Goal: Task Accomplishment & Management: Use online tool/utility

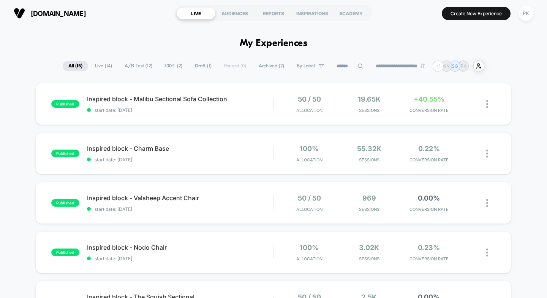
click at [145, 68] on span "A/B Test ( 12 )" at bounding box center [138, 66] width 39 height 10
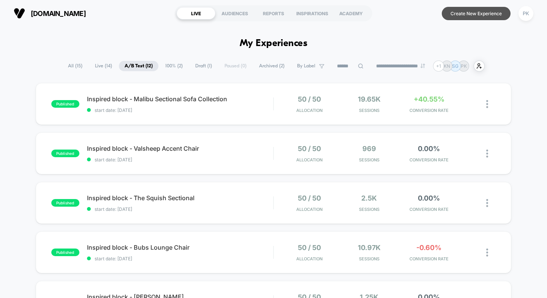
click at [475, 11] on button "Create New Experience" at bounding box center [476, 13] width 69 height 13
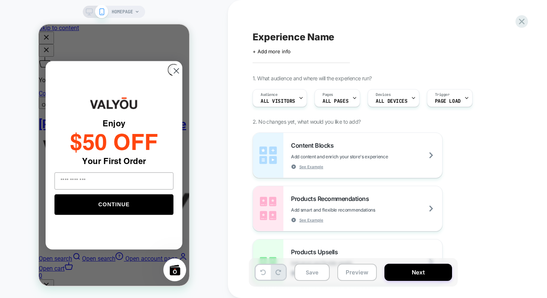
click at [277, 52] on span "+ Add more info" at bounding box center [272, 51] width 38 height 6
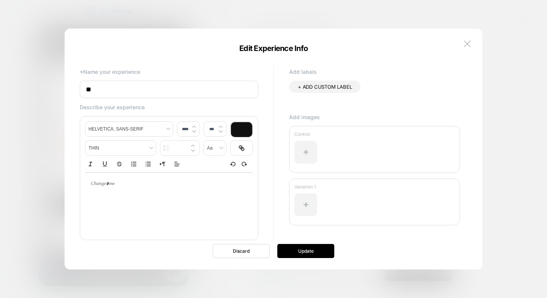
type input "*"
paste input "**********"
type input "**********"
click at [292, 252] on button "Update" at bounding box center [305, 251] width 57 height 14
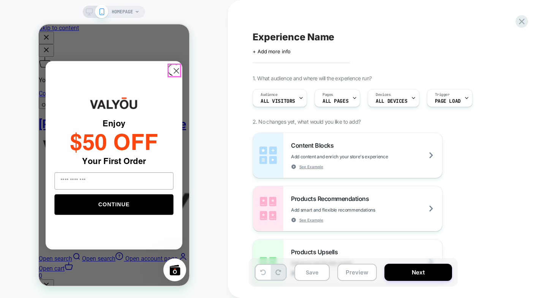
click at [174, 67] on circle "Close dialog" at bounding box center [176, 70] width 11 height 11
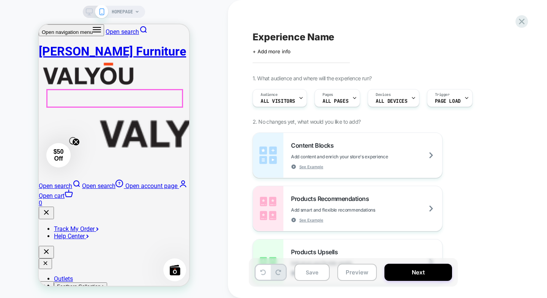
scroll to position [266, 0]
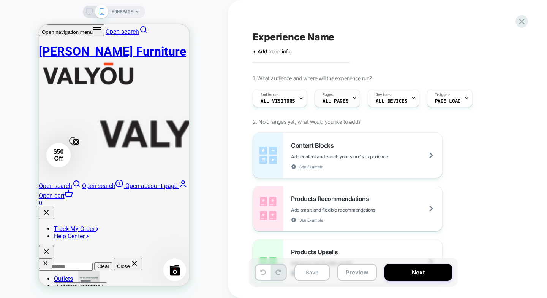
click at [328, 101] on span "ALL PAGES" at bounding box center [336, 100] width 26 height 5
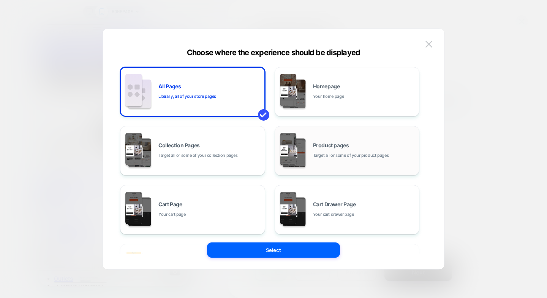
click at [313, 159] on div "Product pages Target all or some of your product pages" at bounding box center [347, 151] width 137 height 42
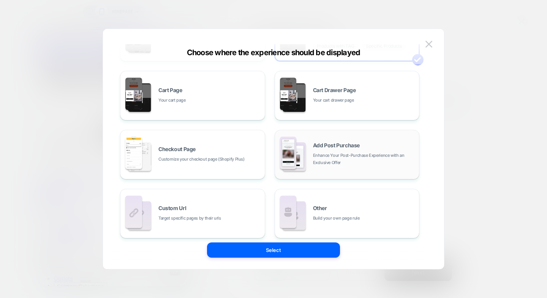
scroll to position [121, 0]
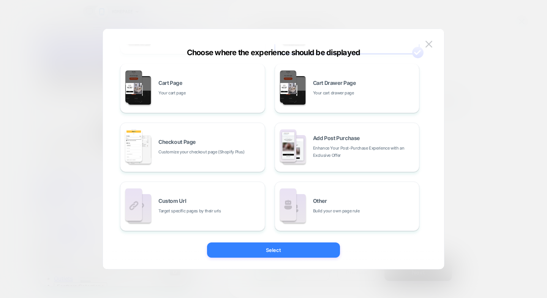
click at [256, 251] on button "Select" at bounding box center [273, 249] width 133 height 15
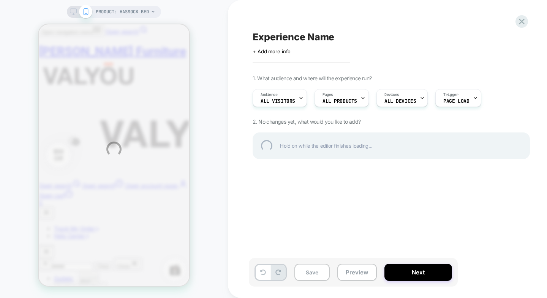
click at [469, 99] on div "PRODUCT: Hassock Bed Experience Name Click to edit experience details + Add mor…" at bounding box center [273, 149] width 547 height 298
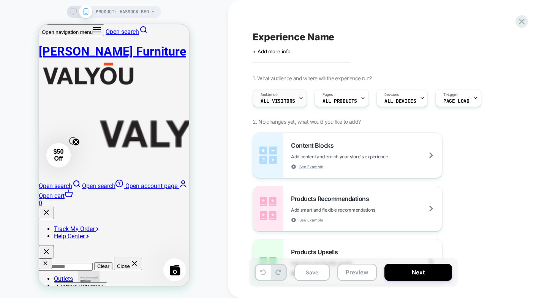
click at [274, 98] on div "Audience All Visitors" at bounding box center [278, 97] width 50 height 17
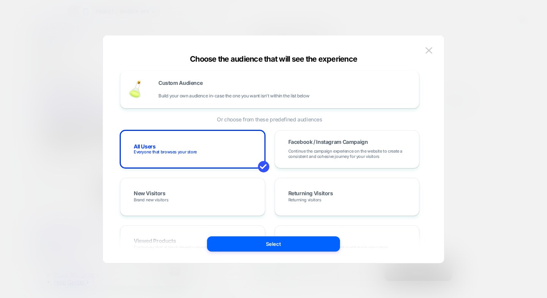
scroll to position [0, 0]
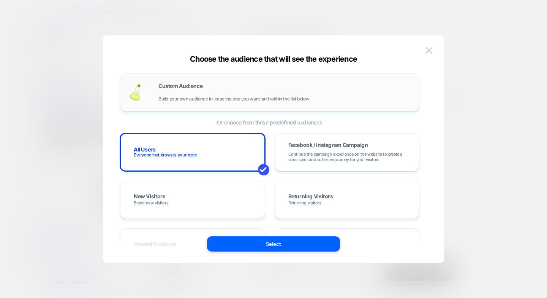
click at [356, 90] on div "Custom Audience Build your own audience in-case the one you want isn't within t…" at bounding box center [284, 92] width 253 height 18
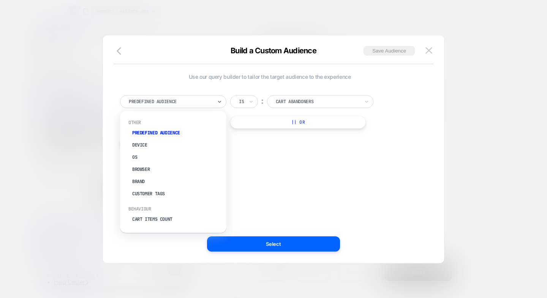
click at [183, 102] on div at bounding box center [171, 101] width 84 height 7
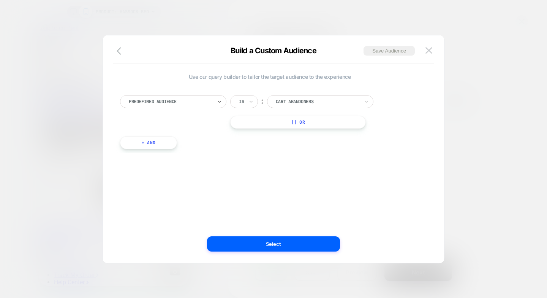
click at [185, 103] on div at bounding box center [171, 101] width 84 height 7
click at [295, 100] on div at bounding box center [318, 101] width 84 height 7
click at [120, 50] on icon "button" at bounding box center [121, 50] width 9 height 9
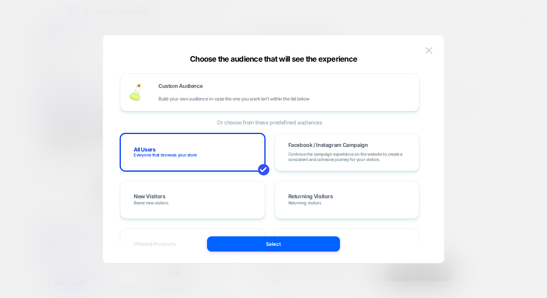
click at [257, 239] on button "Select" at bounding box center [273, 243] width 133 height 15
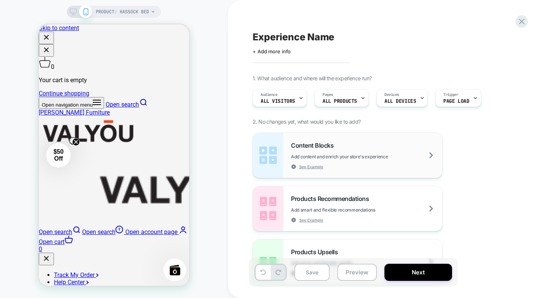
click at [400, 156] on span "Add content and enrich your store's experience" at bounding box center [358, 157] width 135 height 6
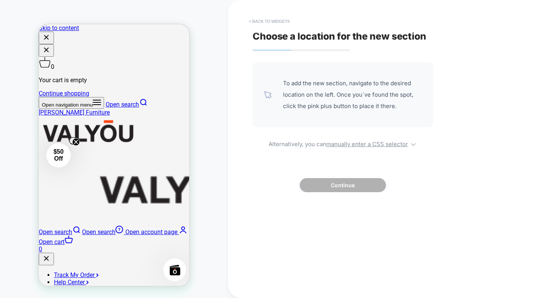
click at [264, 22] on button "< Back to widgets" at bounding box center [269, 21] width 49 height 12
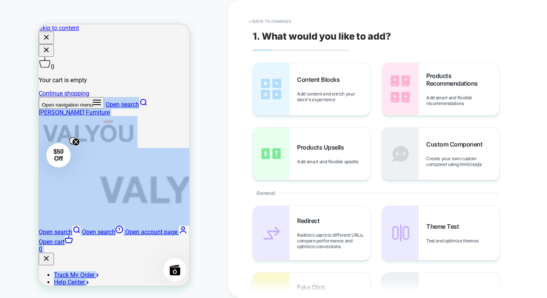
drag, startPoint x: 53, startPoint y: 50, endPoint x: 53, endPoint y: 55, distance: 5.3
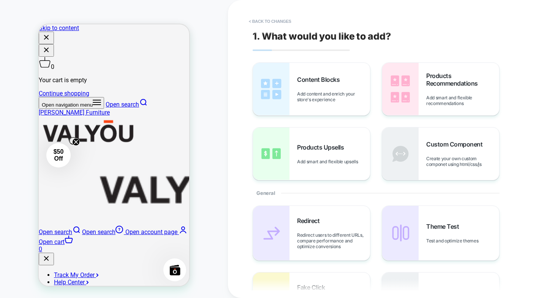
click at [93, 98] on icon "button" at bounding box center [97, 102] width 8 height 8
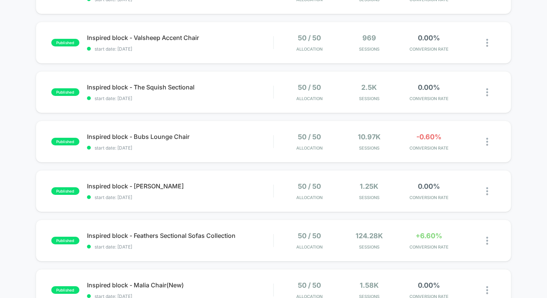
scroll to position [152, 0]
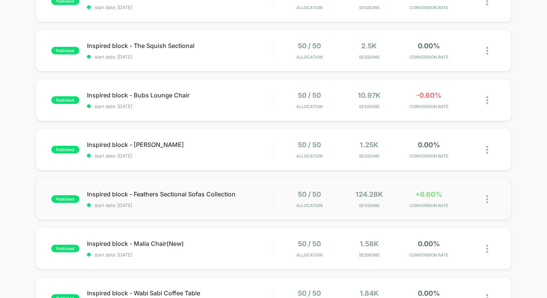
click at [182, 212] on div "published Inspired block - Feathers Sectional Sofas Collection start date: 2/19…" at bounding box center [274, 199] width 476 height 42
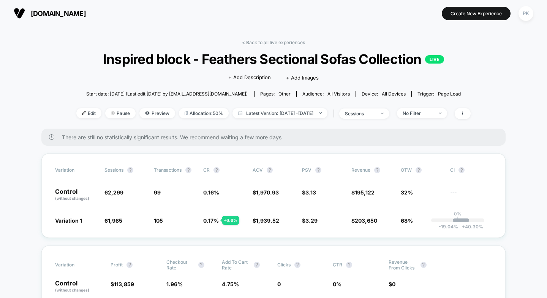
click at [58, 18] on button "[DOMAIN_NAME]" at bounding box center [49, 13] width 77 height 12
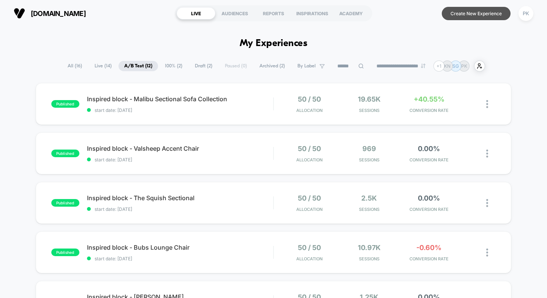
click at [465, 19] on button "Create New Experience" at bounding box center [476, 13] width 69 height 13
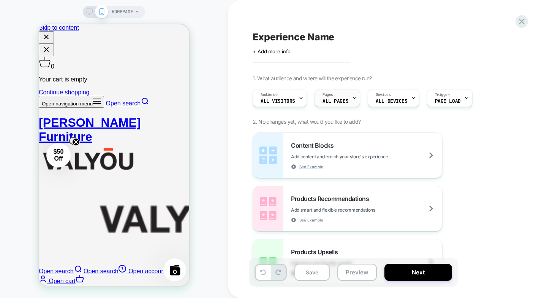
click at [346, 100] on span "ALL PAGES" at bounding box center [336, 100] width 26 height 5
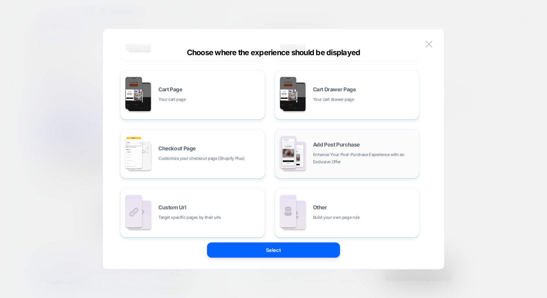
scroll to position [121, 0]
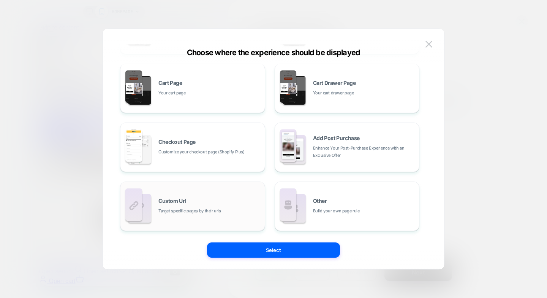
click at [209, 203] on div "Custom Url Target specific pages by their urls" at bounding box center [209, 206] width 103 height 16
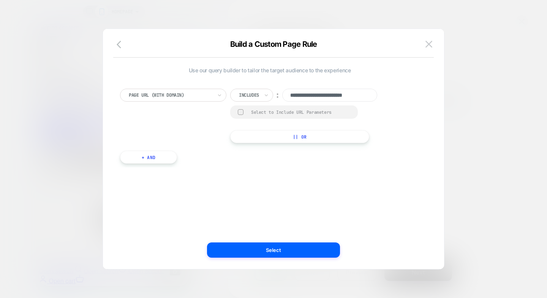
scroll to position [0, 7]
click at [324, 97] on input "**********" at bounding box center [329, 95] width 95 height 13
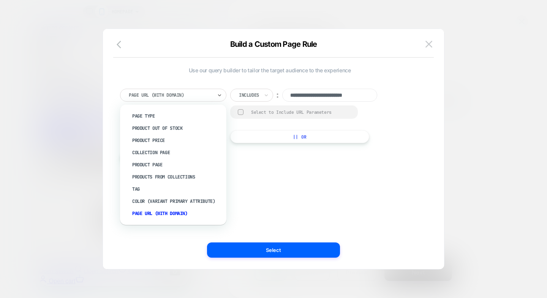
click at [209, 93] on div at bounding box center [171, 95] width 84 height 7
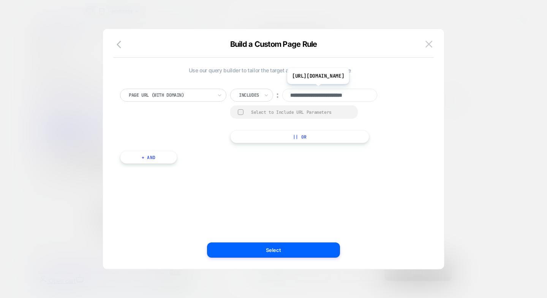
click at [314, 100] on input "**********" at bounding box center [329, 95] width 95 height 13
click at [121, 44] on icon "button" at bounding box center [121, 44] width 9 height 9
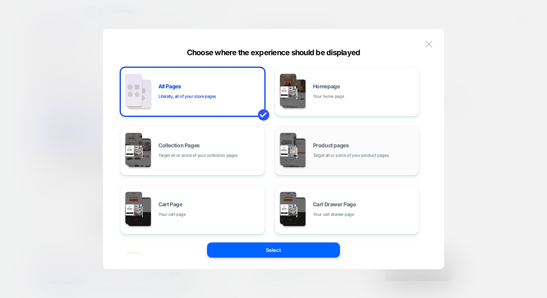
click at [312, 141] on div "Product pages Target all or some of your product pages" at bounding box center [347, 151] width 137 height 42
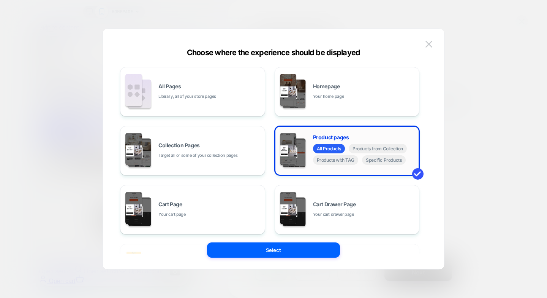
click at [385, 166] on div "Product pages All Products Products from Collection Products with TAG Specific …" at bounding box center [347, 151] width 137 height 42
click at [388, 163] on span "Specific Products" at bounding box center [384, 160] width 44 height 10
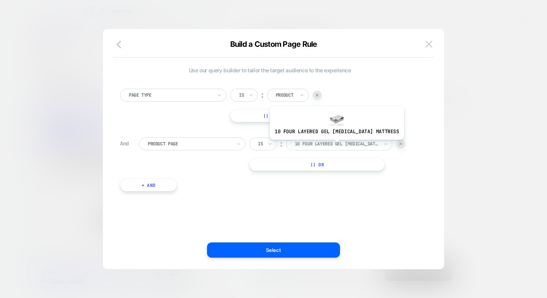
click at [331, 145] on div at bounding box center [337, 143] width 84 height 7
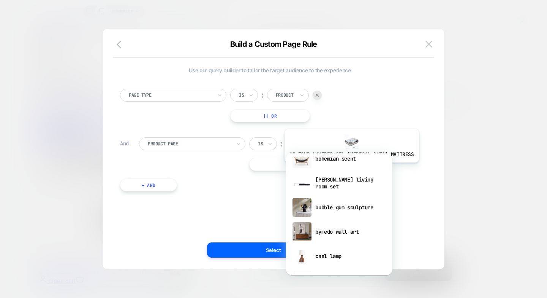
scroll to position [12, 0]
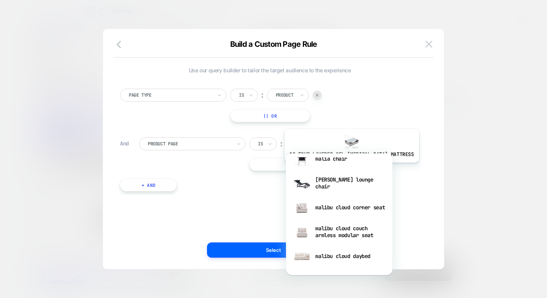
type input "****"
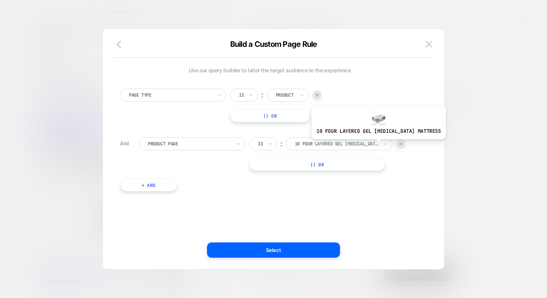
drag, startPoint x: 373, startPoint y: 145, endPoint x: 368, endPoint y: 144, distance: 5.0
click at [369, 146] on div at bounding box center [337, 143] width 84 height 7
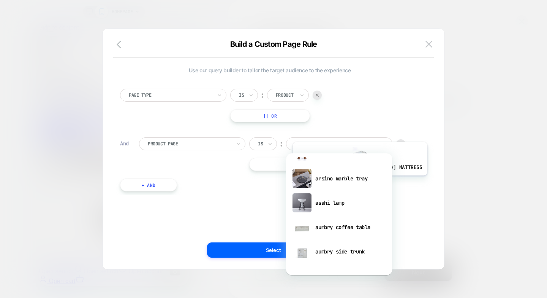
scroll to position [17, 0]
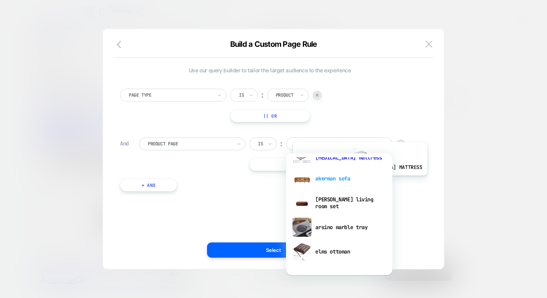
type input "***"
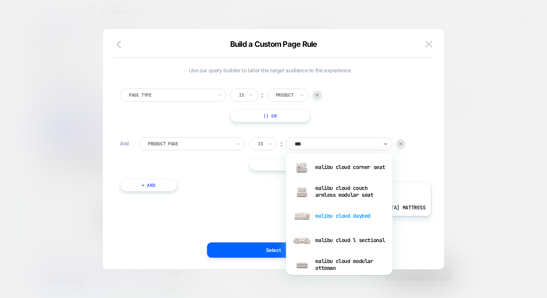
scroll to position [55, 0]
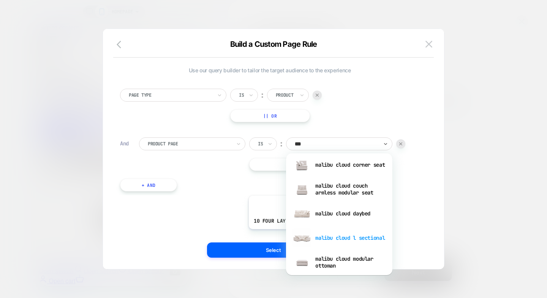
click at [310, 234] on img at bounding box center [302, 237] width 19 height 19
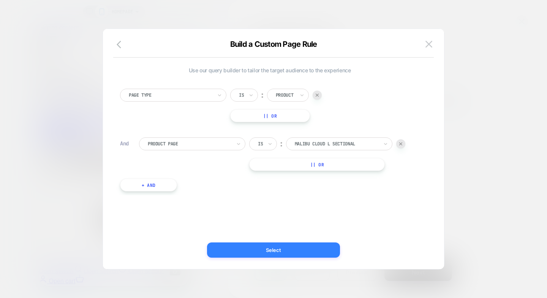
click at [293, 244] on button "Select" at bounding box center [273, 249] width 133 height 15
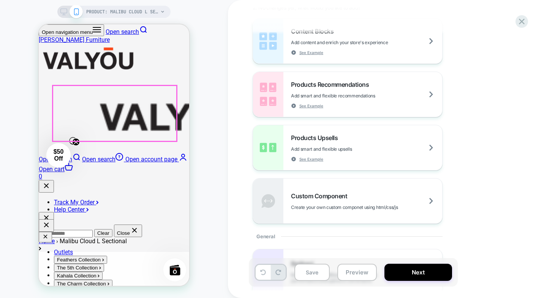
scroll to position [228, 0]
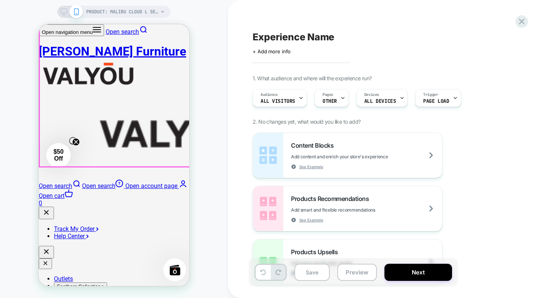
scroll to position [0, 0]
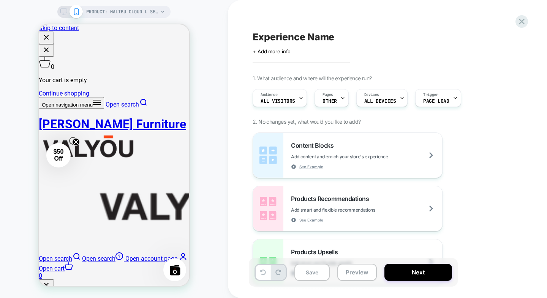
click at [209, 115] on div "PRODUCT: Malibu Cloud L Sectional PRODUCT: Malibu Cloud L Sectional" at bounding box center [114, 149] width 228 height 282
click at [126, 11] on span "PRODUCT: Malibu Cloud L Sectional" at bounding box center [122, 12] width 72 height 12
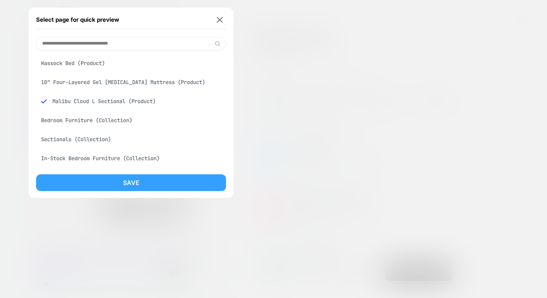
click at [106, 187] on button "Save" at bounding box center [131, 182] width 190 height 17
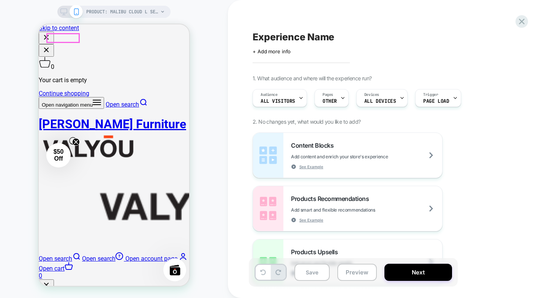
click at [93, 98] on icon "button" at bounding box center [97, 102] width 8 height 8
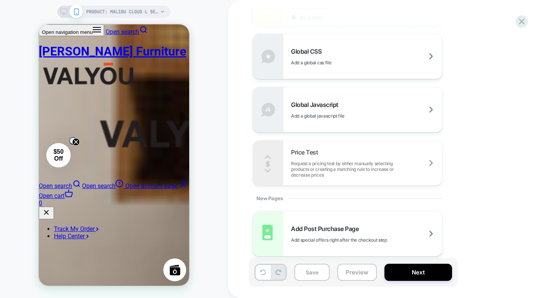
scroll to position [497, 0]
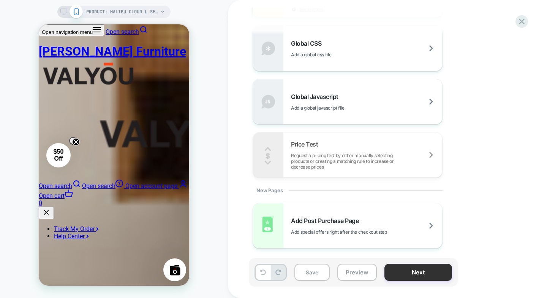
click at [418, 271] on button "Next" at bounding box center [419, 271] width 68 height 17
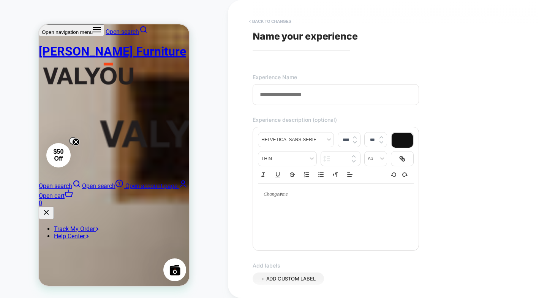
click at [250, 20] on button "< Back to changes" at bounding box center [270, 21] width 50 height 12
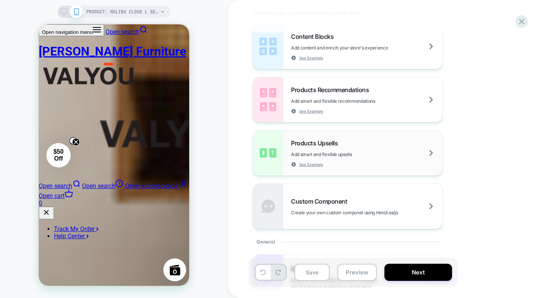
scroll to position [114, 0]
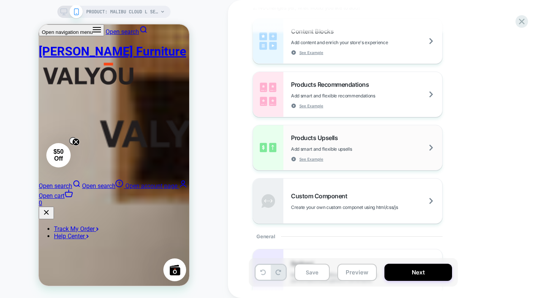
click at [377, 162] on div "Products Upsells Add smart and flexible upsells See Example" at bounding box center [347, 147] width 189 height 45
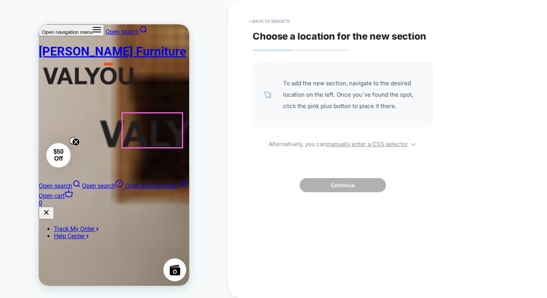
drag, startPoint x: 55, startPoint y: 124, endPoint x: 178, endPoint y: 137, distance: 123.5
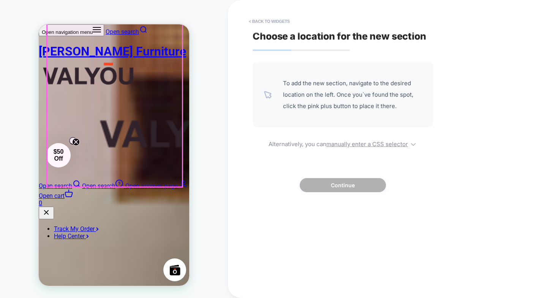
drag, startPoint x: 128, startPoint y: 161, endPoint x: 323, endPoint y: 110, distance: 201.1
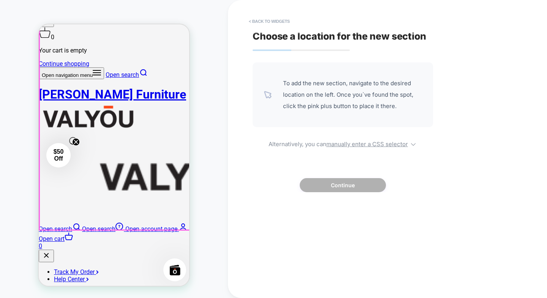
scroll to position [0, 0]
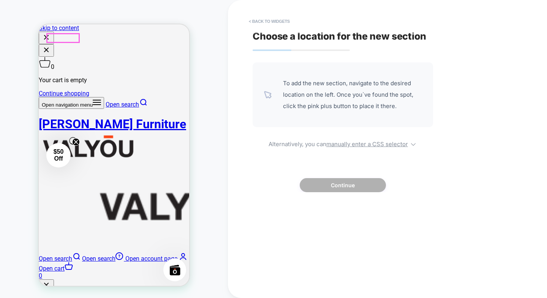
click at [72, 97] on div "Open navigation menu Open search" at bounding box center [114, 103] width 150 height 12
click at [139, 98] on icon at bounding box center [143, 102] width 8 height 8
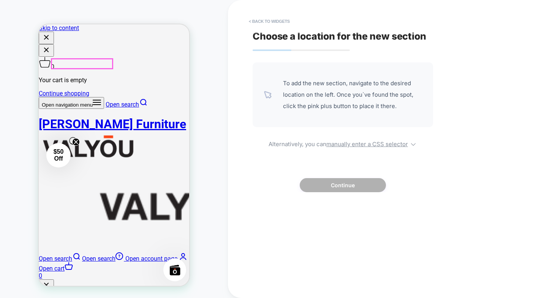
type input "******"
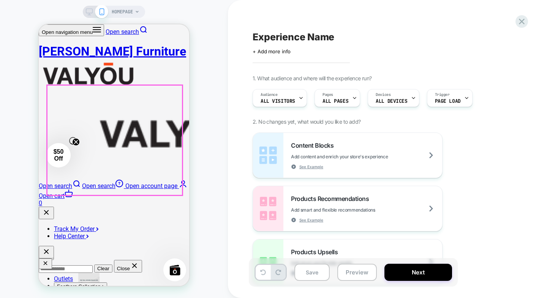
scroll to position [418, 0]
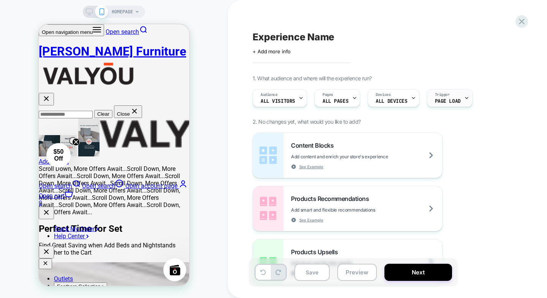
click at [437, 103] on span "Page Load" at bounding box center [448, 100] width 26 height 5
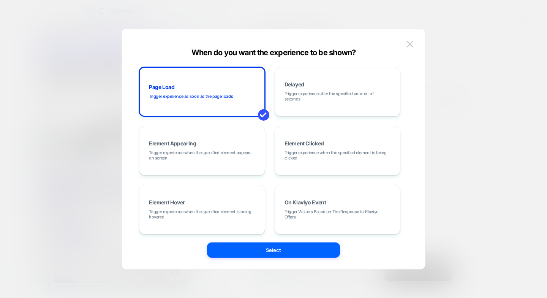
click at [0, 0] on div at bounding box center [0, 0] width 0 height 0
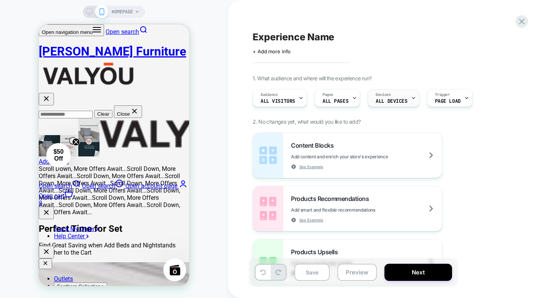
click at [0, 0] on span "ALL DEVICES" at bounding box center [0, 0] width 0 height 0
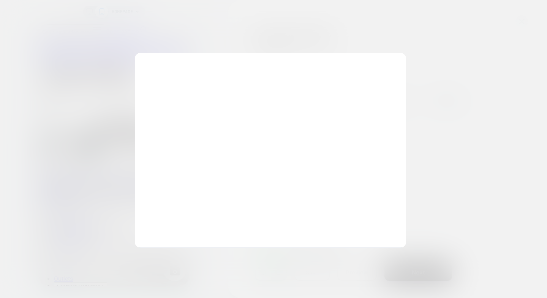
click at [428, 43] on div at bounding box center [273, 149] width 547 height 298
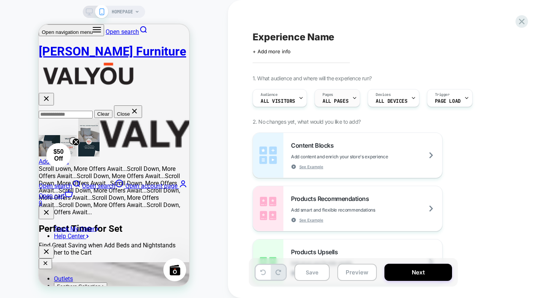
click at [346, 96] on div "Pages ALL PAGES" at bounding box center [335, 97] width 41 height 17
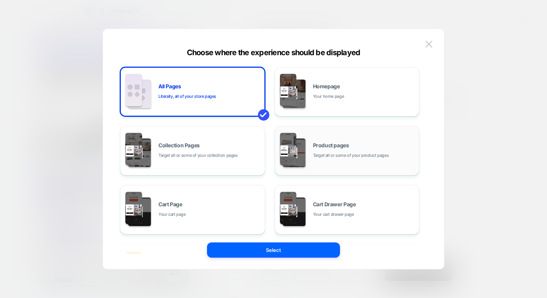
click at [332, 137] on div "Product pages Target all or some of your product pages" at bounding box center [347, 151] width 137 height 42
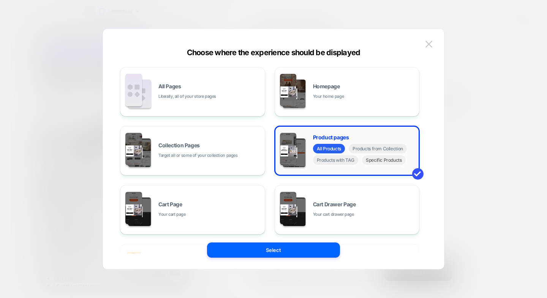
click at [0, 0] on span "Specific Products" at bounding box center [0, 0] width 0 height 0
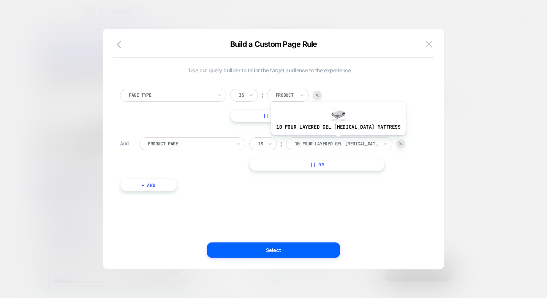
click at [333, 141] on div at bounding box center [337, 143] width 84 height 7
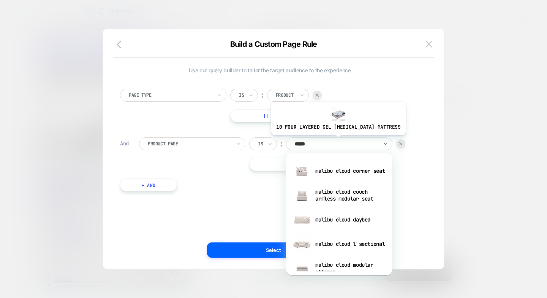
type input "******"
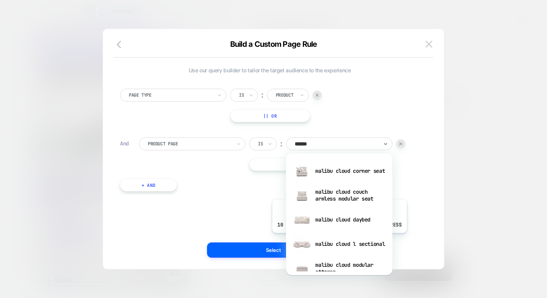
click at [333, 238] on div "malibu cloud l sectional" at bounding box center [339, 243] width 99 height 24
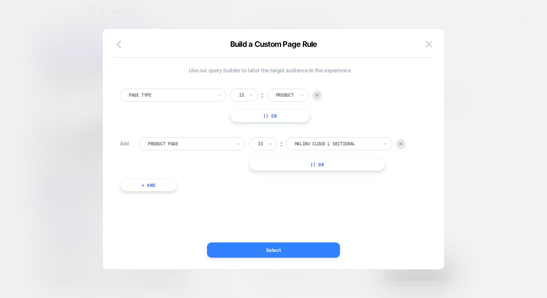
click at [0, 0] on button "Select" at bounding box center [0, 0] width 0 height 0
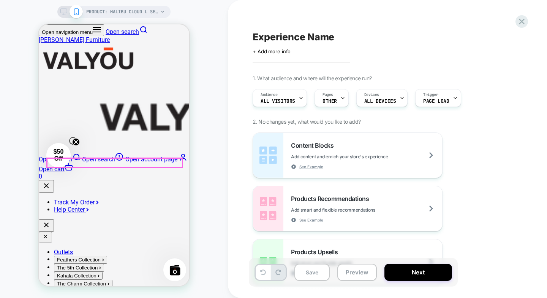
scroll to position [114, 0]
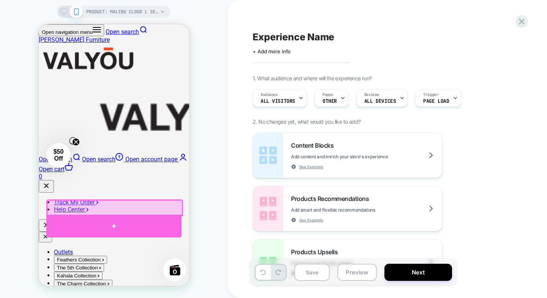
click at [113, 223] on div at bounding box center [113, 225] width 135 height 23
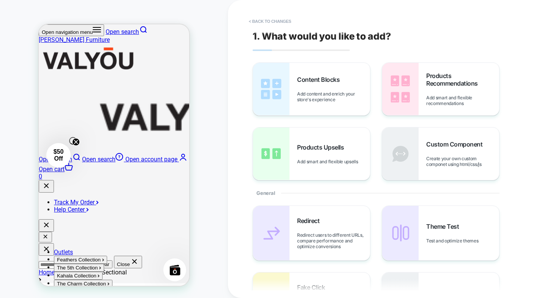
scroll to position [212, 0]
click at [348, 147] on div "Products Upsells Add smart and flexible upsells" at bounding box center [333, 153] width 73 height 21
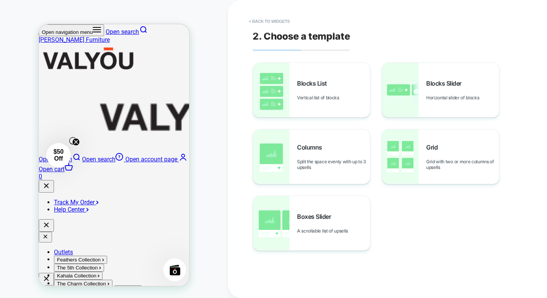
scroll to position [202, 0]
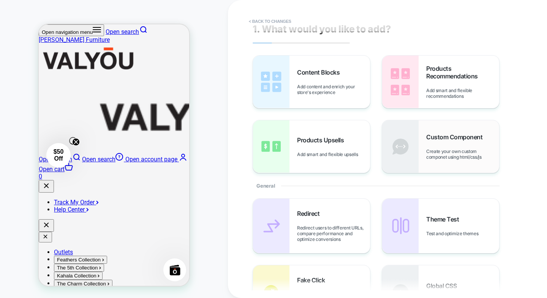
scroll to position [0, 0]
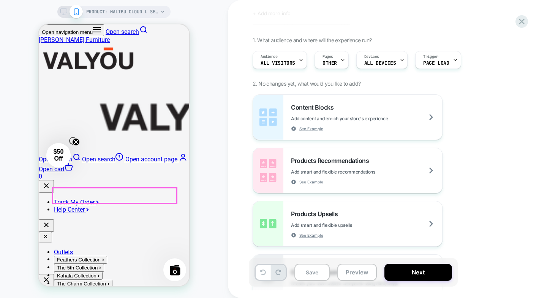
scroll to position [173, 0]
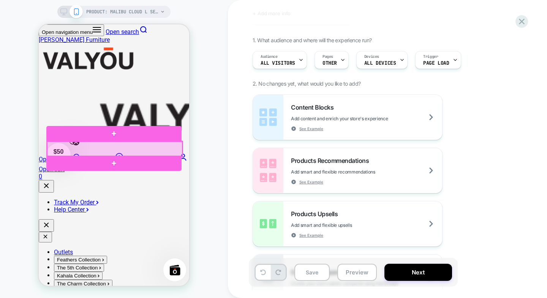
click at [167, 150] on div at bounding box center [114, 148] width 135 height 15
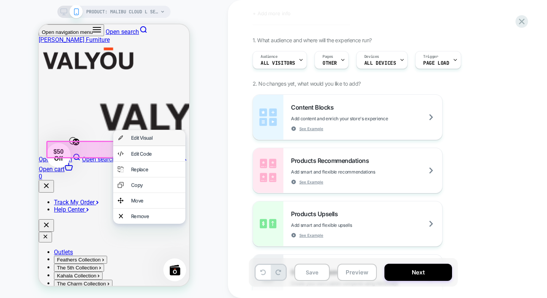
click at [150, 140] on div "Edit Visual" at bounding box center [156, 138] width 50 height 6
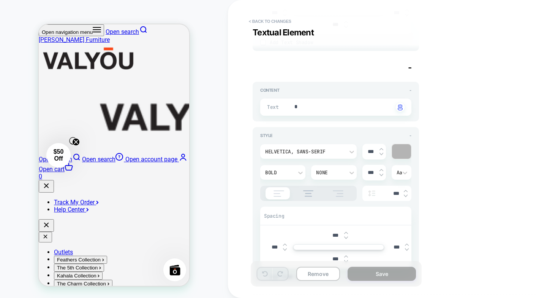
scroll to position [111, 0]
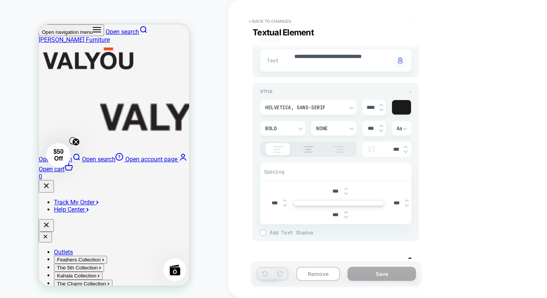
click at [320, 282] on div "Remove Save" at bounding box center [336, 273] width 171 height 25
click at [318, 277] on button "Remove" at bounding box center [318, 273] width 44 height 14
type textarea "*"
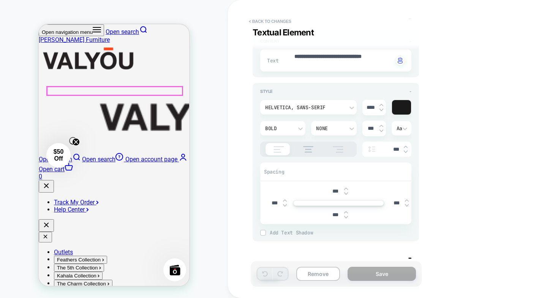
scroll to position [225, 0]
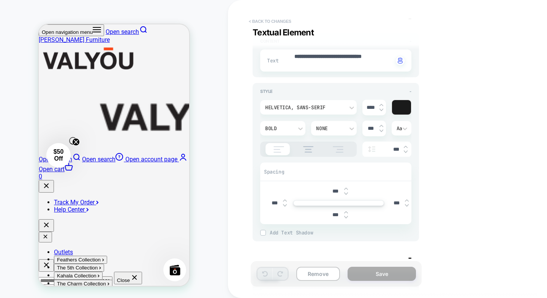
click at [0, 0] on button "< Back to changes" at bounding box center [0, 0] width 0 height 0
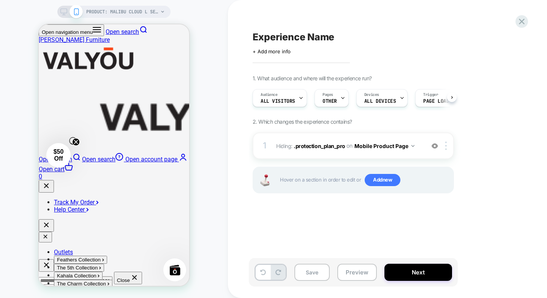
scroll to position [0, 0]
click at [427, 276] on button "Next" at bounding box center [419, 271] width 68 height 17
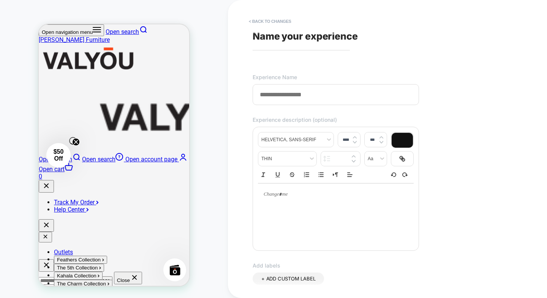
paste input "**********"
click at [264, 92] on input "**********" at bounding box center [336, 94] width 166 height 21
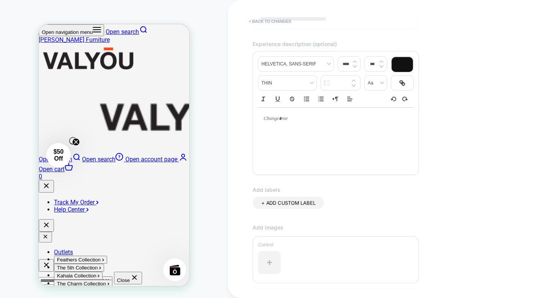
scroll to position [188, 0]
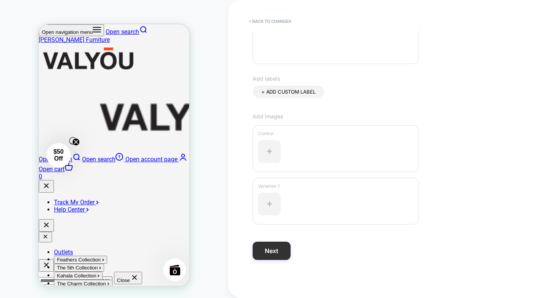
type input "**********"
click at [276, 257] on button "Next" at bounding box center [272, 250] width 38 height 18
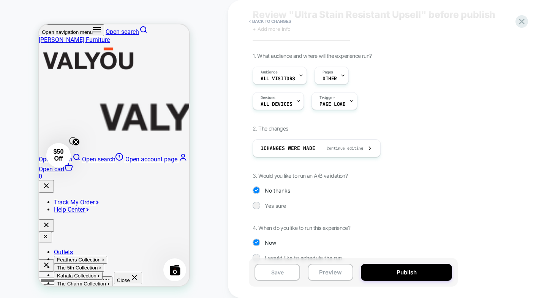
scroll to position [35, 0]
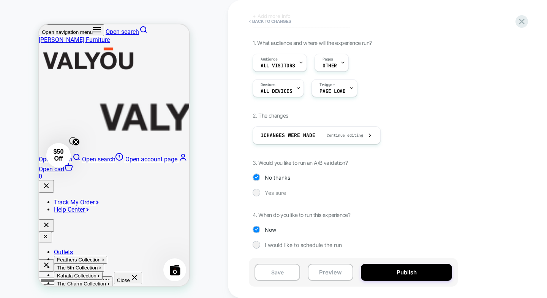
click at [274, 190] on span "Yes sure" at bounding box center [275, 192] width 21 height 6
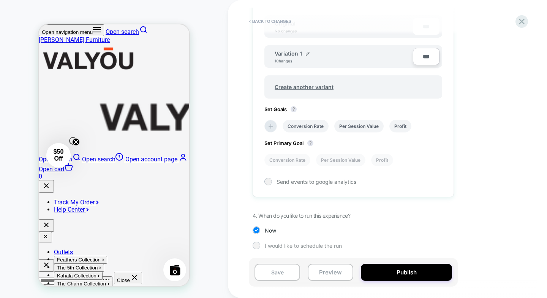
scroll to position [250, 0]
click at [325, 269] on button "Preview" at bounding box center [331, 271] width 46 height 17
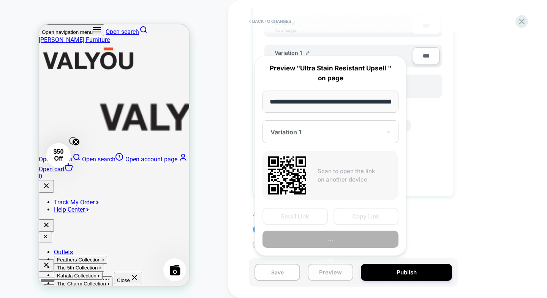
scroll to position [0, 124]
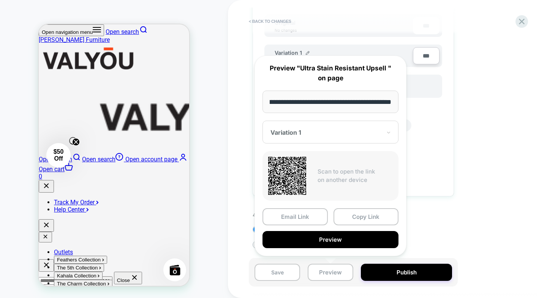
click at [291, 238] on button "Preview" at bounding box center [331, 239] width 136 height 17
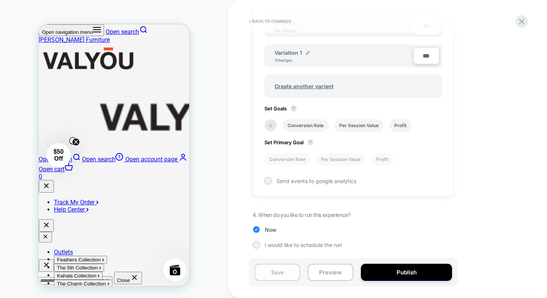
click at [282, 269] on button "Save" at bounding box center [278, 271] width 46 height 17
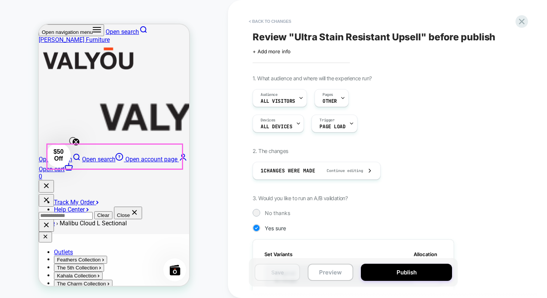
scroll to position [301, 0]
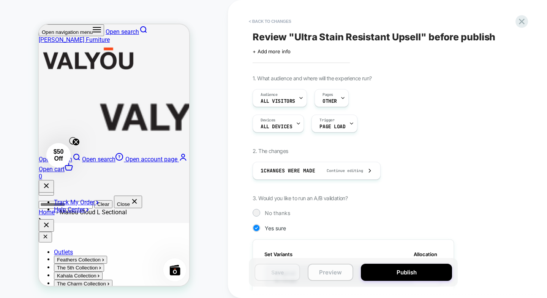
click at [331, 276] on button "Preview" at bounding box center [331, 271] width 46 height 17
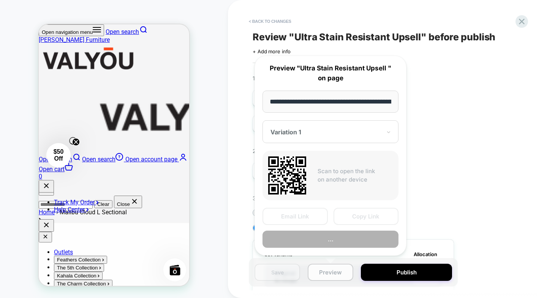
scroll to position [0, 124]
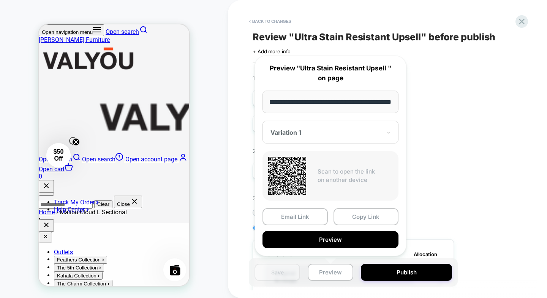
click at [285, 125] on div "Variation 1" at bounding box center [331, 131] width 136 height 23
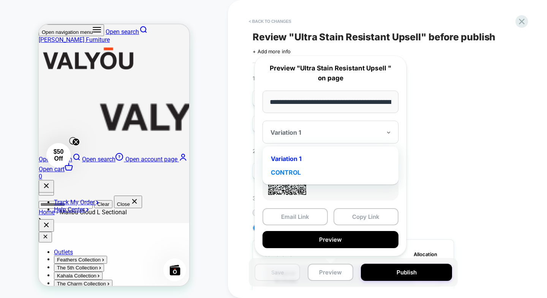
click at [298, 169] on div "CONTROL" at bounding box center [330, 172] width 128 height 14
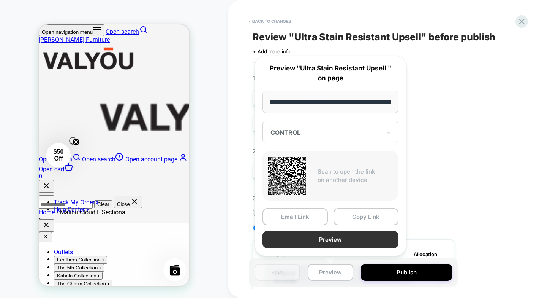
click at [306, 237] on button "Preview" at bounding box center [331, 239] width 136 height 17
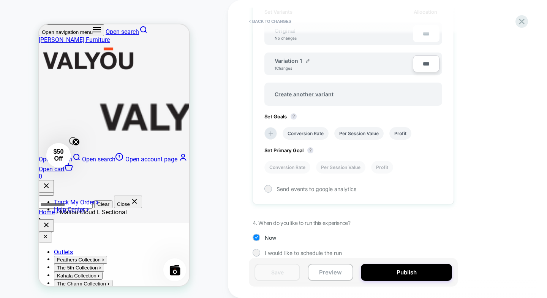
scroll to position [250, 0]
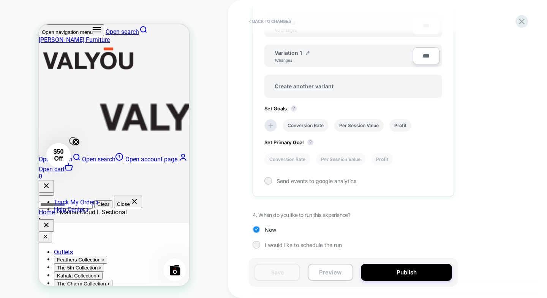
click at [336, 264] on button "Preview" at bounding box center [331, 271] width 46 height 17
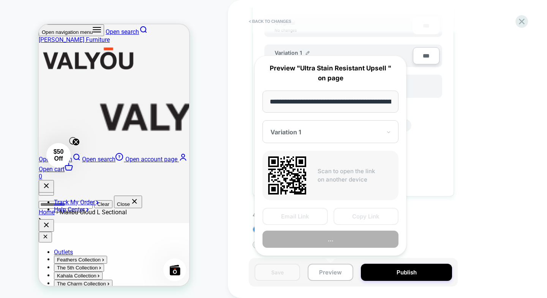
scroll to position [0, 124]
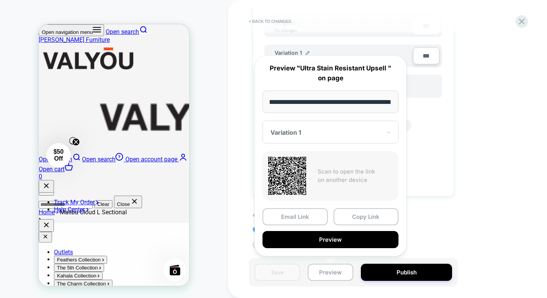
click at [315, 135] on div at bounding box center [326, 132] width 111 height 8
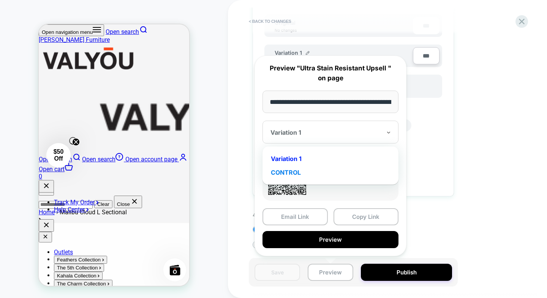
click at [297, 169] on div "CONTROL" at bounding box center [330, 172] width 128 height 14
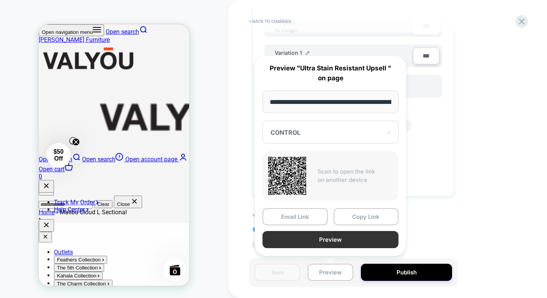
click at [315, 238] on button "Preview" at bounding box center [331, 239] width 136 height 17
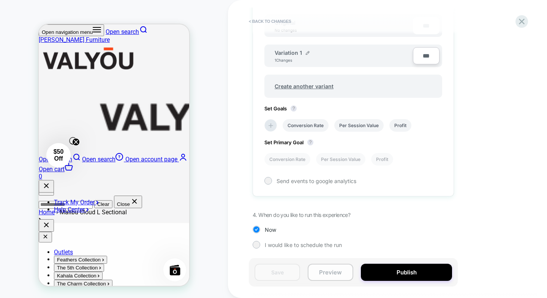
click at [323, 271] on button "Preview" at bounding box center [331, 271] width 46 height 17
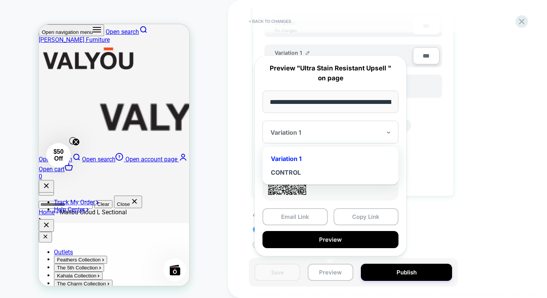
click at [315, 133] on div at bounding box center [326, 132] width 111 height 8
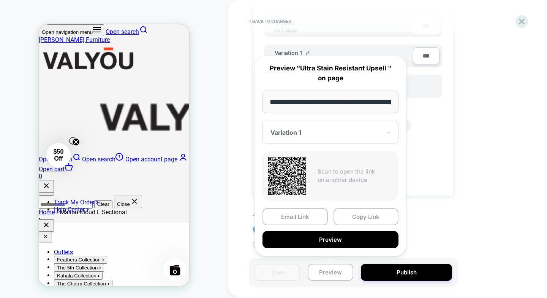
click at [326, 101] on input "**********" at bounding box center [331, 101] width 136 height 22
drag, startPoint x: 326, startPoint y: 101, endPoint x: 426, endPoint y: 100, distance: 99.9
click at [426, 100] on body "PRODUCT: Malibu Cloud L Sectional PRODUCT: Malibu Cloud L Sectional < Back to c…" at bounding box center [273, 149] width 547 height 298
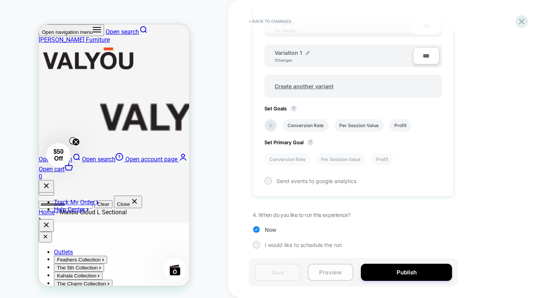
click at [329, 279] on button "Preview" at bounding box center [331, 271] width 46 height 17
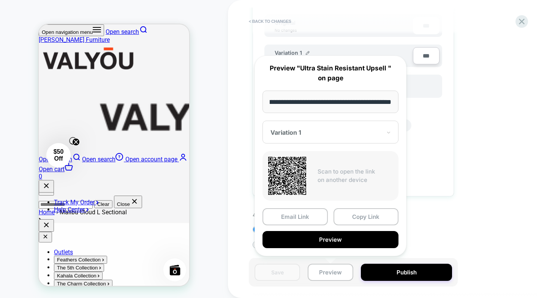
scroll to position [0, 0]
click at [333, 134] on div at bounding box center [326, 132] width 111 height 8
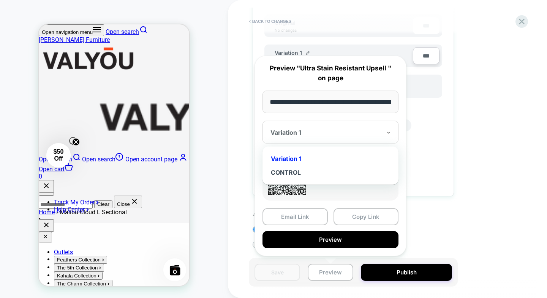
click at [291, 170] on div "CONTROL" at bounding box center [330, 172] width 128 height 14
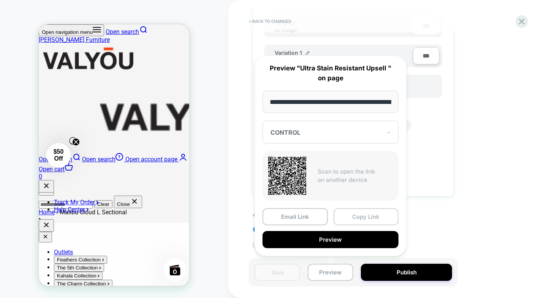
click at [356, 216] on button "Copy Link" at bounding box center [366, 216] width 65 height 17
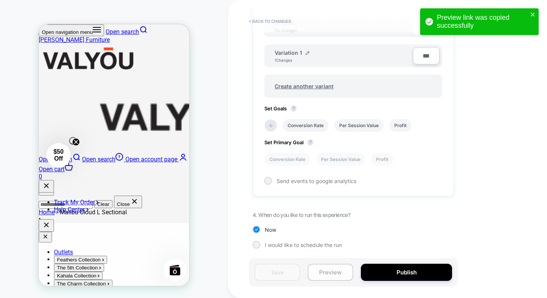
click at [318, 266] on button "Preview" at bounding box center [331, 271] width 46 height 17
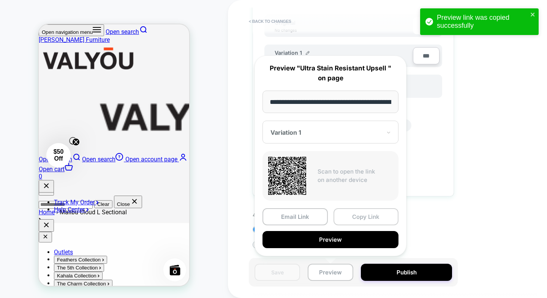
click at [365, 222] on button "Copy Link" at bounding box center [366, 216] width 65 height 17
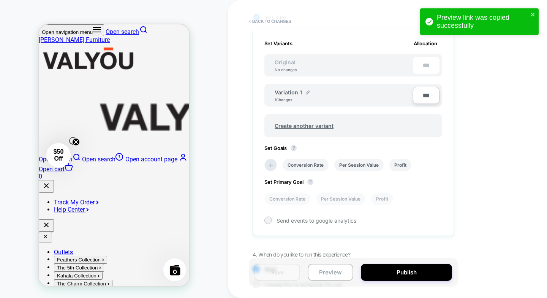
scroll to position [174, 0]
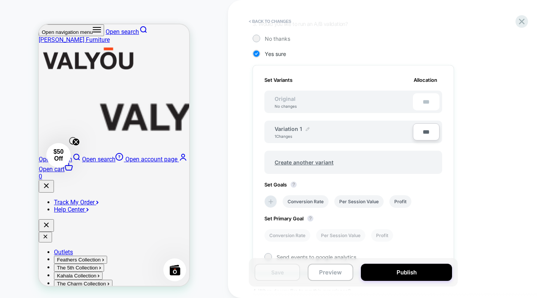
click at [307, 129] on img at bounding box center [308, 129] width 4 height 4
click at [314, 130] on input "**********" at bounding box center [302, 132] width 55 height 15
drag, startPoint x: 314, startPoint y: 130, endPoint x: 284, endPoint y: 129, distance: 30.0
click at [284, 129] on input "**********" at bounding box center [302, 132] width 55 height 15
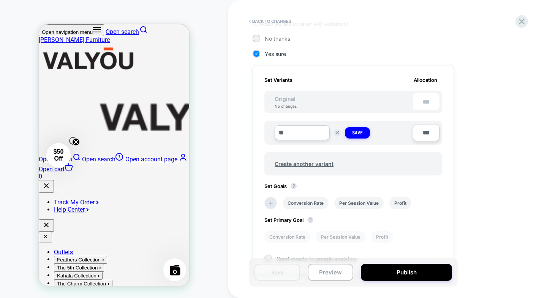
type input "*"
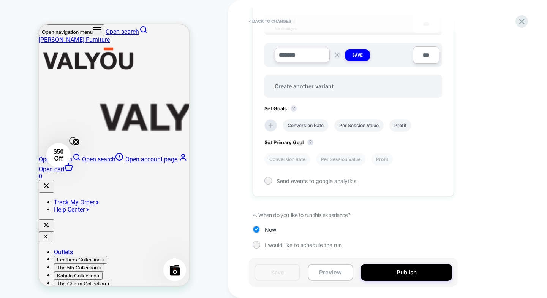
scroll to position [253, 0]
type input "*******"
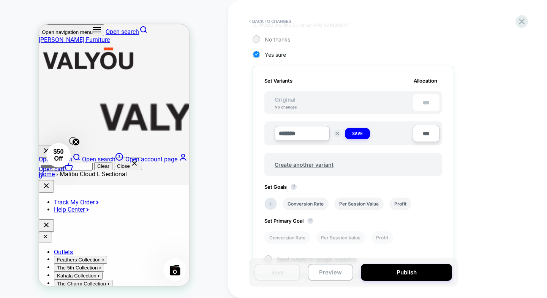
scroll to position [190, 0]
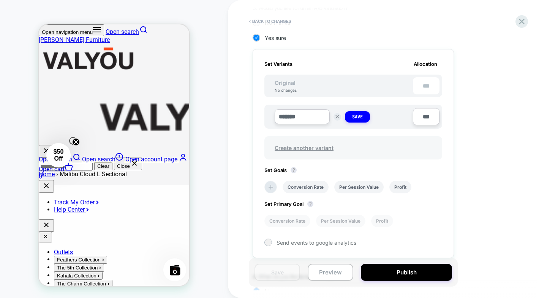
click at [317, 147] on span "Create another variant" at bounding box center [304, 148] width 74 height 18
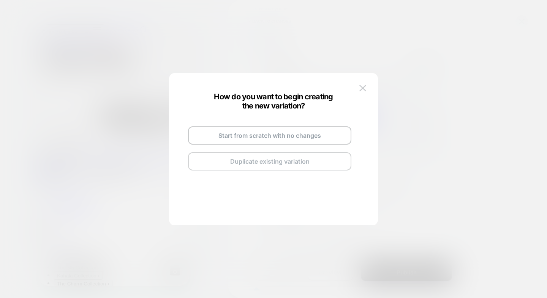
click at [298, 164] on button "Duplicate existing variation" at bounding box center [269, 161] width 163 height 18
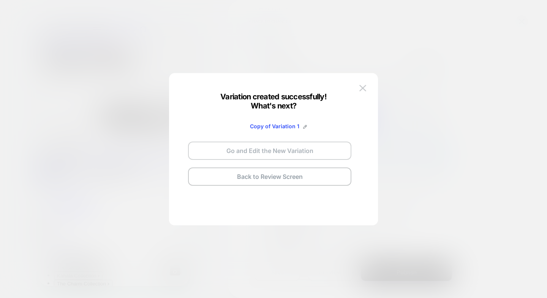
click at [296, 154] on button "Go and Edit the New Variation" at bounding box center [269, 150] width 163 height 18
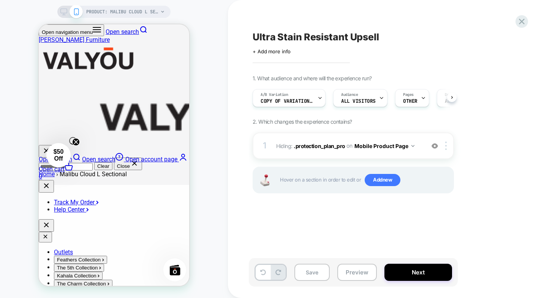
scroll to position [0, 0]
click at [413, 144] on button "Mobile Product Page" at bounding box center [385, 145] width 60 height 11
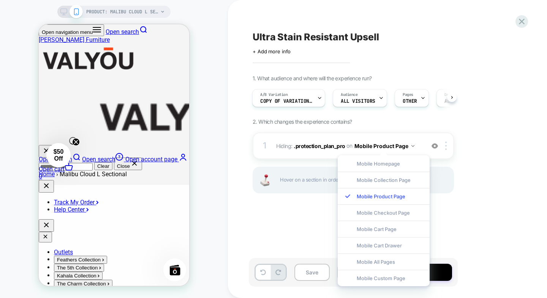
click at [475, 211] on div "1. What audience and where will the experience run? A/B Variation Copy of Varia…" at bounding box center [391, 143] width 277 height 137
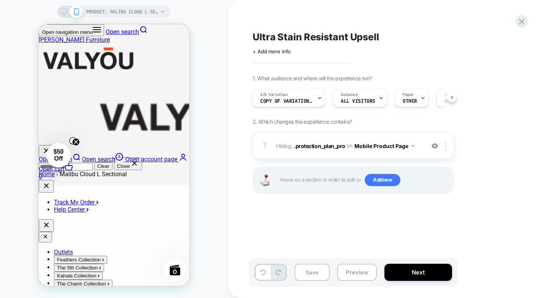
click at [60, 12] on div "PRODUCT: Malibu Cloud L Sectional" at bounding box center [113, 12] width 113 height 12
click at [388, 153] on div "1 Hiding : .protection_plan_pro .protection_plan_pro on Mobile Product Page Add…" at bounding box center [353, 145] width 201 height 27
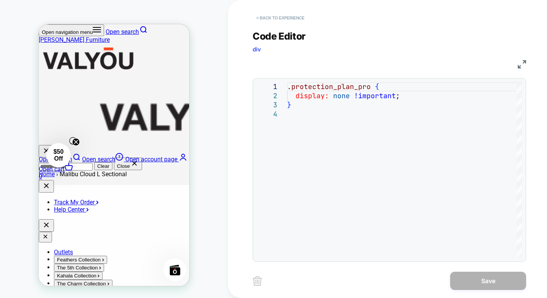
click at [259, 16] on button "< Back to experience" at bounding box center [280, 18] width 55 height 12
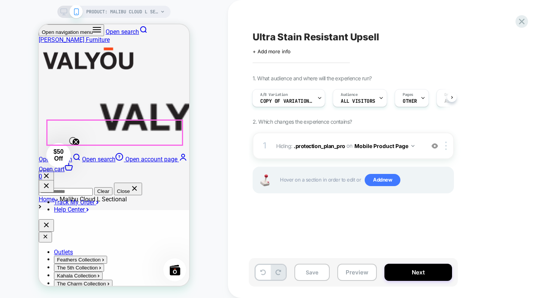
scroll to position [301, 0]
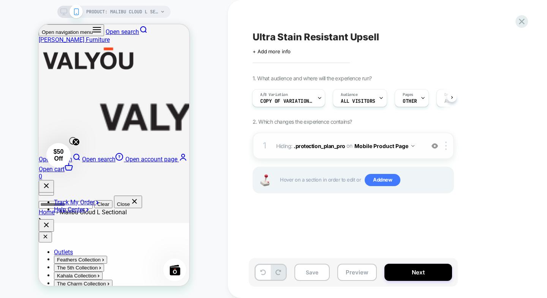
click at [392, 147] on button "Mobile Product Page" at bounding box center [385, 145] width 60 height 11
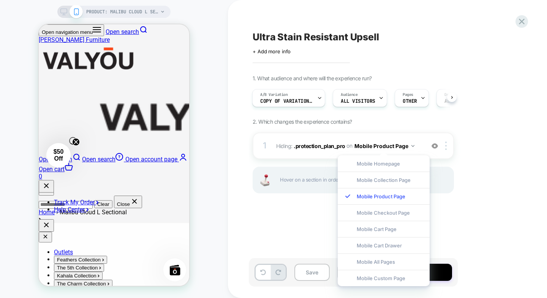
click at [506, 194] on div "1. What audience and where will the experience run? A/B Variation Copy of Varia…" at bounding box center [391, 143] width 277 height 137
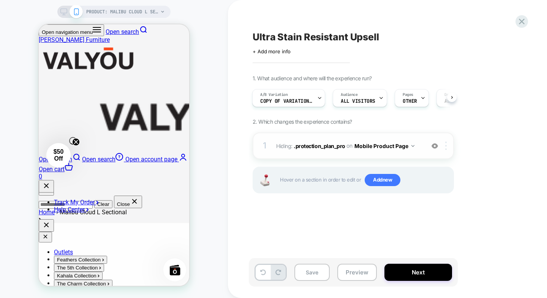
click at [444, 146] on div at bounding box center [441, 145] width 25 height 8
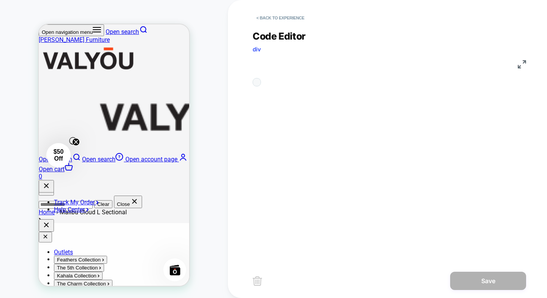
scroll to position [0, 0]
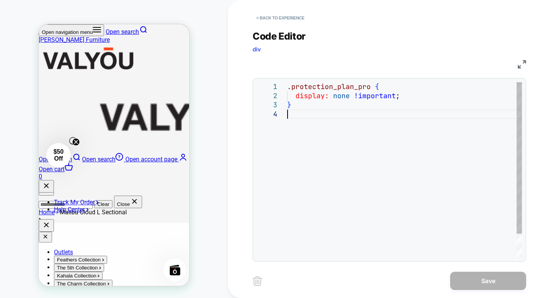
click at [446, 147] on div ".protection_plan_pro { display: none !important ; }" at bounding box center [404, 183] width 235 height 203
click at [258, 13] on button "< Back to experience" at bounding box center [280, 18] width 55 height 12
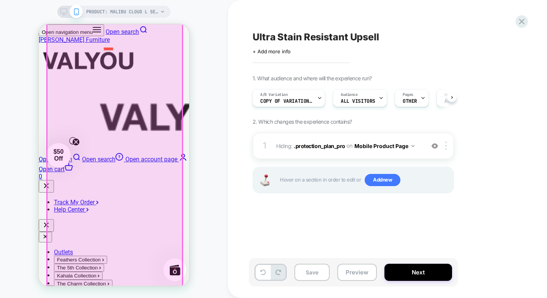
scroll to position [187, 0]
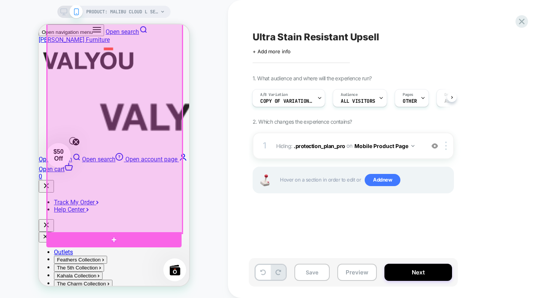
click at [117, 141] on div at bounding box center [114, 62] width 135 height 342
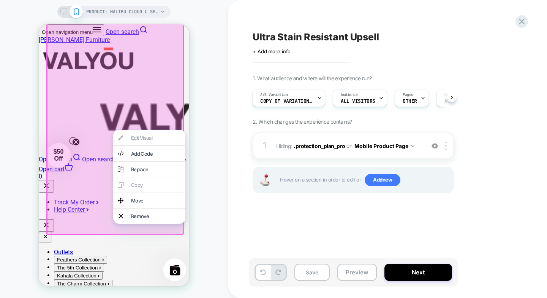
click at [143, 98] on div at bounding box center [115, 62] width 138 height 344
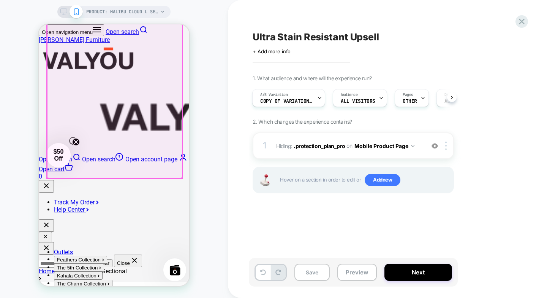
scroll to position [263, 0]
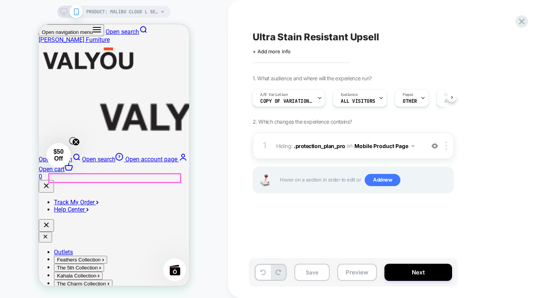
scroll to position [149, 0]
click at [519, 25] on icon at bounding box center [522, 21] width 10 height 10
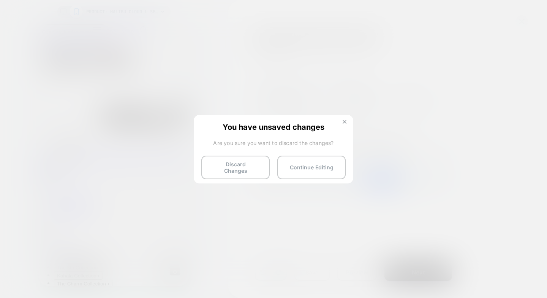
click at [342, 123] on button at bounding box center [344, 122] width 8 height 6
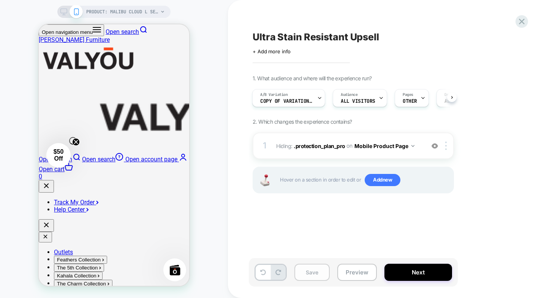
click at [308, 268] on button "Save" at bounding box center [312, 271] width 35 height 17
click at [360, 271] on button "Preview" at bounding box center [357, 271] width 40 height 17
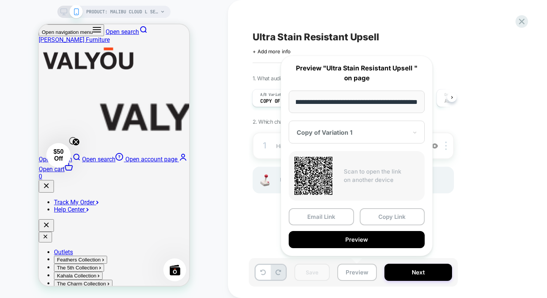
scroll to position [0, 0]
click at [354, 128] on div at bounding box center [352, 132] width 111 height 8
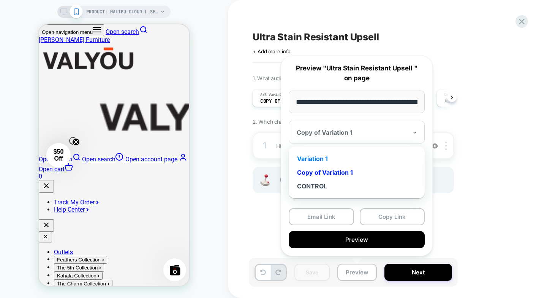
click at [317, 158] on div "Variation 1" at bounding box center [357, 159] width 128 height 14
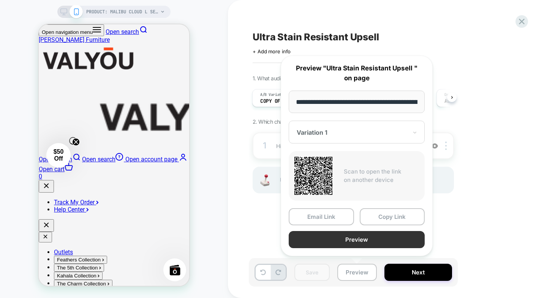
click at [358, 244] on button "Preview" at bounding box center [357, 239] width 136 height 17
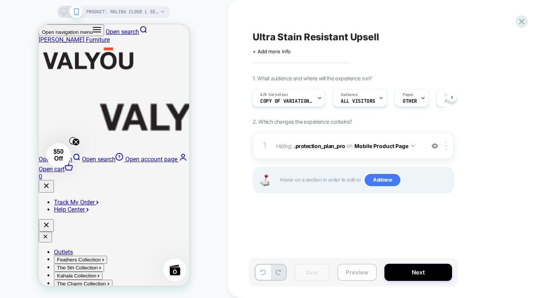
click at [356, 271] on button "Preview" at bounding box center [357, 271] width 40 height 17
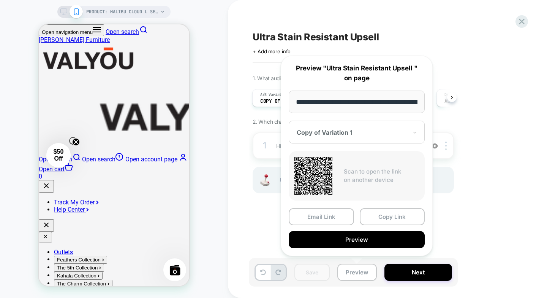
click at [487, 124] on div "1. What audience and where will the experience run? A/B Variation Copy of Varia…" at bounding box center [391, 143] width 277 height 137
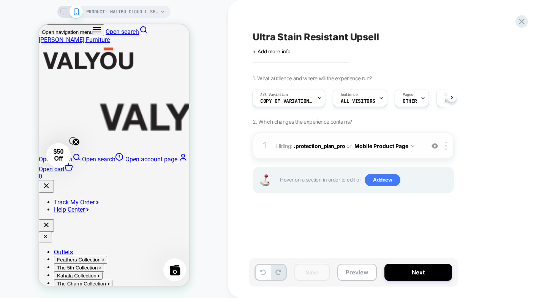
click at [448, 141] on div "1 Hiding : .protection_plan_pro .protection_plan_pro on Mobile Product Page Add…" at bounding box center [353, 145] width 201 height 27
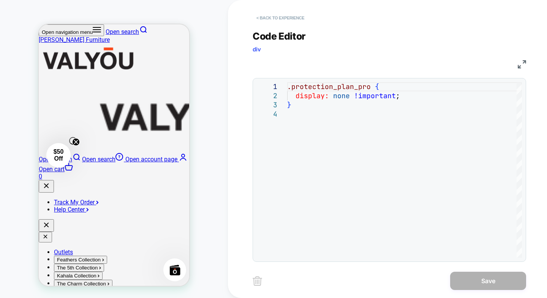
click at [255, 16] on button "< Back to experience" at bounding box center [280, 18] width 55 height 12
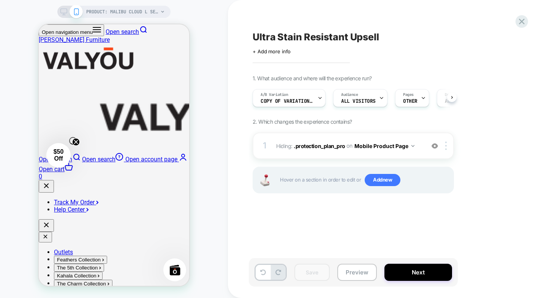
scroll to position [0, 0]
click at [332, 142] on span ".protection_plan_pro" at bounding box center [320, 145] width 52 height 6
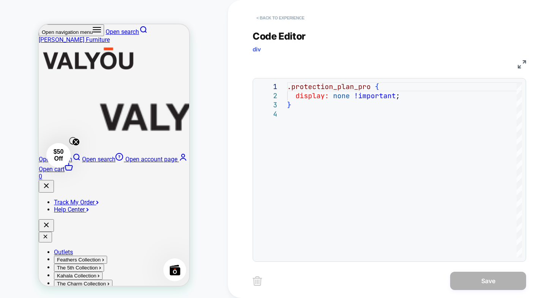
click at [264, 18] on button "< Back to experience" at bounding box center [280, 18] width 55 height 12
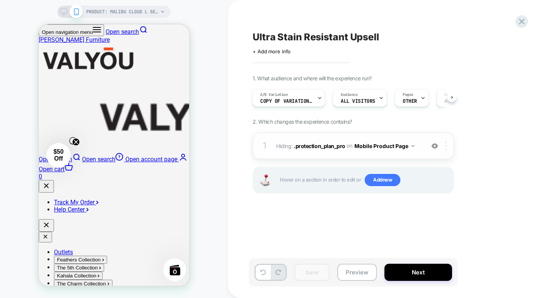
click at [444, 147] on div at bounding box center [447, 145] width 13 height 8
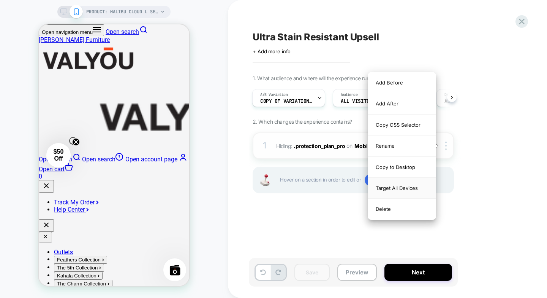
click at [411, 188] on div "Target All Devices" at bounding box center [402, 187] width 68 height 21
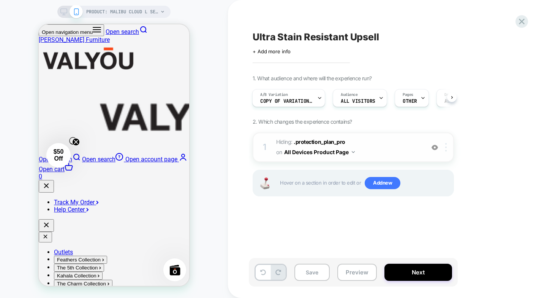
click at [444, 145] on div at bounding box center [447, 147] width 13 height 8
click at [377, 185] on span "Add new" at bounding box center [383, 183] width 36 height 12
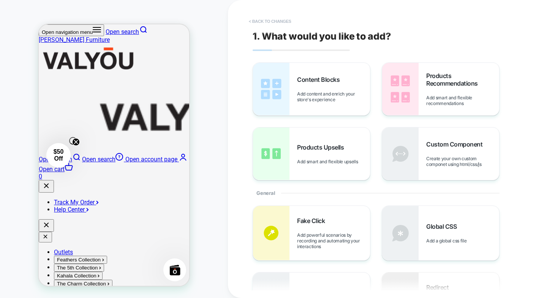
click at [252, 22] on button "< Back to changes" at bounding box center [270, 21] width 50 height 12
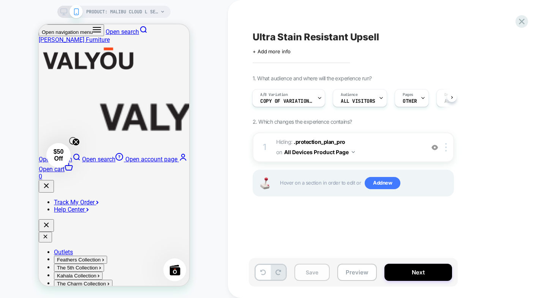
click at [308, 269] on button "Save" at bounding box center [312, 271] width 35 height 17
click at [451, 100] on button at bounding box center [452, 97] width 10 height 10
click at [451, 97] on div "A/B Variation Copy of Variation 1 Audience All Visitors Pages OTHER Devices ALL…" at bounding box center [353, 97] width 201 height 25
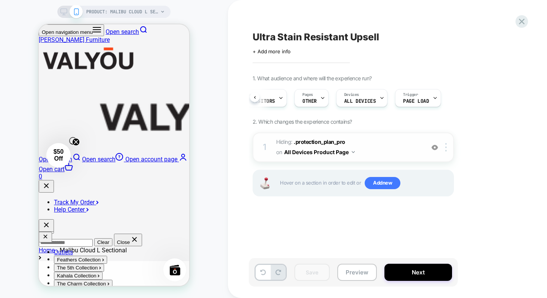
click at [286, 139] on span "Hiding : .protection_plan_pro .protection_plan_pro on All Devices Product Page" at bounding box center [348, 147] width 145 height 21
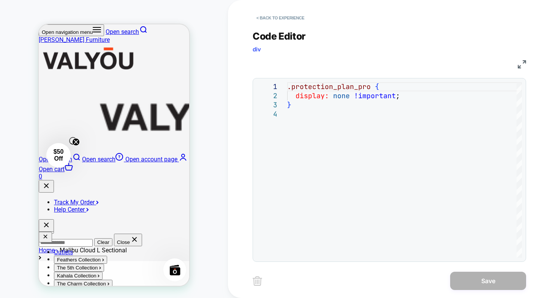
click at [253, 7] on div "< Back to experience" at bounding box center [420, 11] width 334 height 23
click at [261, 14] on button "< Back to experience" at bounding box center [280, 18] width 55 height 12
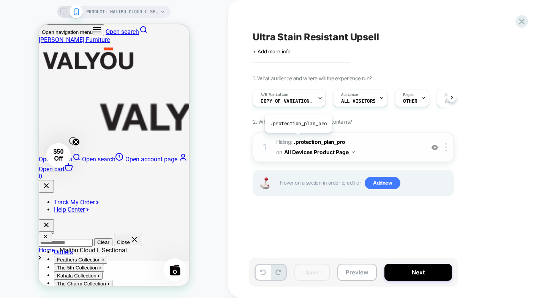
scroll to position [0, 0]
click at [328, 153] on button "All Devices Product Page" at bounding box center [319, 151] width 71 height 11
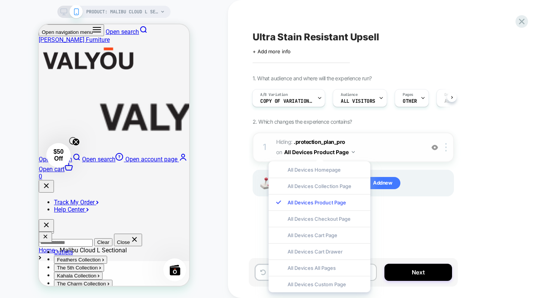
click at [382, 145] on span "Hiding : .protection_plan_pro .protection_plan_pro on All Devices Product Page" at bounding box center [348, 147] width 145 height 21
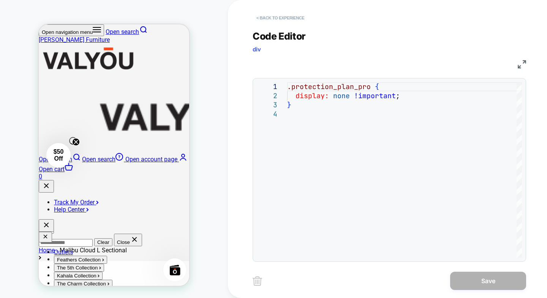
click at [258, 14] on button "< Back to experience" at bounding box center [280, 18] width 55 height 12
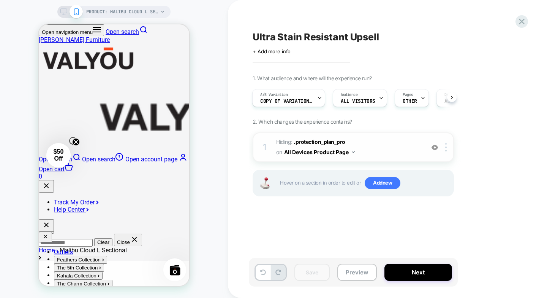
click at [440, 150] on div at bounding box center [435, 147] width 13 height 8
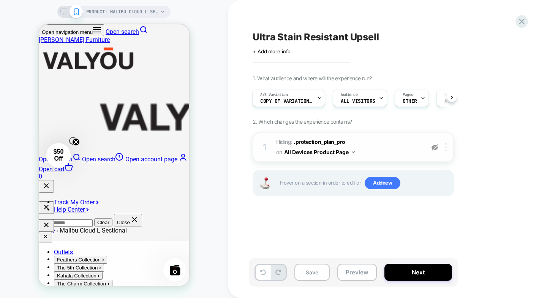
click at [445, 150] on img at bounding box center [446, 147] width 2 height 8
click at [437, 147] on img at bounding box center [435, 147] width 6 height 6
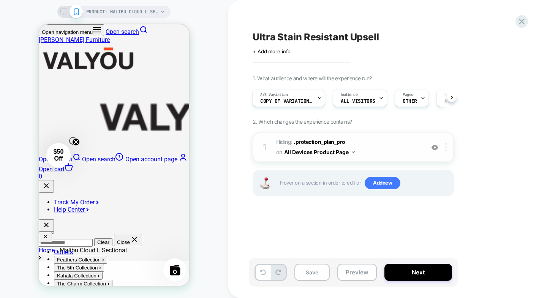
click at [446, 150] on img at bounding box center [446, 147] width 2 height 8
click at [452, 146] on div at bounding box center [447, 147] width 13 height 8
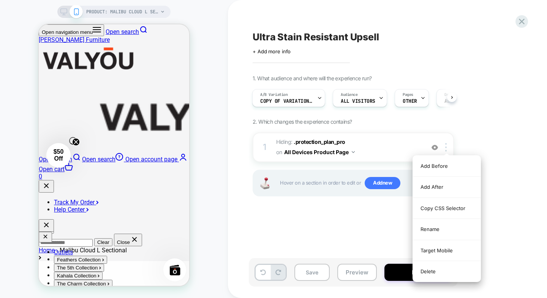
click at [506, 165] on div "1. What audience and where will the experience run? A/B Variation Copy of Varia…" at bounding box center [391, 145] width 277 height 140
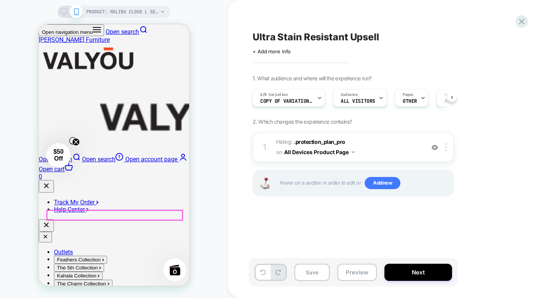
scroll to position [73, 0]
click at [309, 272] on button "Save" at bounding box center [312, 271] width 35 height 17
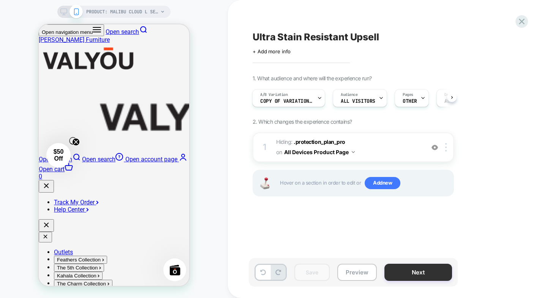
click at [410, 277] on button "Next" at bounding box center [419, 271] width 68 height 17
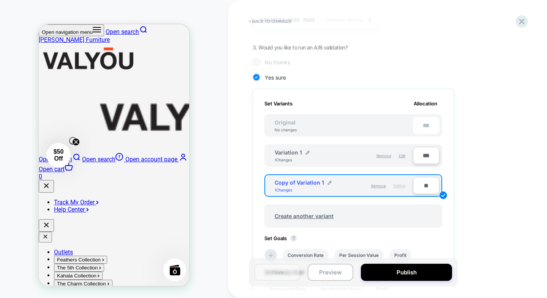
scroll to position [152, 0]
click at [376, 184] on span "Remove" at bounding box center [378, 184] width 15 height 5
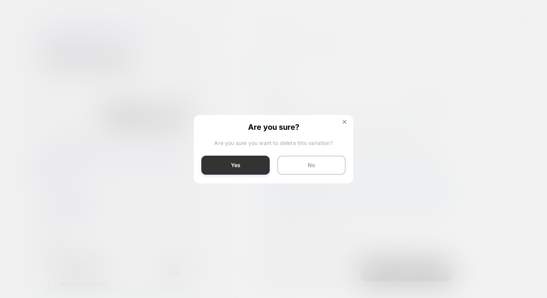
click at [250, 157] on button "Yes" at bounding box center [235, 164] width 68 height 19
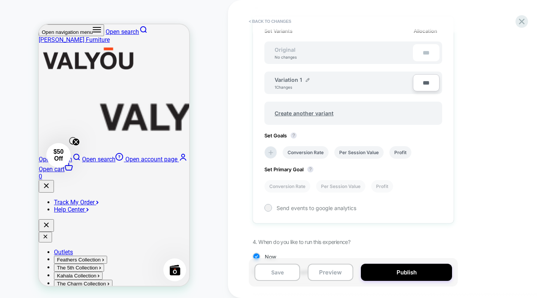
scroll to position [250, 0]
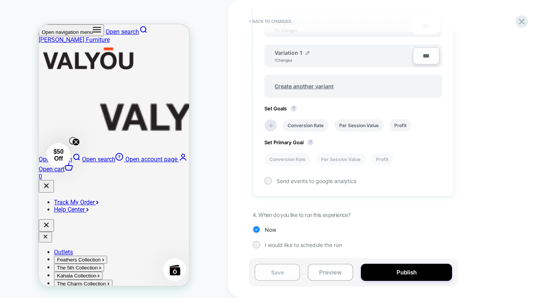
click at [272, 269] on button "Save" at bounding box center [278, 271] width 46 height 17
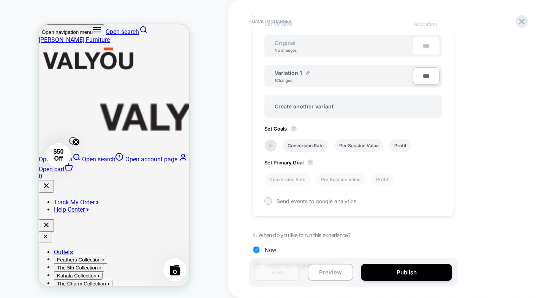
scroll to position [212, 0]
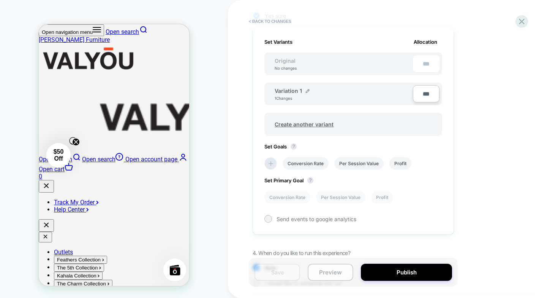
click at [340, 271] on button "Preview" at bounding box center [331, 271] width 46 height 17
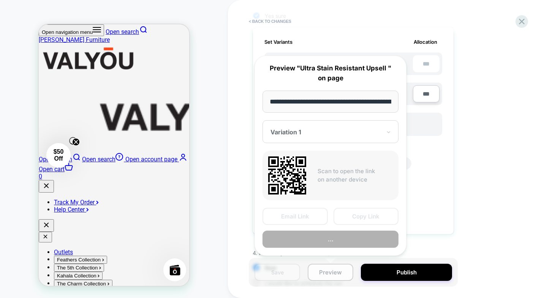
scroll to position [0, 124]
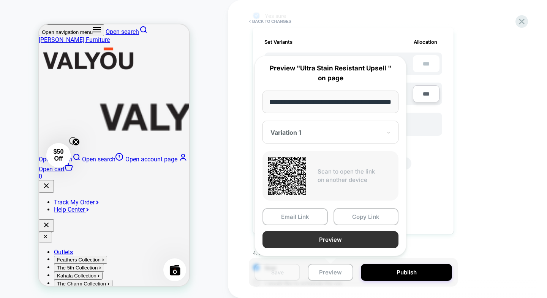
click at [306, 238] on button "Preview" at bounding box center [331, 239] width 136 height 17
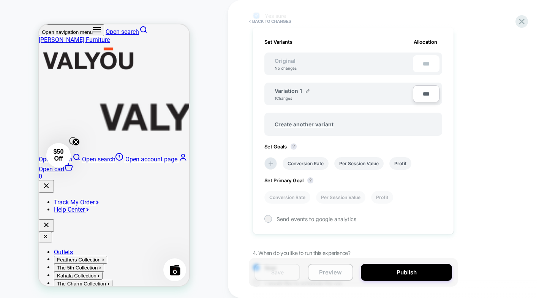
click at [337, 269] on button "Preview" at bounding box center [331, 271] width 46 height 17
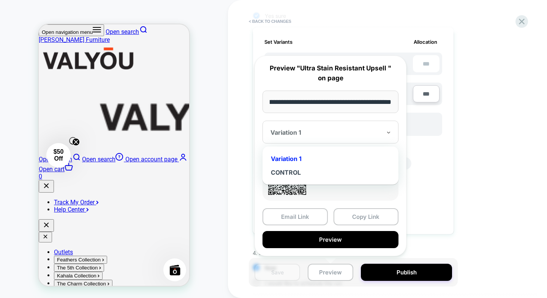
click at [303, 122] on div "Variation 1" at bounding box center [331, 131] width 136 height 23
click at [291, 176] on div "CONTROL" at bounding box center [330, 172] width 128 height 14
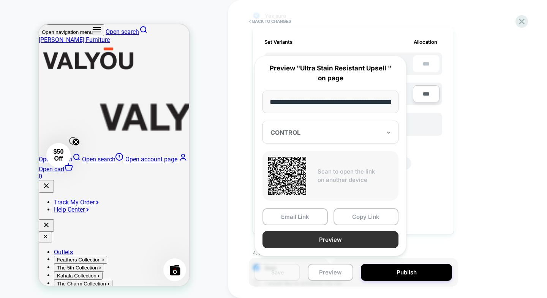
click at [314, 238] on button "Preview" at bounding box center [331, 239] width 136 height 17
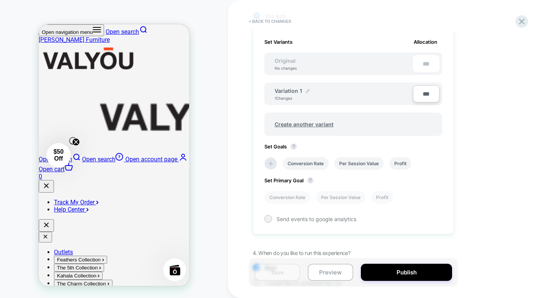
click at [307, 90] on img at bounding box center [308, 91] width 4 height 4
click at [368, 103] on div "**********" at bounding box center [340, 94] width 146 height 19
click at [369, 98] on div "**********" at bounding box center [322, 94] width 95 height 15
click at [331, 95] on div "**********" at bounding box center [322, 94] width 95 height 15
click at [341, 94] on div "**********" at bounding box center [322, 94] width 95 height 15
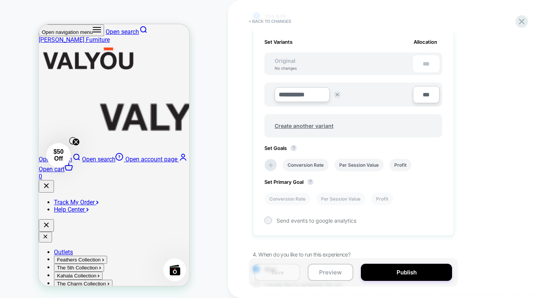
drag, startPoint x: 312, startPoint y: 93, endPoint x: 266, endPoint y: 93, distance: 45.6
click at [266, 93] on div "**********" at bounding box center [353, 94] width 178 height 24
type input "*******"
click at [359, 95] on strong "Save" at bounding box center [357, 95] width 11 height 6
click at [0, 0] on div "< Back to changes Review " Ultra Stain Resistant Upsell " before publish Click …" at bounding box center [0, 0] width 0 height 0
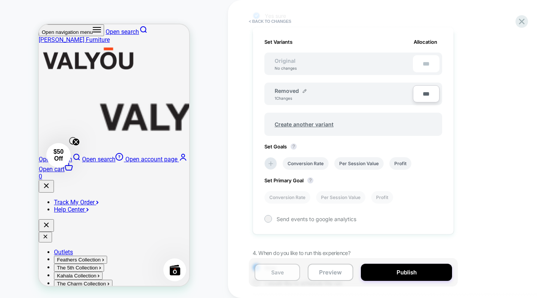
click at [285, 275] on button "Save" at bounding box center [278, 271] width 46 height 17
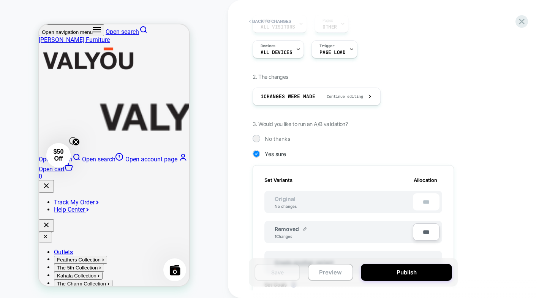
scroll to position [60, 0]
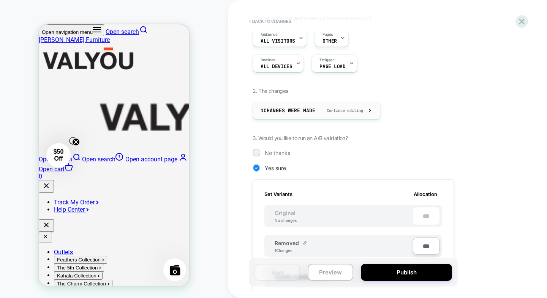
click at [363, 109] on span "Continue editing" at bounding box center [341, 110] width 44 height 5
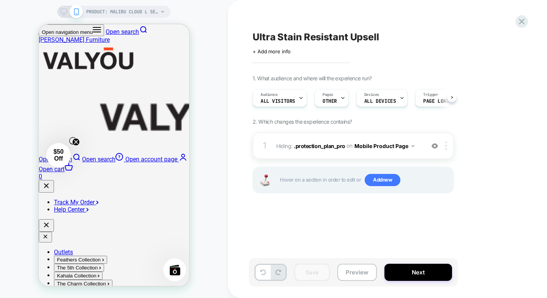
scroll to position [0, 0]
click at [446, 145] on div at bounding box center [447, 145] width 13 height 8
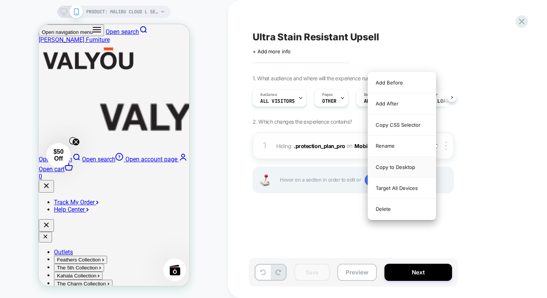
click at [404, 168] on div "Copy to Desktop" at bounding box center [402, 167] width 68 height 21
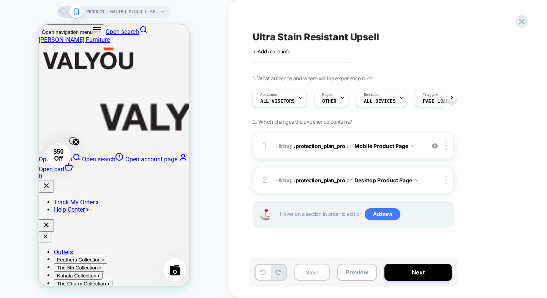
click at [323, 272] on button "Save" at bounding box center [312, 271] width 35 height 17
click at [444, 179] on div at bounding box center [447, 180] width 13 height 8
click at [445, 140] on div "1 Hiding : .protection_plan_pro .protection_plan_pro on Mobile Product Page Add…" at bounding box center [353, 145] width 201 height 27
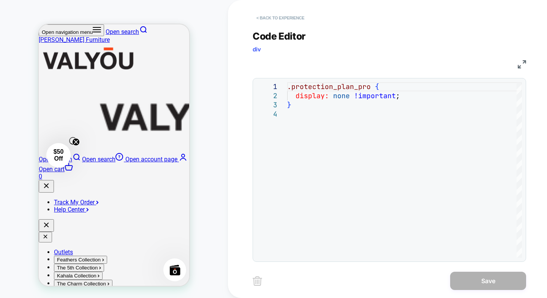
click at [260, 19] on button "< Back to experience" at bounding box center [280, 18] width 55 height 12
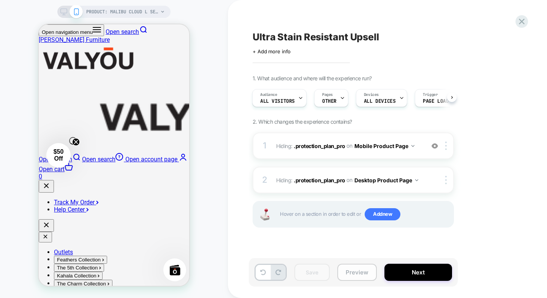
click at [365, 274] on button "Preview" at bounding box center [357, 271] width 40 height 17
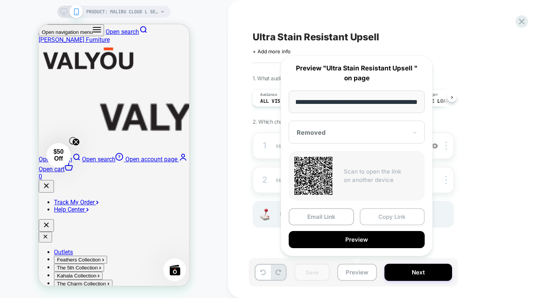
scroll to position [0, 0]
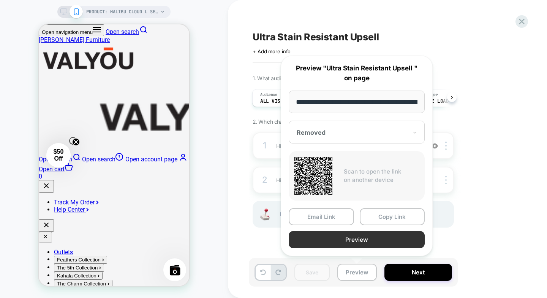
drag, startPoint x: 388, startPoint y: 216, endPoint x: 360, endPoint y: 239, distance: 37.0
click at [360, 239] on div "Email Link Copy Link Preview" at bounding box center [357, 228] width 136 height 40
click at [360, 239] on button "Preview" at bounding box center [357, 239] width 136 height 17
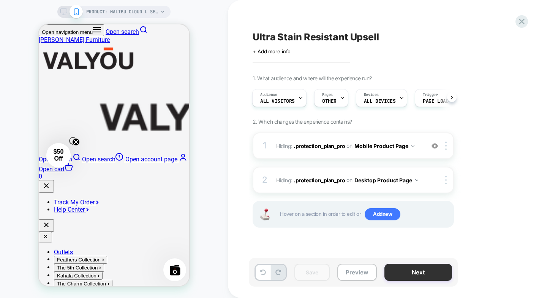
click at [432, 268] on button "Next" at bounding box center [419, 271] width 68 height 17
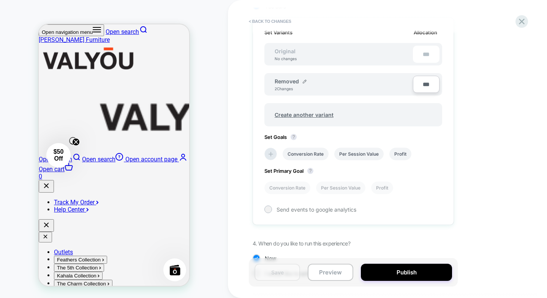
scroll to position [250, 0]
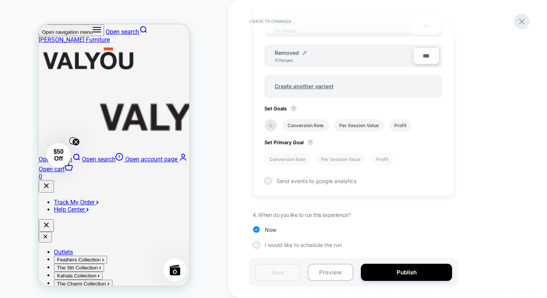
click at [519, 27] on div at bounding box center [522, 22] width 16 height 16
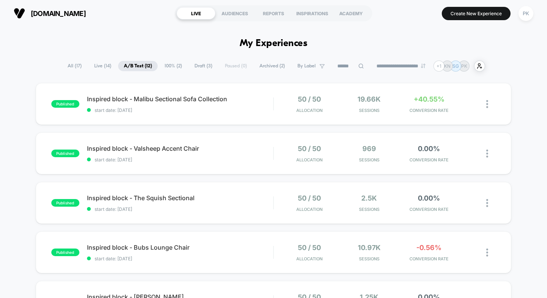
click at [69, 67] on span "All ( 17 )" at bounding box center [74, 66] width 25 height 10
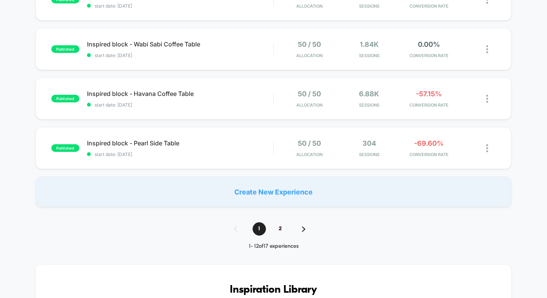
scroll to position [608, 0]
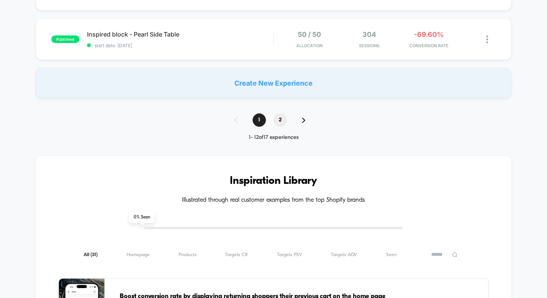
click at [281, 116] on span "2" at bounding box center [280, 119] width 13 height 13
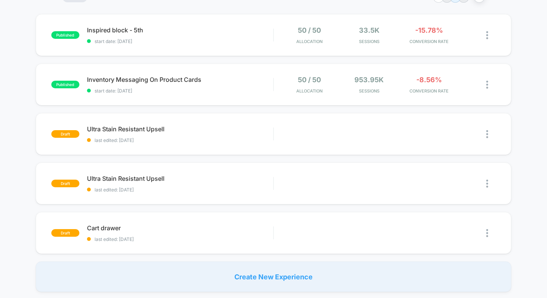
scroll to position [0, 0]
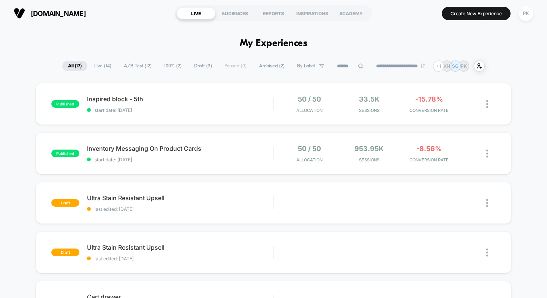
click at [265, 69] on span "Archived ( 2 )" at bounding box center [271, 66] width 37 height 10
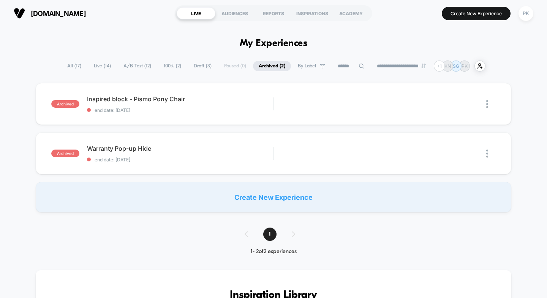
click at [203, 63] on span "Draft ( 3 )" at bounding box center [202, 66] width 29 height 10
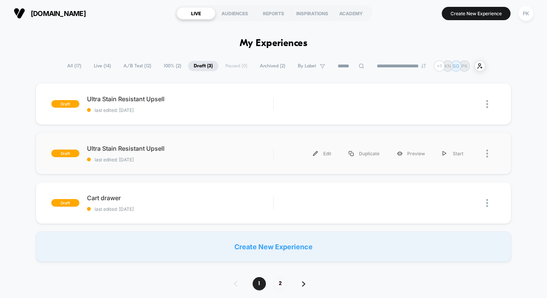
click at [494, 149] on div at bounding box center [491, 153] width 10 height 17
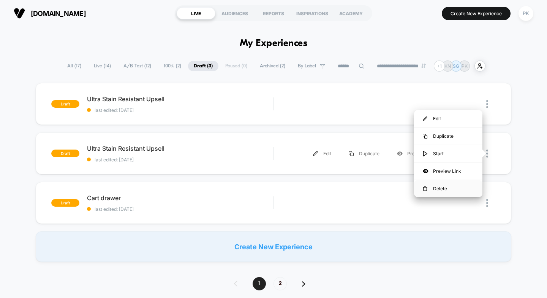
click at [461, 182] on div "Delete" at bounding box center [448, 188] width 68 height 17
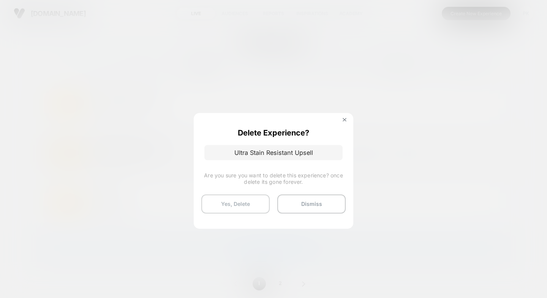
click at [229, 201] on button "Yes, Delete" at bounding box center [235, 203] width 68 height 19
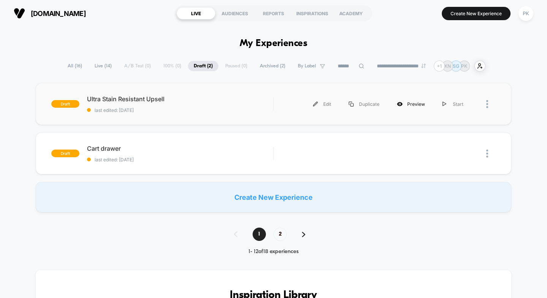
click at [420, 104] on div "Preview" at bounding box center [411, 103] width 46 height 17
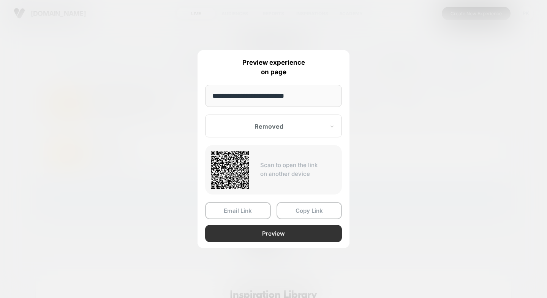
click at [301, 234] on button "Preview" at bounding box center [273, 233] width 137 height 17
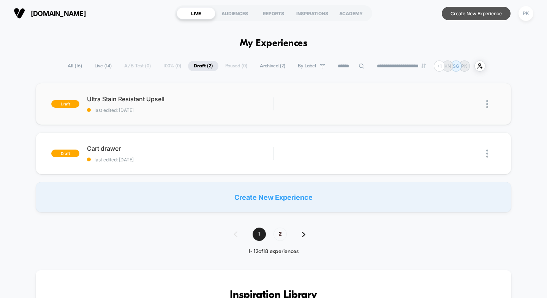
click at [469, 19] on button "Create New Experience" at bounding box center [476, 13] width 69 height 13
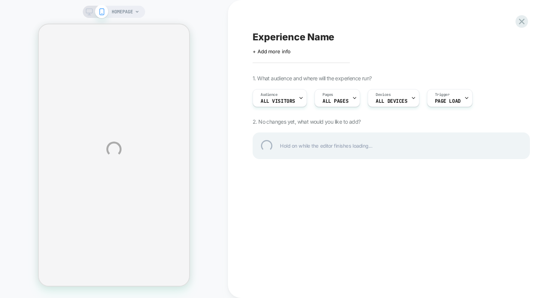
click at [264, 54] on div "HOMEPAGE Experience Name Click to edit experience details + Add more info 1. Wh…" at bounding box center [273, 149] width 547 height 298
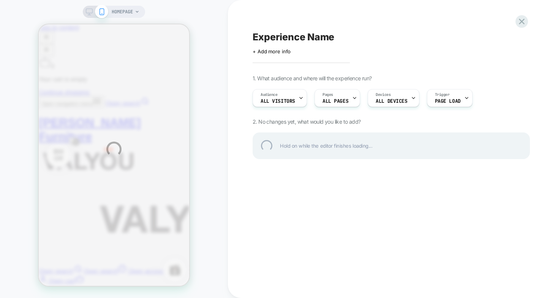
click at [90, 16] on div "HOMEPAGE Experience Name Click to edit experience details + Add more info 1. Wh…" at bounding box center [273, 149] width 547 height 298
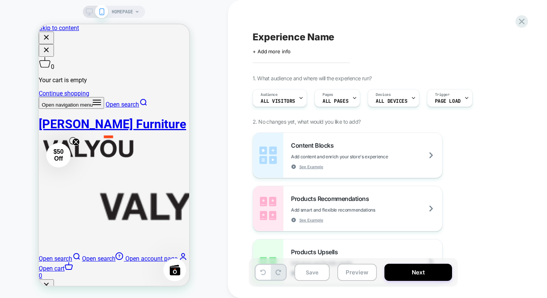
click at [231, 159] on div "Experience Name Click to edit experience details + Add more info 1. What audien…" at bounding box center [395, 149] width 334 height 298
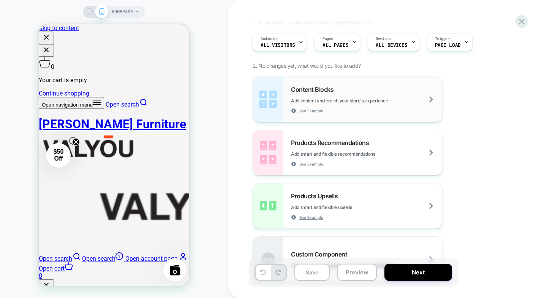
scroll to position [38, 0]
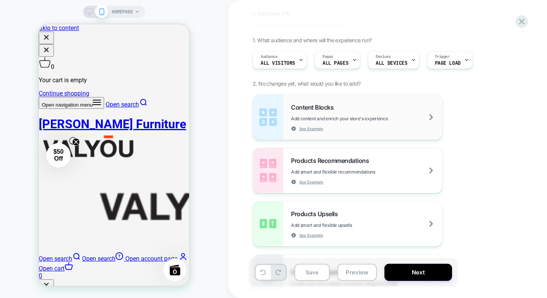
click at [382, 113] on div "Content Blocks Add content and enrich your store's experience See Example" at bounding box center [366, 117] width 151 height 28
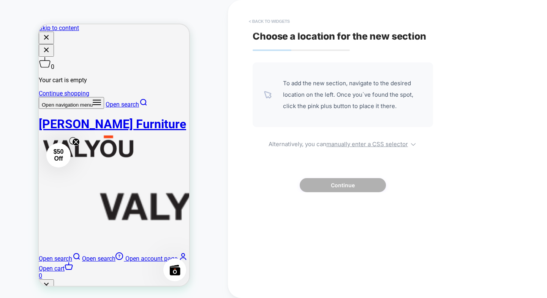
click at [253, 23] on button "< Back to widgets" at bounding box center [269, 21] width 49 height 12
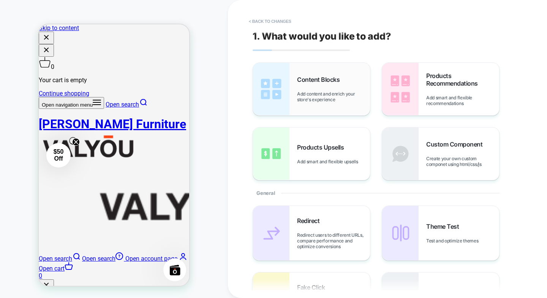
click at [344, 99] on span "Add content and enrich your store's experience" at bounding box center [333, 96] width 73 height 11
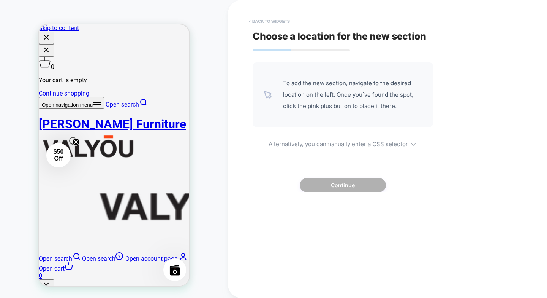
click at [246, 18] on button "< Back to widgets" at bounding box center [269, 21] width 49 height 12
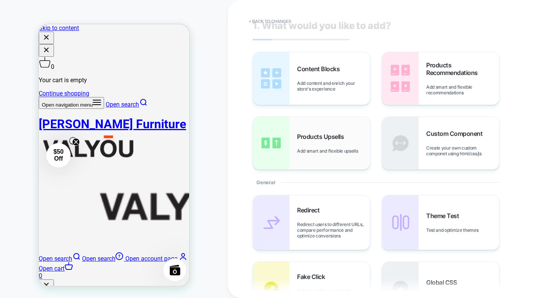
scroll to position [0, 0]
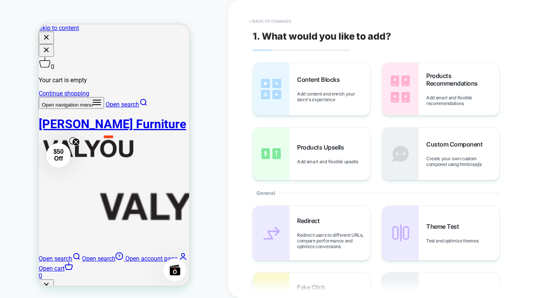
click at [267, 24] on button "< Back to changes" at bounding box center [270, 21] width 50 height 12
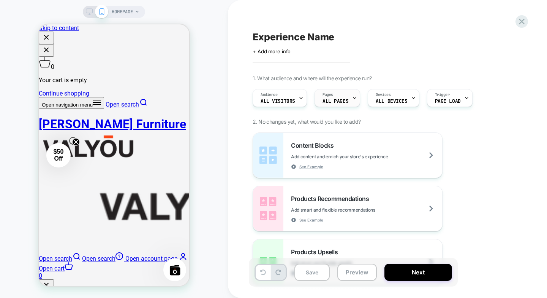
click at [342, 99] on span "ALL PAGES" at bounding box center [336, 100] width 26 height 5
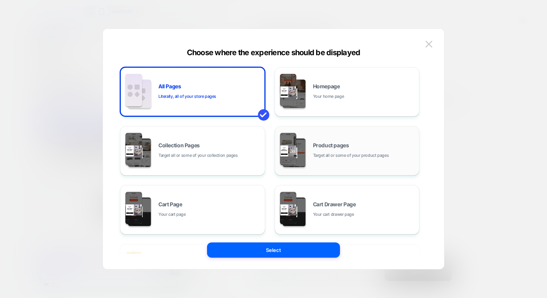
click at [338, 143] on span "Product pages" at bounding box center [331, 145] width 36 height 5
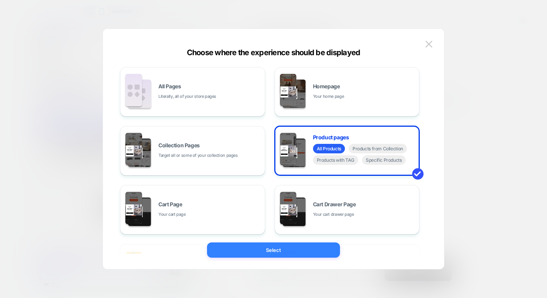
click at [288, 252] on button "Select" at bounding box center [273, 249] width 133 height 15
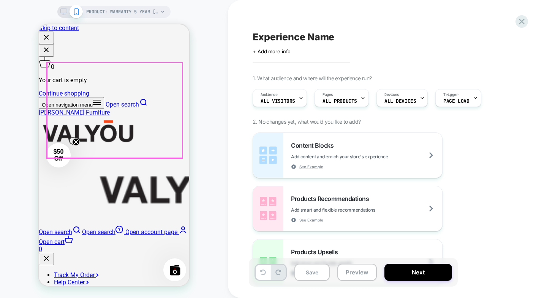
scroll to position [114, 0]
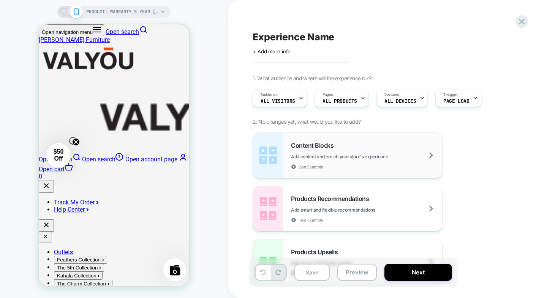
click at [374, 155] on span "Add content and enrich your store's experience" at bounding box center [358, 157] width 135 height 6
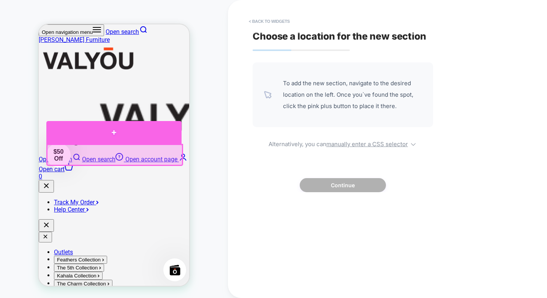
click at [116, 133] on div at bounding box center [113, 132] width 135 height 23
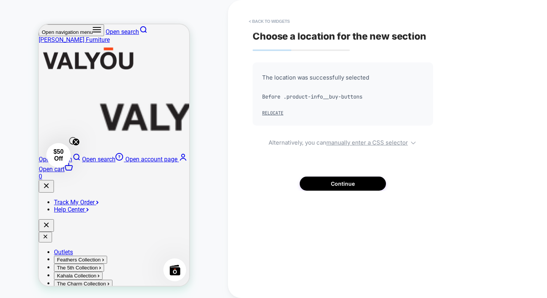
scroll to position [100, 0]
click at [347, 178] on button "Continue" at bounding box center [343, 183] width 86 height 14
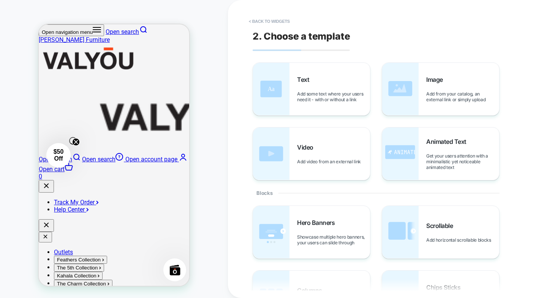
scroll to position [197, 0]
click at [318, 81] on div "Text Add some text where your users need it - with or without a link" at bounding box center [333, 89] width 73 height 27
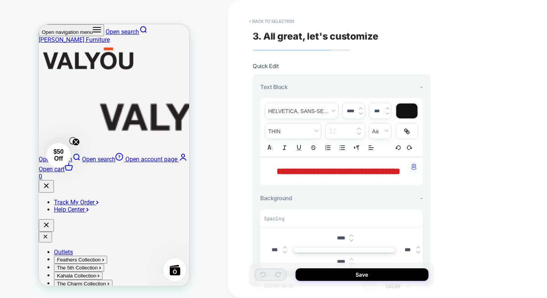
click at [280, 170] on span "**********" at bounding box center [339, 170] width 124 height 9
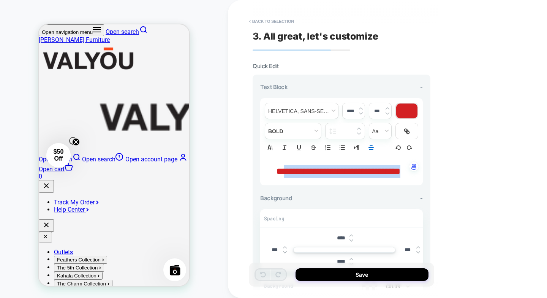
drag, startPoint x: 280, startPoint y: 170, endPoint x: 383, endPoint y: 186, distance: 104.6
click at [383, 177] on p "**********" at bounding box center [339, 171] width 142 height 13
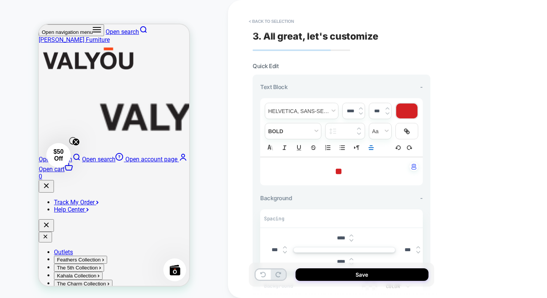
type input "****"
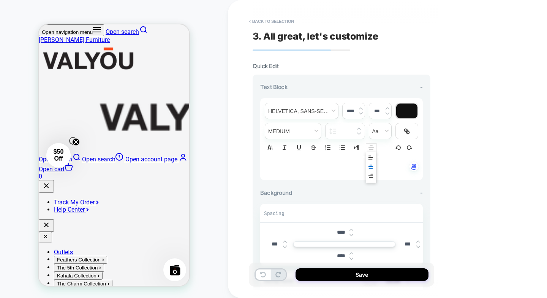
click at [371, 146] on icon "Align" at bounding box center [371, 147] width 7 height 7
click at [371, 157] on icon "Align" at bounding box center [371, 157] width 6 height 6
click at [286, 170] on span "*********" at bounding box center [278, 167] width 20 height 5
paste div
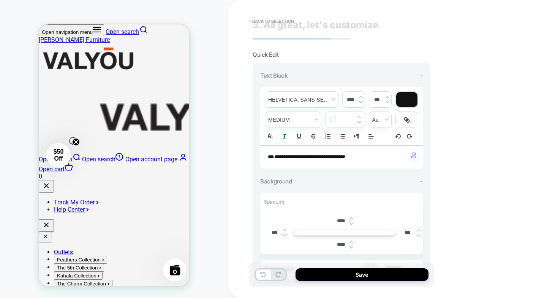
scroll to position [121, 0]
click at [352, 102] on input "****" at bounding box center [351, 100] width 16 height 6
click at [358, 103] on span "****" at bounding box center [350, 99] width 17 height 6
click at [360, 103] on img at bounding box center [361, 101] width 4 height 3
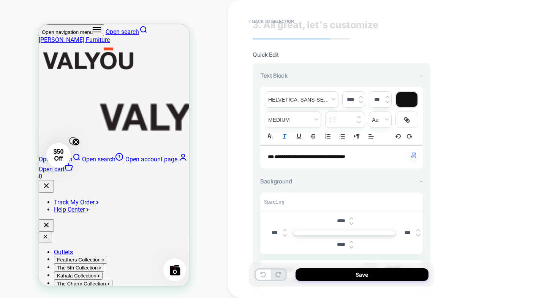
click at [360, 102] on img at bounding box center [361, 101] width 4 height 3
click at [271, 157] on span "**" at bounding box center [271, 156] width 6 height 5
click at [272, 157] on span "**" at bounding box center [271, 156] width 6 height 5
drag, startPoint x: 272, startPoint y: 157, endPoint x: 372, endPoint y: 157, distance: 99.9
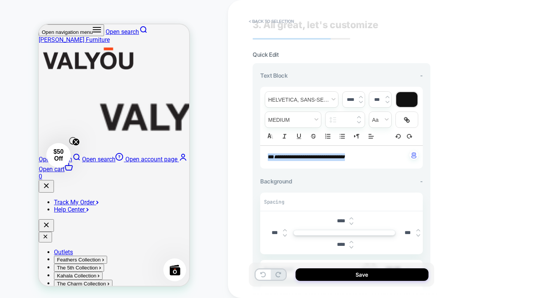
click at [372, 157] on p "**********" at bounding box center [339, 157] width 142 height 8
click at [361, 103] on div "****" at bounding box center [354, 100] width 22 height 16
click at [360, 103] on div "****" at bounding box center [354, 100] width 22 height 16
click at [360, 101] on img at bounding box center [361, 101] width 4 height 3
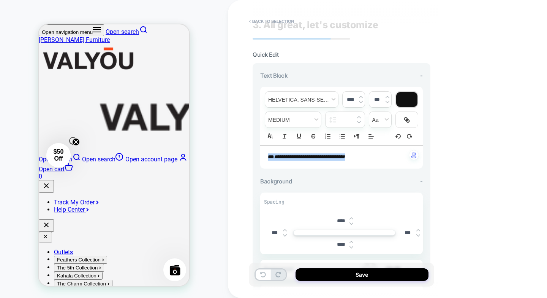
type input "****"
click at [416, 155] on img "button" at bounding box center [414, 155] width 5 height 6
click at [373, 156] on p "**********" at bounding box center [339, 156] width 142 height 7
type input "****"
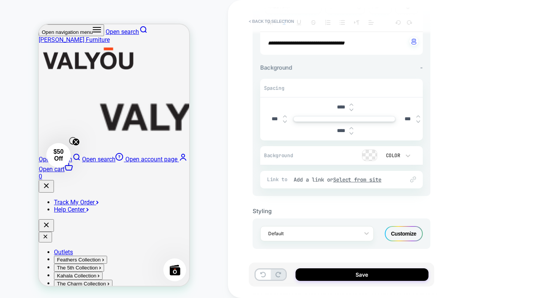
scroll to position [125, 0]
click at [346, 279] on button "Save" at bounding box center [362, 274] width 133 height 13
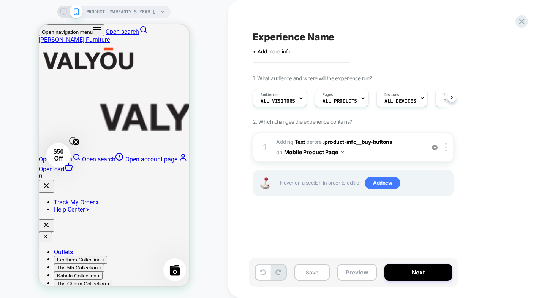
scroll to position [0, 0]
click at [402, 146] on span "#_loomi_addon_1756187062924 Adding Text BEFORE .product-info__buy-buttons .prod…" at bounding box center [348, 147] width 145 height 21
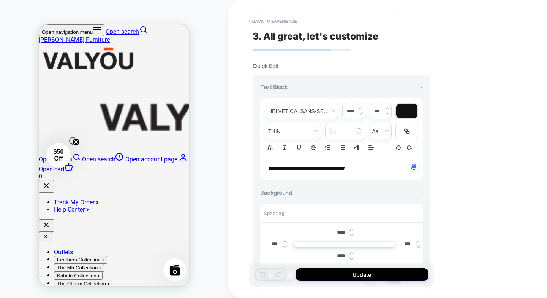
scroll to position [95, 0]
click at [267, 170] on div "**********" at bounding box center [341, 168] width 163 height 23
drag, startPoint x: 267, startPoint y: 170, endPoint x: 367, endPoint y: 159, distance: 100.6
click at [364, 166] on div "**********" at bounding box center [341, 168] width 163 height 23
click at [360, 115] on div "****" at bounding box center [354, 111] width 22 height 16
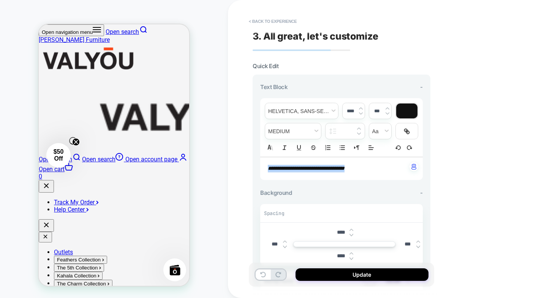
click at [363, 114] on div "****" at bounding box center [354, 111] width 22 height 16
click at [364, 114] on div "****" at bounding box center [354, 111] width 22 height 16
click at [361, 113] on img at bounding box center [361, 113] width 4 height 3
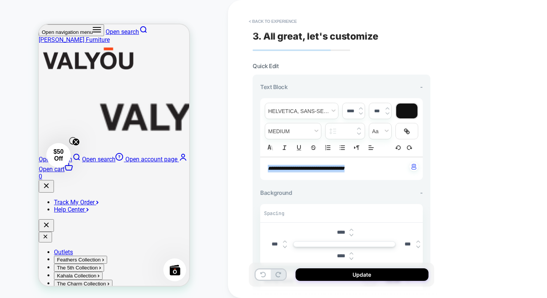
click at [361, 113] on img at bounding box center [361, 113] width 4 height 3
type input "****"
click at [352, 235] on img at bounding box center [352, 234] width 4 height 3
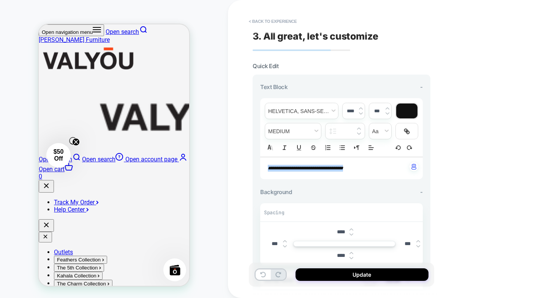
click at [352, 235] on img at bounding box center [352, 234] width 4 height 3
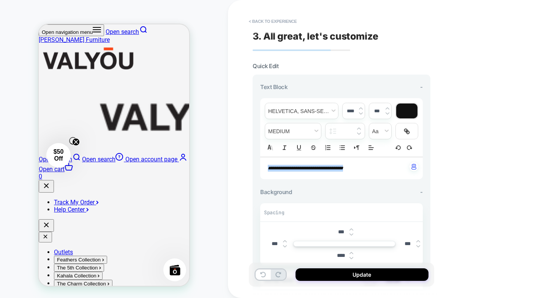
click at [352, 235] on img at bounding box center [352, 234] width 4 height 3
type input "***"
click at [351, 254] on div at bounding box center [352, 255] width 4 height 8
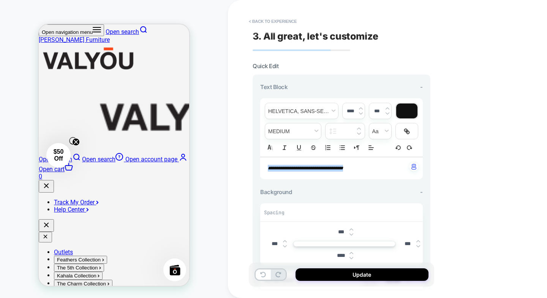
click at [350, 256] on img at bounding box center [352, 257] width 4 height 3
click at [352, 248] on div "****" at bounding box center [345, 255] width 24 height 16
click at [351, 261] on div "****" at bounding box center [345, 255] width 24 height 16
click at [352, 258] on img at bounding box center [352, 257] width 4 height 3
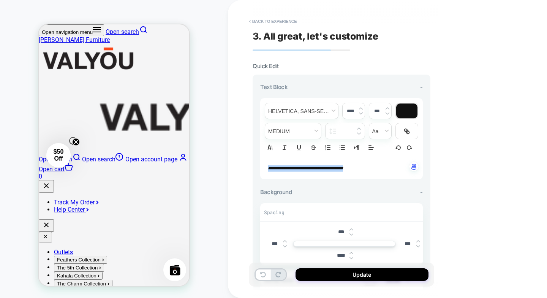
click at [352, 258] on img at bounding box center [352, 257] width 4 height 3
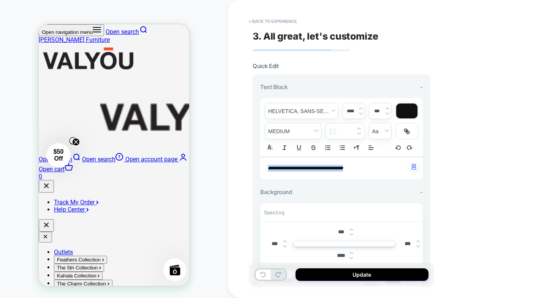
click at [352, 258] on img at bounding box center [352, 257] width 4 height 3
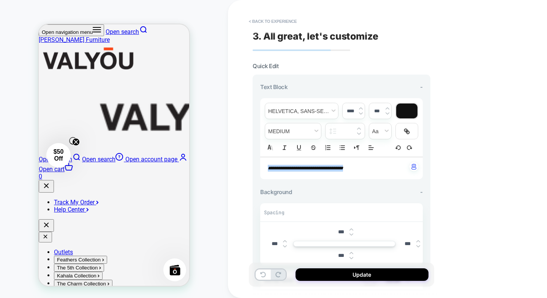
click at [352, 258] on img at bounding box center [352, 257] width 4 height 3
click at [352, 251] on img at bounding box center [352, 252] width 4 height 3
type input "***"
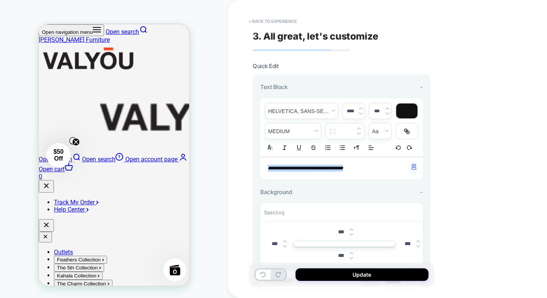
click at [354, 232] on div "***" at bounding box center [345, 232] width 24 height 16
click at [350, 228] on img at bounding box center [352, 229] width 4 height 3
type input "***"
click at [445, 230] on div "**********" at bounding box center [395, 149] width 334 height 298
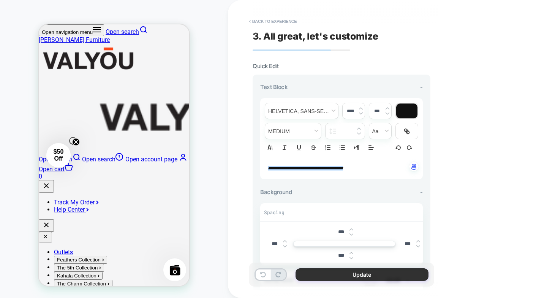
click at [363, 271] on button "Update" at bounding box center [362, 274] width 133 height 13
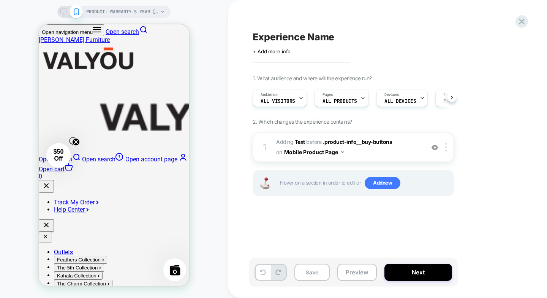
scroll to position [0, 0]
click at [306, 273] on button "Save" at bounding box center [312, 271] width 35 height 17
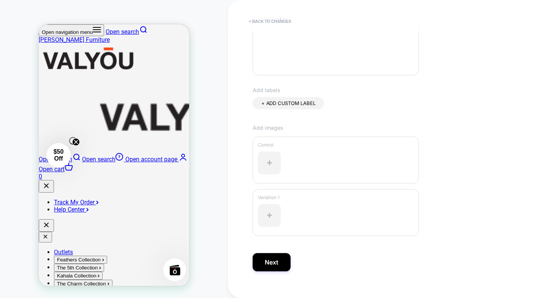
scroll to position [188, 0]
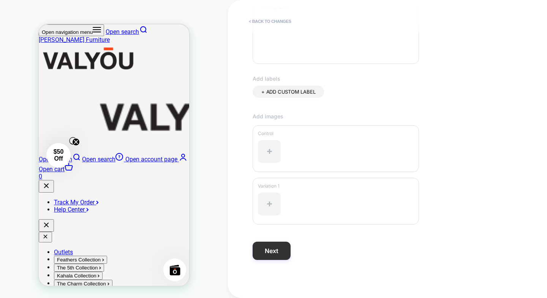
type input "**********"
click at [280, 253] on button "Next" at bounding box center [272, 250] width 38 height 18
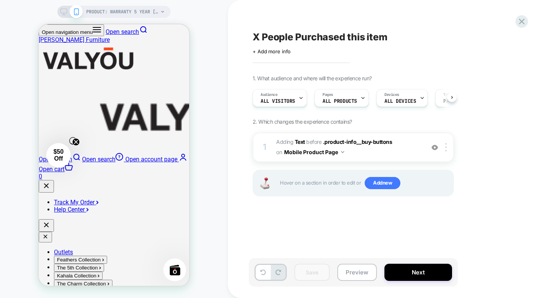
scroll to position [0, 0]
click at [352, 270] on button "Preview" at bounding box center [357, 271] width 40 height 17
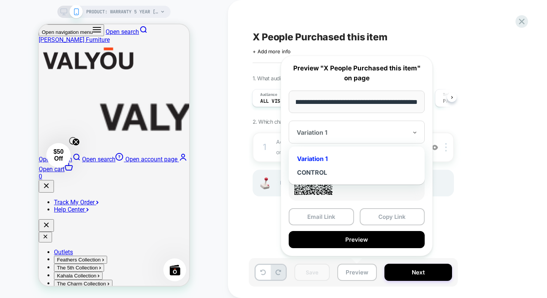
scroll to position [0, 0]
click at [351, 140] on div "Variation 1" at bounding box center [357, 131] width 136 height 23
click at [323, 171] on div "CONTROL" at bounding box center [357, 172] width 128 height 14
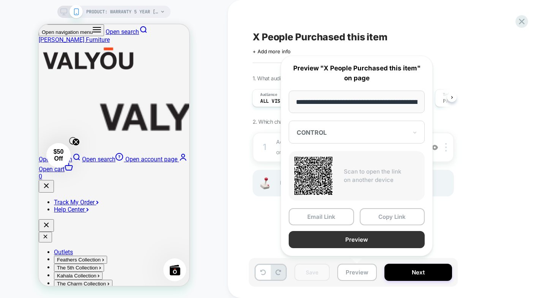
click at [355, 242] on button "Preview" at bounding box center [357, 239] width 136 height 17
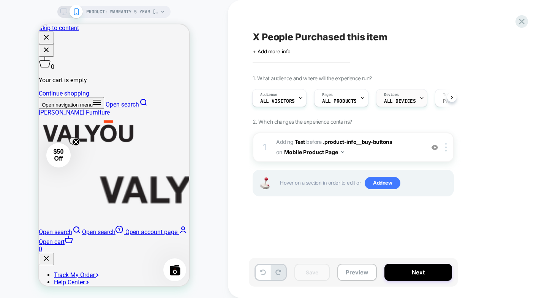
click at [406, 99] on span "ALL DEVICES" at bounding box center [400, 100] width 32 height 5
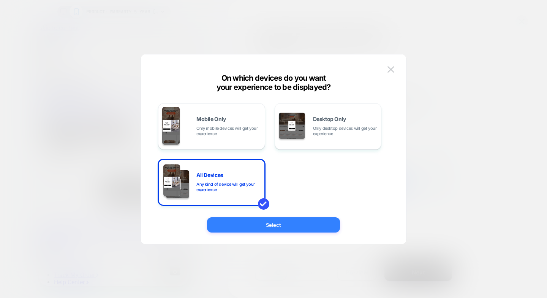
click at [283, 223] on button "Select" at bounding box center [273, 224] width 133 height 15
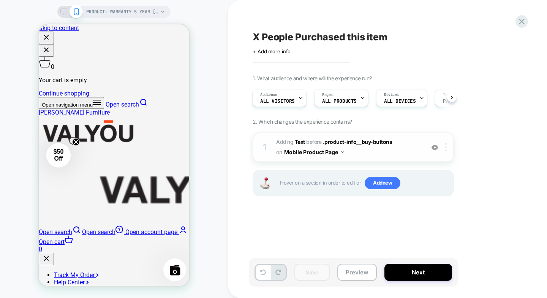
drag, startPoint x: 442, startPoint y: 149, endPoint x: 447, endPoint y: 149, distance: 4.6
click at [443, 149] on div at bounding box center [447, 147] width 13 height 8
click at [445, 149] on div at bounding box center [447, 147] width 13 height 8
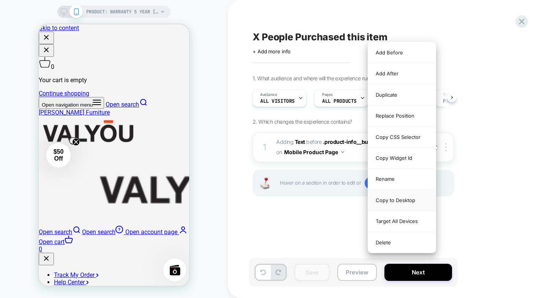
click at [399, 204] on div "Copy to Desktop" at bounding box center [402, 200] width 68 height 21
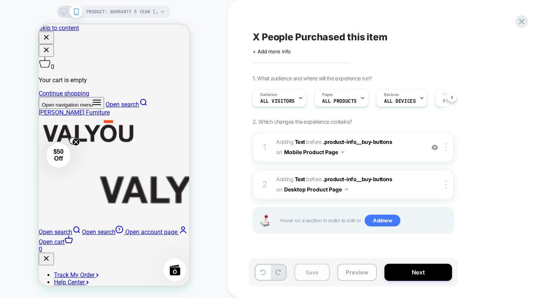
click at [306, 273] on button "Save" at bounding box center [312, 271] width 35 height 17
click at [350, 271] on button "Preview" at bounding box center [357, 271] width 40 height 17
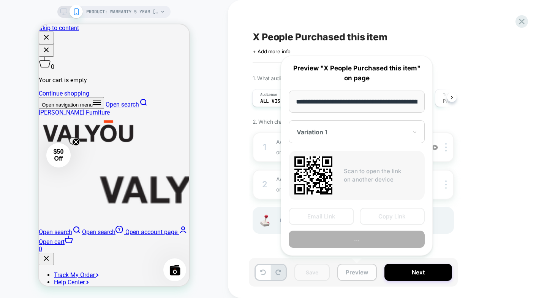
scroll to position [0, 106]
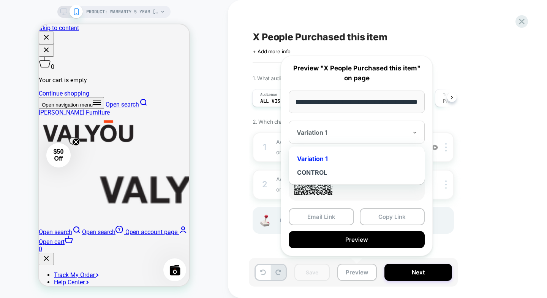
click at [347, 132] on div at bounding box center [352, 132] width 111 height 8
click at [328, 176] on div "CONTROL" at bounding box center [357, 172] width 128 height 14
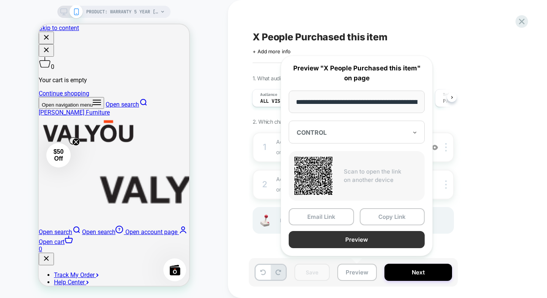
click at [348, 236] on button "Preview" at bounding box center [357, 239] width 136 height 17
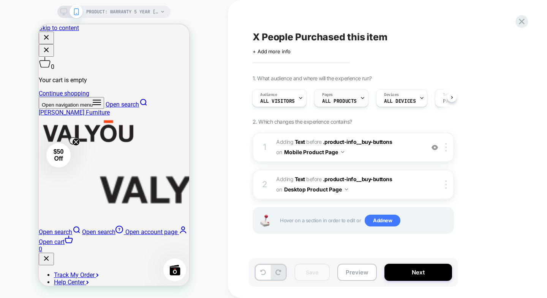
click at [331, 100] on span "ALL PRODUCTS" at bounding box center [339, 100] width 35 height 5
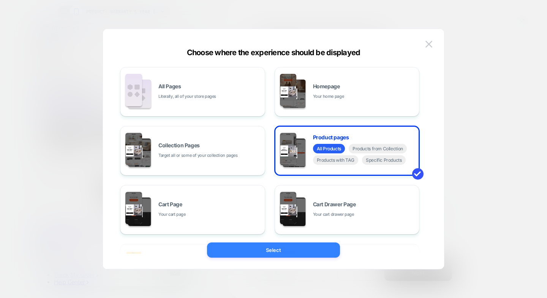
click at [291, 251] on button "Select" at bounding box center [273, 249] width 133 height 15
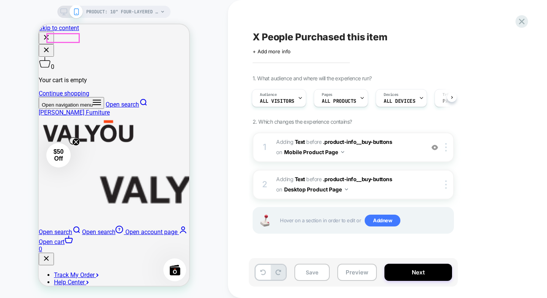
click at [93, 98] on icon "button" at bounding box center [97, 102] width 8 height 8
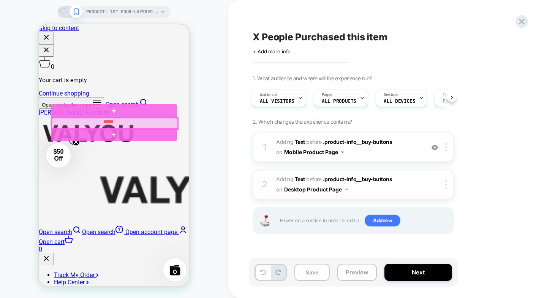
click at [104, 124] on div at bounding box center [115, 123] width 126 height 11
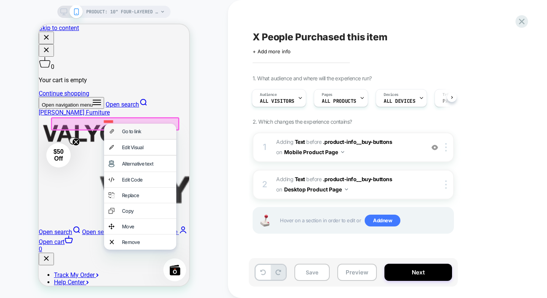
click at [114, 128] on div "Go to link" at bounding box center [140, 131] width 72 height 15
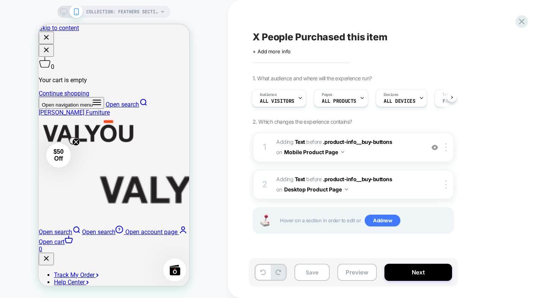
scroll to position [0, 1]
drag, startPoint x: 531, startPoint y: 169, endPoint x: 539, endPoint y: 175, distance: 9.7
click at [531, 169] on div "X People Purchased this item Click to edit experience details + Add more info 1…" at bounding box center [391, 149] width 285 height 282
click at [209, 213] on div "COLLECTION: Feathers Sectional Sofas Collection (Category) COLLECTION: Feathers…" at bounding box center [114, 149] width 228 height 282
click at [319, 274] on button "Save" at bounding box center [312, 271] width 35 height 17
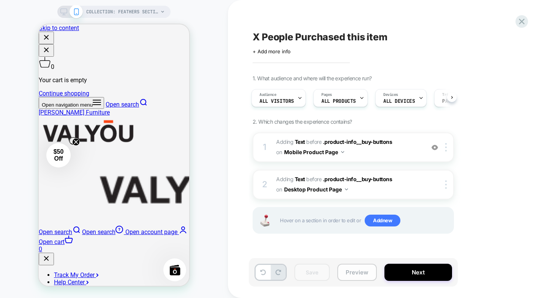
click at [360, 272] on button "Preview" at bounding box center [357, 271] width 40 height 17
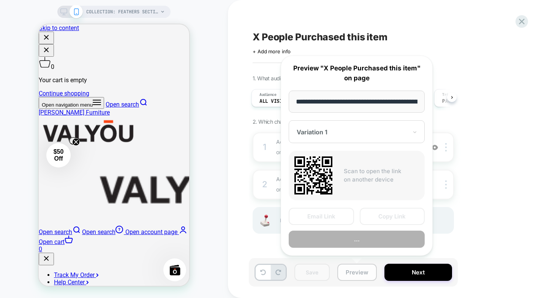
scroll to position [0, 109]
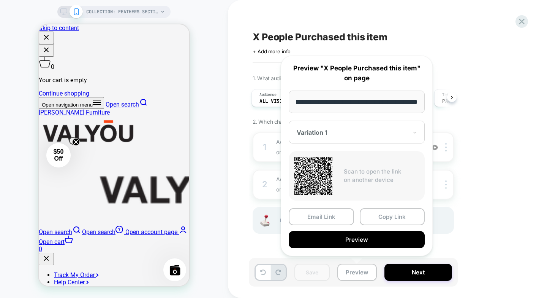
click at [350, 141] on div "Variation 1" at bounding box center [357, 131] width 136 height 23
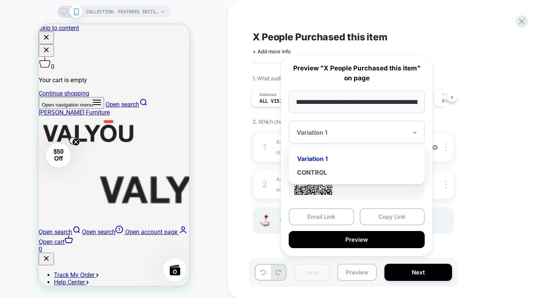
click at [331, 168] on div "CONTROL" at bounding box center [357, 172] width 128 height 14
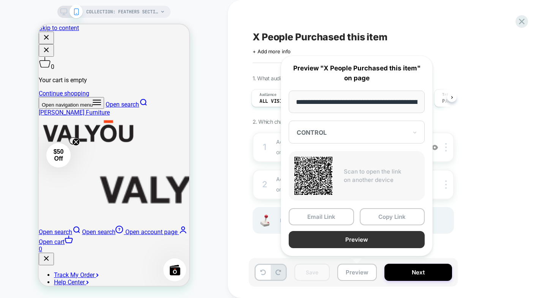
click at [347, 238] on button "Preview" at bounding box center [357, 239] width 136 height 17
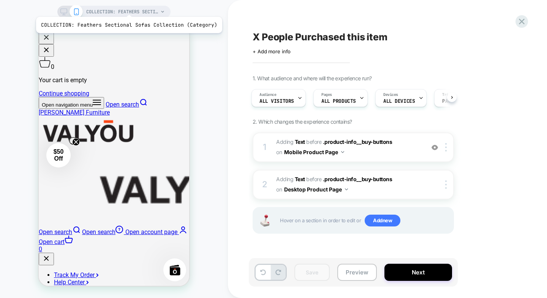
click at [127, 7] on span "COLLECTION: Feathers Sectional Sofas Collection (Category)" at bounding box center [122, 12] width 72 height 12
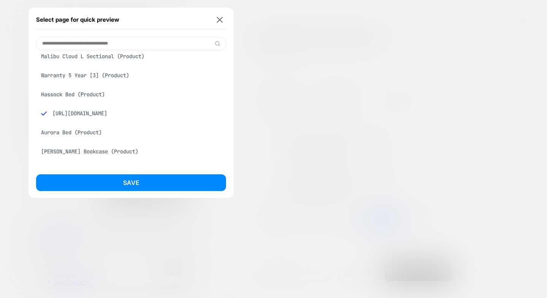
scroll to position [38, 0]
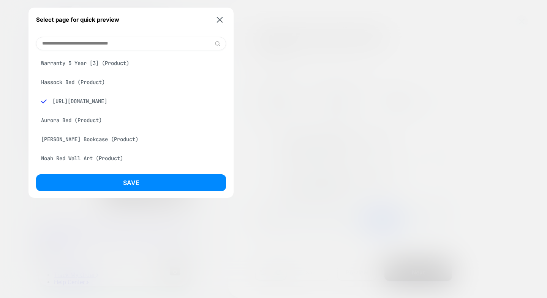
click at [86, 125] on div "Aurora Bed (Product)" at bounding box center [131, 120] width 190 height 14
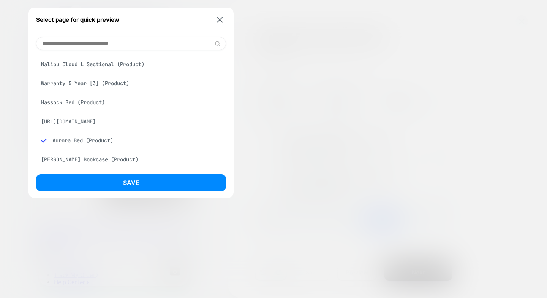
scroll to position [0, 0]
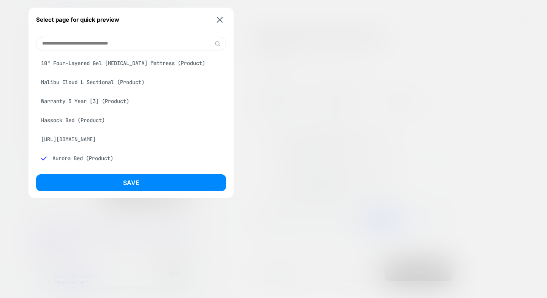
click at [113, 63] on div "10" Four-Layered Gel [MEDICAL_DATA] Mattress (Product)" at bounding box center [131, 63] width 190 height 14
click at [100, 78] on div "Malibu Cloud L Sectional (Product)" at bounding box center [131, 82] width 190 height 14
click at [156, 173] on div "Select page for quick preview 10" Four-Layered Gel [MEDICAL_DATA] Mattress (Pro…" at bounding box center [131, 103] width 205 height 190
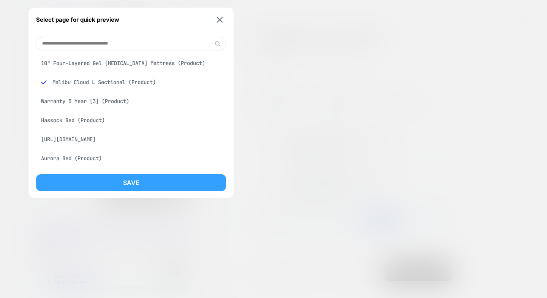
click at [152, 179] on button "Save" at bounding box center [131, 182] width 190 height 17
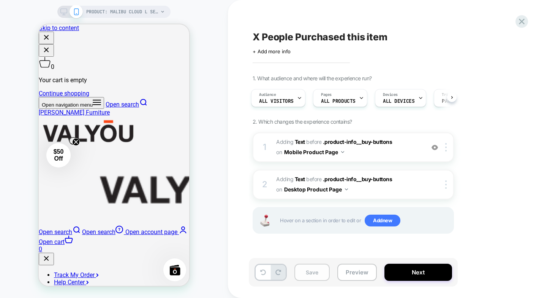
click at [325, 271] on button "Save" at bounding box center [312, 271] width 35 height 17
click at [349, 272] on button "Preview" at bounding box center [357, 271] width 40 height 17
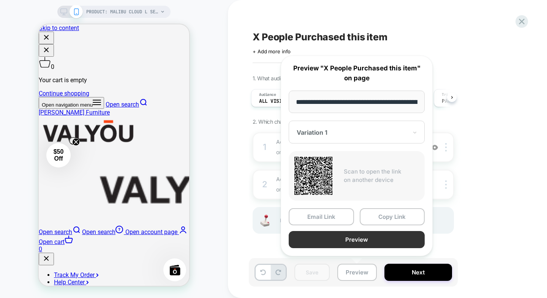
click at [361, 235] on button "Preview" at bounding box center [357, 239] width 136 height 17
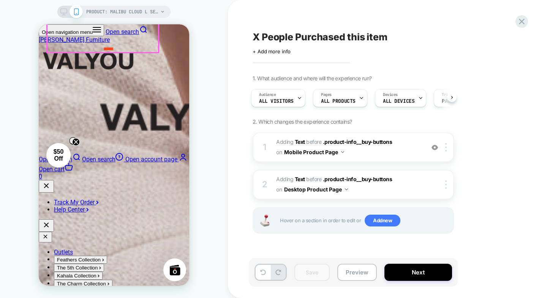
scroll to position [2850, 0]
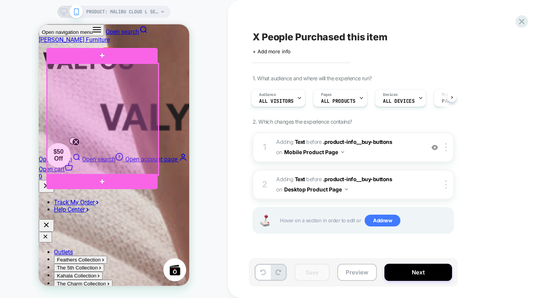
click at [106, 120] on div at bounding box center [102, 118] width 111 height 111
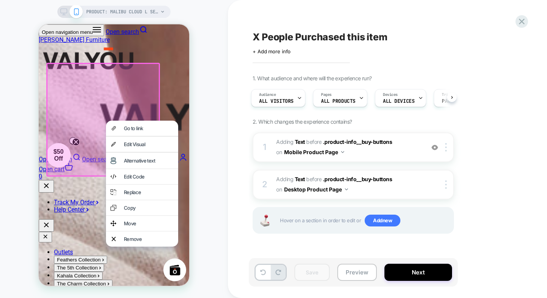
click at [106, 120] on div "Go to link Edit Visual Alternative text Edit Code Replace Copy Move Remove" at bounding box center [142, 183] width 72 height 126
click at [122, 128] on div "Go to link" at bounding box center [142, 127] width 72 height 15
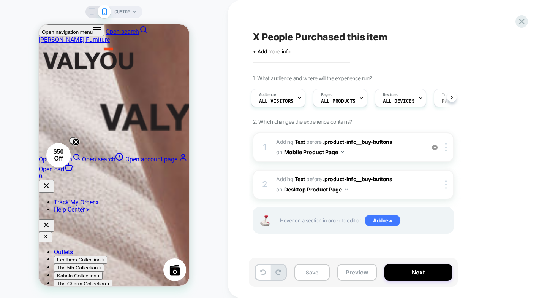
scroll to position [0, 2]
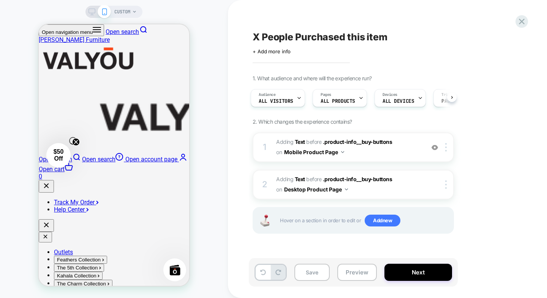
scroll to position [228, 0]
click at [309, 274] on button "Save" at bounding box center [312, 271] width 35 height 17
click at [398, 148] on span "#_loomi_addon_1756187062924 Adding Text BEFORE .product-info__buy-buttons .prod…" at bounding box center [348, 147] width 145 height 21
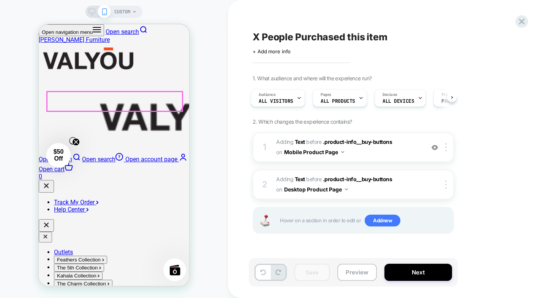
scroll to position [190, 0]
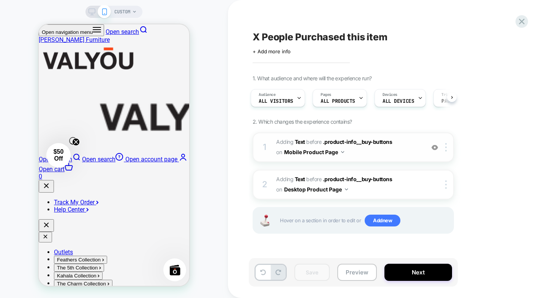
click at [0, 0] on img at bounding box center [0, 0] width 0 height 0
click at [437, 149] on img at bounding box center [435, 147] width 6 height 6
click at [0, 0] on img at bounding box center [0, 0] width 0 height 0
click at [0, 0] on span "#_loomi_addon_1756187466308 Adding Text BEFORE .product-info__buy-buttons .prod…" at bounding box center [0, 0] width 0 height 0
click at [310, 273] on button "Save" at bounding box center [312, 271] width 35 height 17
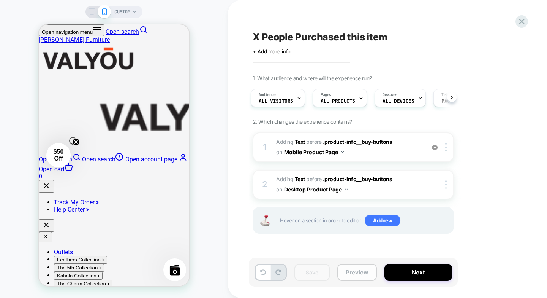
click at [0, 0] on button "Preview" at bounding box center [0, 0] width 0 height 0
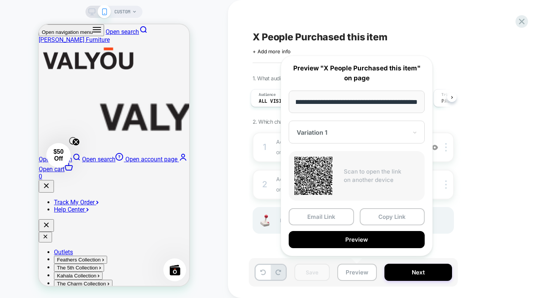
scroll to position [0, 0]
click at [26, 141] on div "Variation 1" at bounding box center [13, 144] width 26 height 7
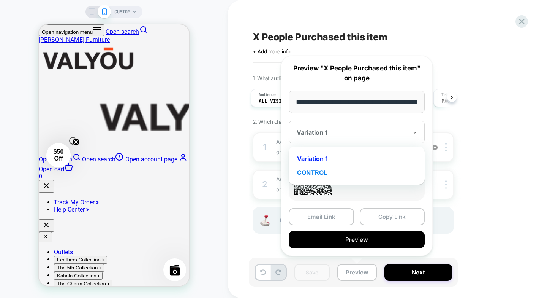
click at [10, 163] on div "CONTROL" at bounding box center [7, 161] width 4 height 4
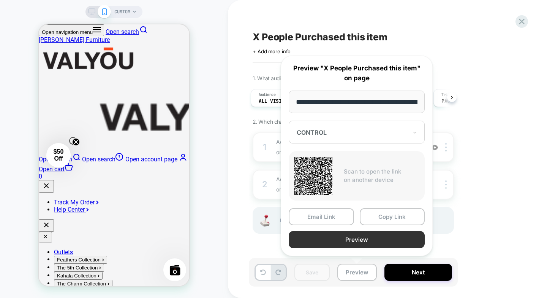
click at [349, 241] on button "Preview" at bounding box center [357, 239] width 136 height 17
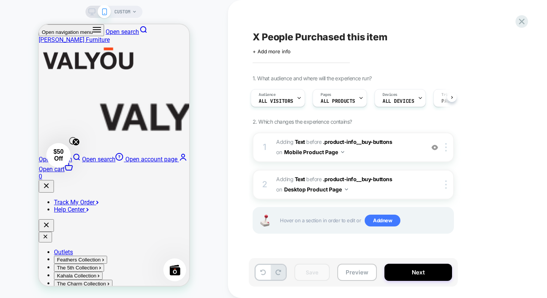
click at [121, 9] on span "CUSTOM" at bounding box center [122, 12] width 16 height 12
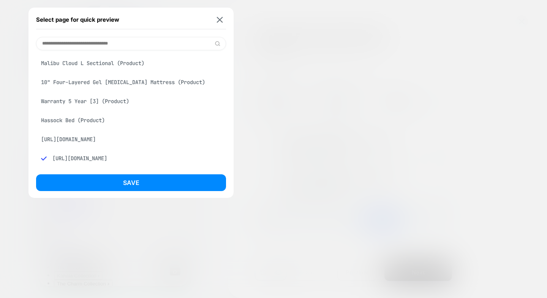
click at [92, 77] on div "10" Four-Layered Gel [MEDICAL_DATA] Mattress (Product)" at bounding box center [131, 82] width 190 height 14
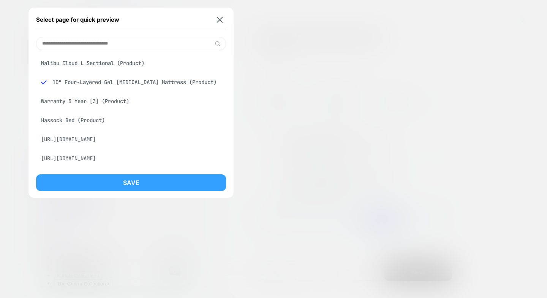
click at [135, 185] on button "Save" at bounding box center [131, 182] width 190 height 17
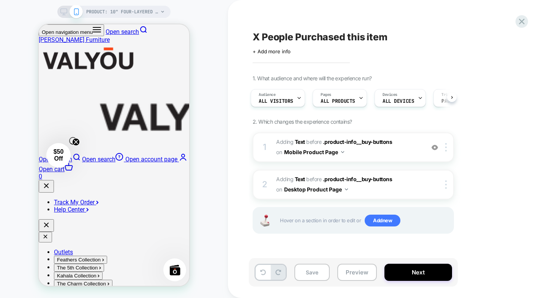
scroll to position [0, 2]
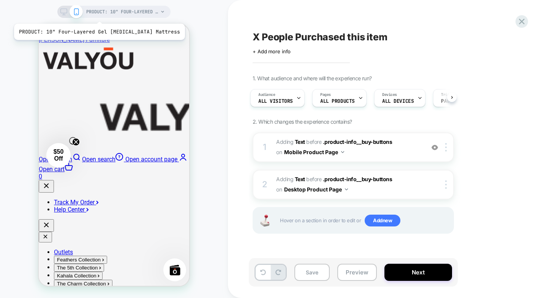
click at [93, 14] on span "PRODUCT: 10" Four-Layered Gel [MEDICAL_DATA] Mattress" at bounding box center [122, 12] width 72 height 12
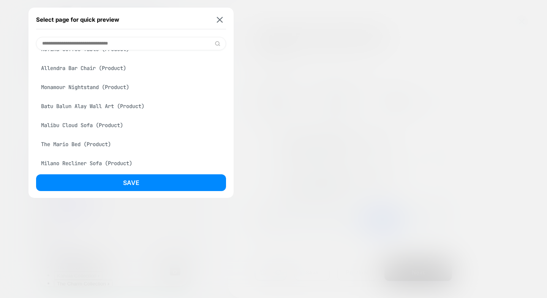
scroll to position [874, 0]
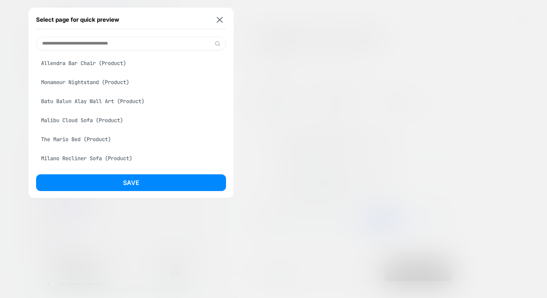
click at [107, 127] on div "Malibu Cloud Sofa (Product)" at bounding box center [131, 120] width 190 height 14
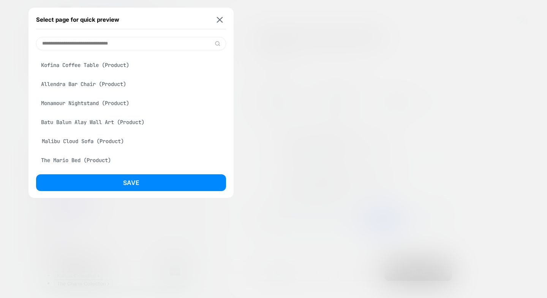
scroll to position [895, 0]
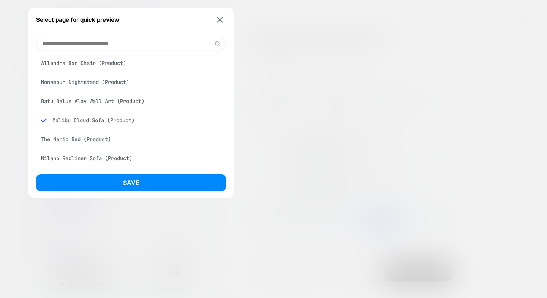
drag, startPoint x: 109, startPoint y: 185, endPoint x: 111, endPoint y: 178, distance: 7.5
click at [110, 181] on button "Save" at bounding box center [131, 182] width 190 height 17
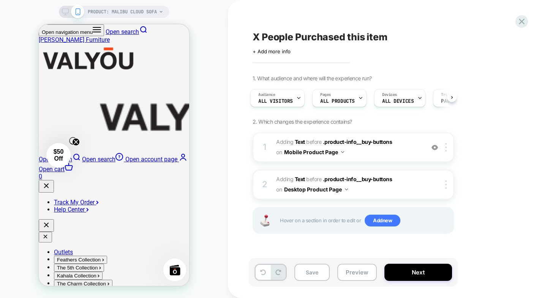
scroll to position [0, 3]
click at [217, 166] on div "PRODUCT: Malibu Cloud Sofa PRODUCT: Malibu Cloud Sofa" at bounding box center [114, 149] width 228 height 282
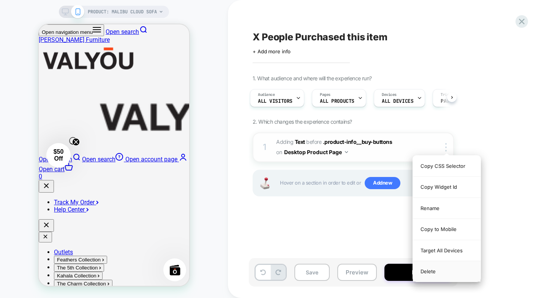
click at [429, 270] on div "Delete" at bounding box center [447, 271] width 68 height 21
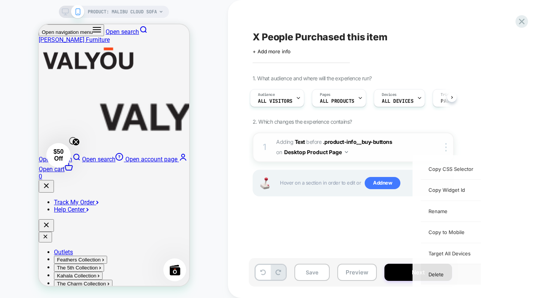
scroll to position [0, 0]
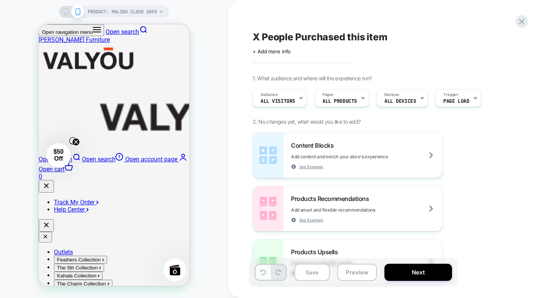
click at [0, 0] on button at bounding box center [0, 0] width 0 height 0
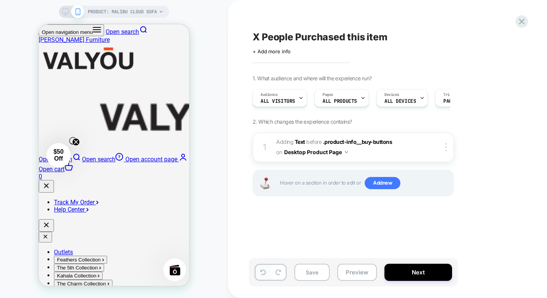
click at [0, 0] on button at bounding box center [0, 0] width 0 height 0
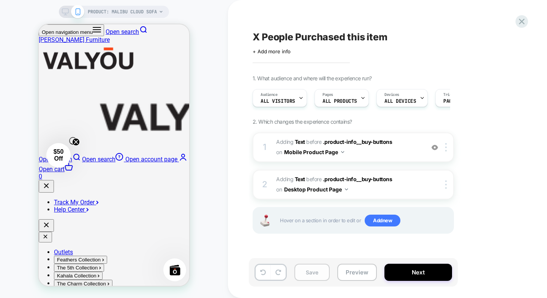
click at [325, 274] on button "Save" at bounding box center [312, 271] width 35 height 17
click at [125, 10] on span "PRODUCT: Malibu Cloud Sofa" at bounding box center [122, 12] width 69 height 12
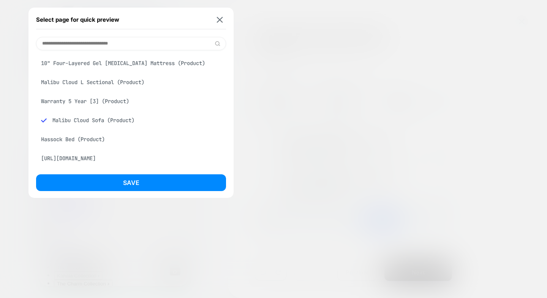
click at [105, 38] on input at bounding box center [131, 43] width 190 height 13
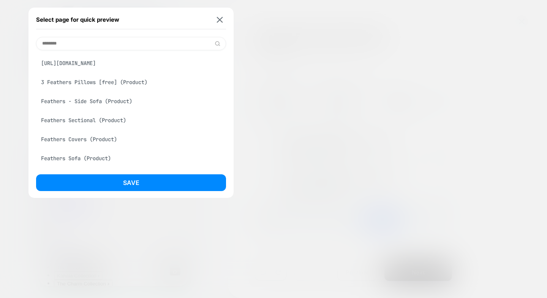
type input "********"
click at [91, 136] on div "Feathers Covers (Product)" at bounding box center [131, 139] width 190 height 14
click at [120, 187] on button "Save" at bounding box center [131, 182] width 190 height 17
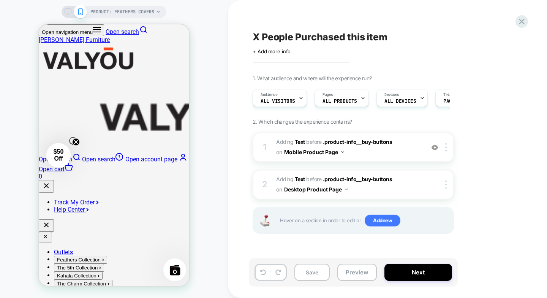
scroll to position [0, 0]
click at [306, 269] on button "Save" at bounding box center [312, 271] width 35 height 17
click at [0, 0] on button "Preview" at bounding box center [0, 0] width 0 height 0
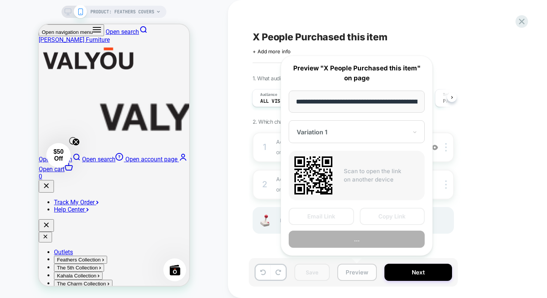
scroll to position [0, 99]
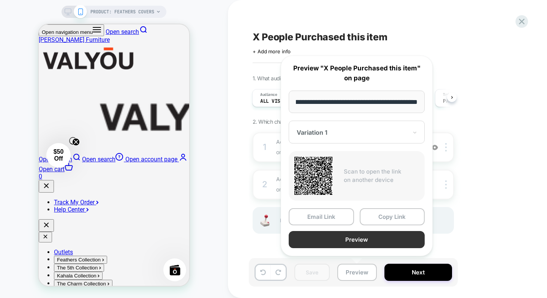
click at [344, 242] on button "Preview" at bounding box center [357, 239] width 136 height 17
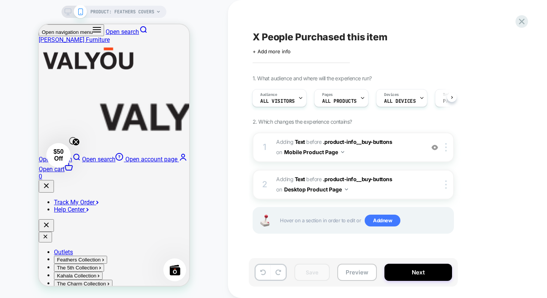
click at [71, 11] on div at bounding box center [74, 11] width 19 height 7
click at [70, 11] on icon at bounding box center [68, 11] width 7 height 7
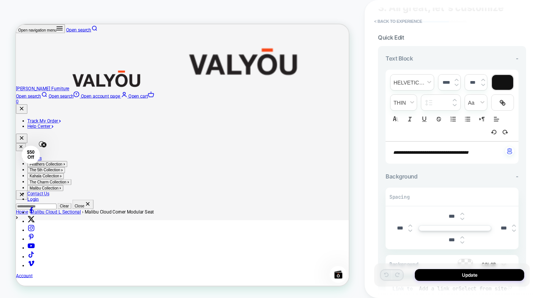
scroll to position [76, 0]
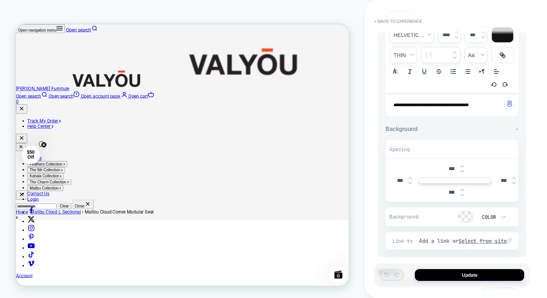
click at [461, 196] on img at bounding box center [463, 194] width 4 height 3
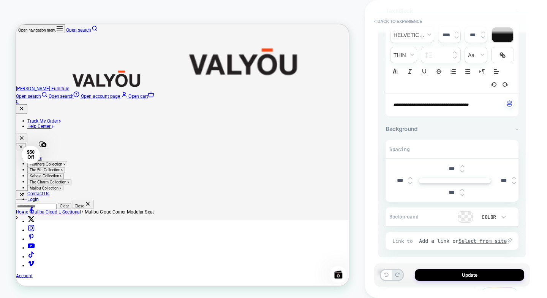
click at [461, 196] on img at bounding box center [463, 194] width 4 height 3
click at [462, 187] on div "****" at bounding box center [455, 192] width 24 height 16
click at [463, 188] on img at bounding box center [463, 189] width 4 height 3
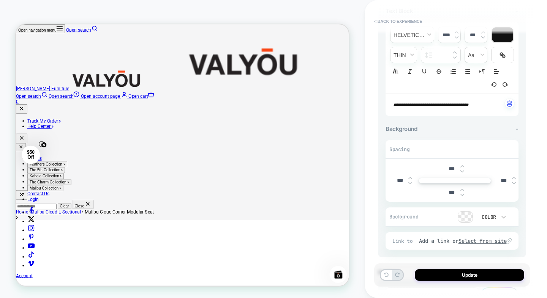
click at [463, 188] on img at bounding box center [463, 189] width 4 height 3
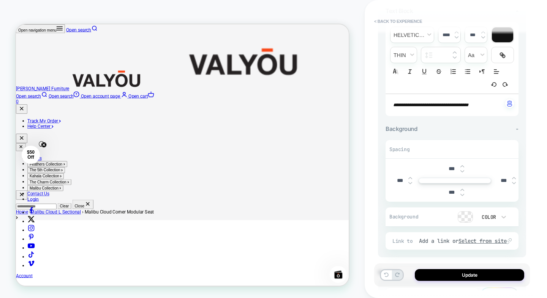
type input "***"
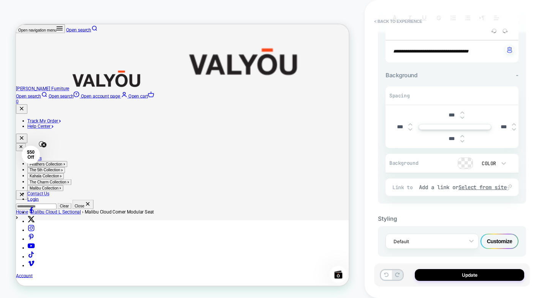
scroll to position [138, 0]
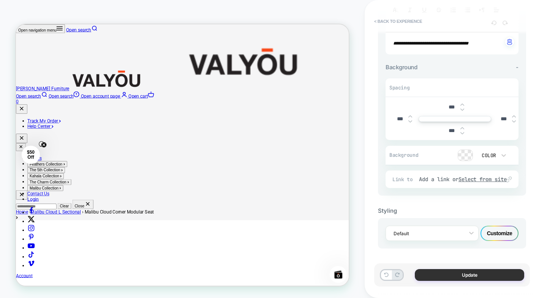
click at [461, 272] on button "Update" at bounding box center [469, 275] width 109 height 12
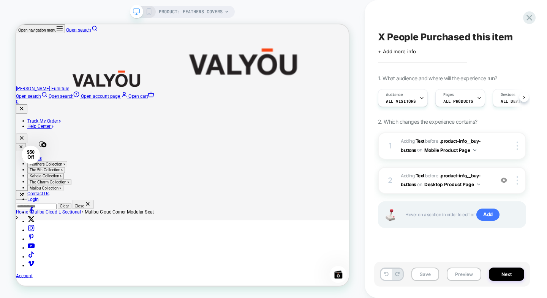
scroll to position [0, 0]
click at [507, 181] on img at bounding box center [504, 180] width 6 height 6
click at [519, 181] on div at bounding box center [519, 180] width 14 height 8
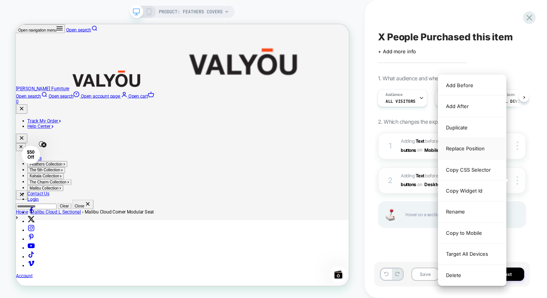
click at [480, 153] on div "Replace Position" at bounding box center [473, 148] width 68 height 21
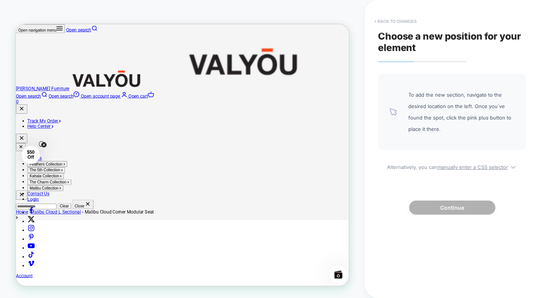
click at [379, 21] on button "< Back to changes" at bounding box center [396, 21] width 50 height 12
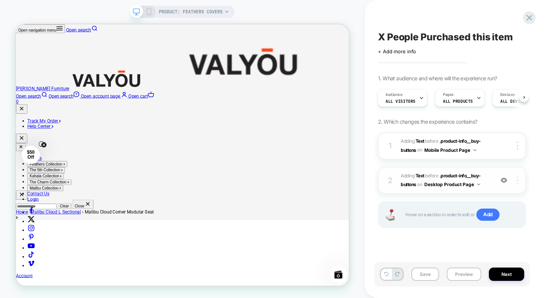
click at [518, 177] on img at bounding box center [518, 180] width 2 height 8
click at [414, 181] on span "#_loomi_addon_1756187466308 Adding Text BEFORE .product-info__buy-buttons .prod…" at bounding box center [445, 180] width 89 height 18
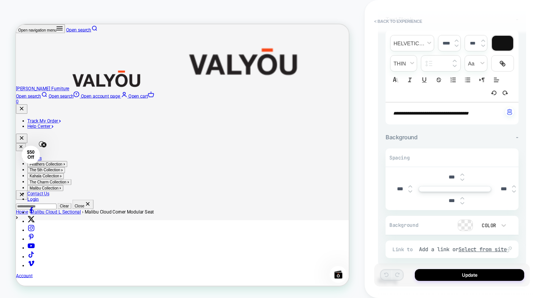
scroll to position [138, 0]
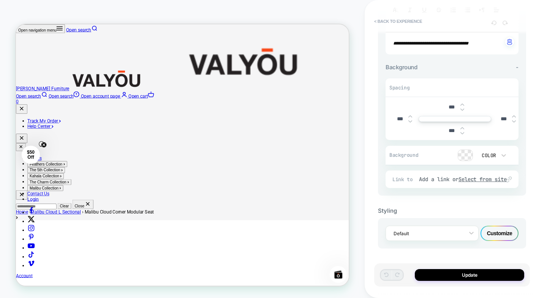
click at [461, 133] on img at bounding box center [463, 132] width 4 height 3
click at [462, 132] on img at bounding box center [463, 132] width 4 height 3
click at [463, 132] on img at bounding box center [463, 132] width 4 height 3
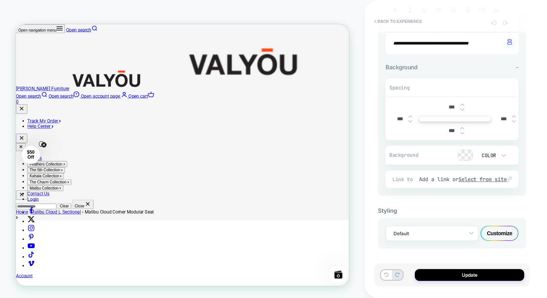
type input "***"
click at [464, 110] on img at bounding box center [463, 109] width 4 height 3
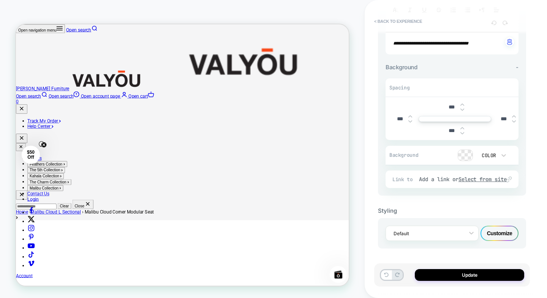
click at [464, 110] on img at bounding box center [463, 109] width 4 height 3
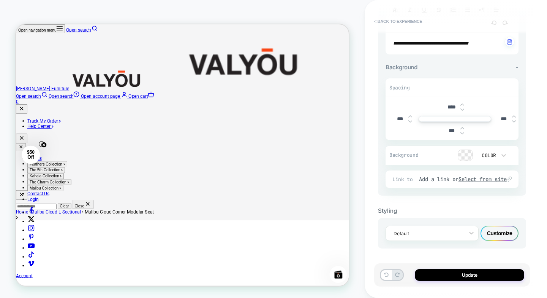
click at [464, 110] on img at bounding box center [463, 109] width 4 height 3
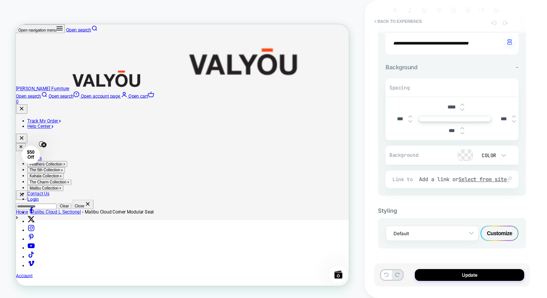
click at [464, 110] on img at bounding box center [463, 109] width 4 height 3
click at [463, 110] on img at bounding box center [463, 109] width 4 height 3
click at [462, 110] on img at bounding box center [463, 109] width 4 height 3
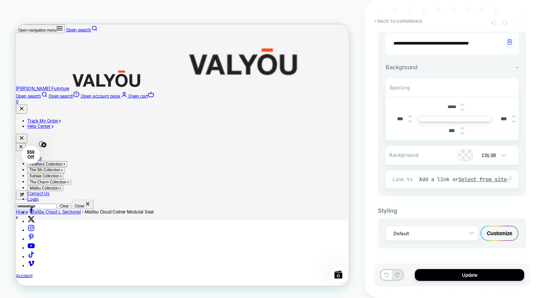
click at [462, 110] on img at bounding box center [463, 109] width 4 height 3
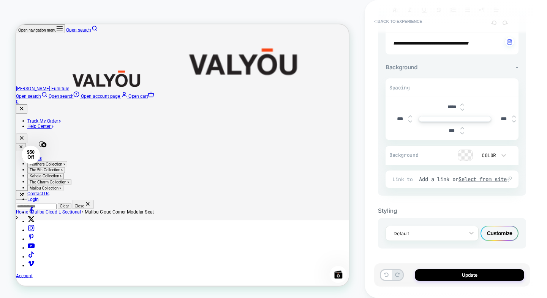
click at [462, 110] on img at bounding box center [463, 109] width 4 height 3
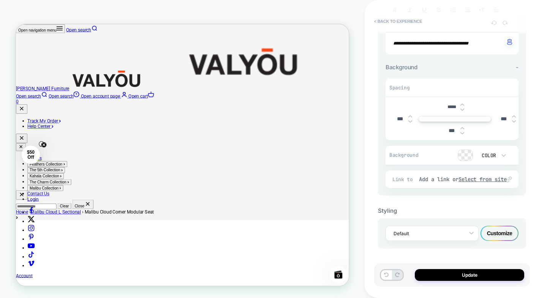
click at [462, 110] on img at bounding box center [463, 109] width 4 height 3
type input "*****"
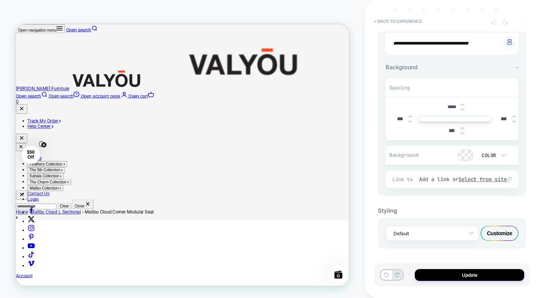
click at [463, 132] on img at bounding box center [463, 132] width 4 height 3
type input "*****"
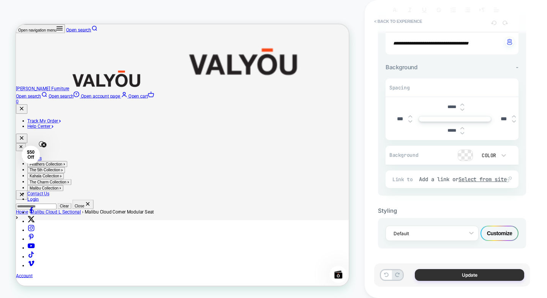
click at [453, 274] on button "Update" at bounding box center [469, 275] width 109 height 12
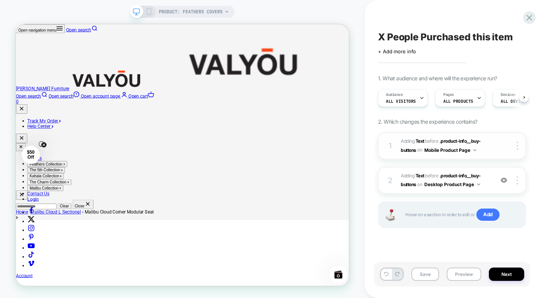
scroll to position [0, 0]
click at [148, 11] on icon at bounding box center [149, 11] width 7 height 7
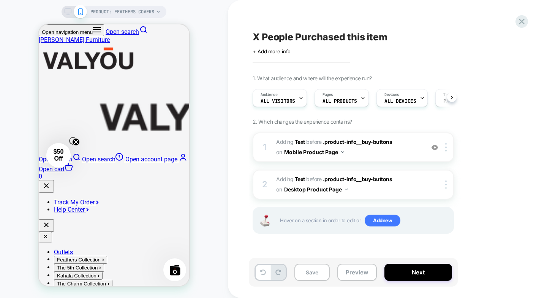
scroll to position [0, 0]
click at [65, 11] on icon at bounding box center [68, 11] width 7 height 7
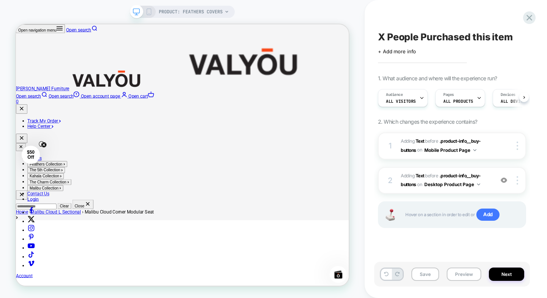
scroll to position [0, 0]
click at [516, 181] on div at bounding box center [519, 180] width 14 height 8
drag, startPoint x: 477, startPoint y: 181, endPoint x: 485, endPoint y: 181, distance: 8.0
click at [485, 181] on span "#_loomi_addon_1756187466308 Adding Text BEFORE .product-info__buy-buttons .prod…" at bounding box center [445, 180] width 89 height 18
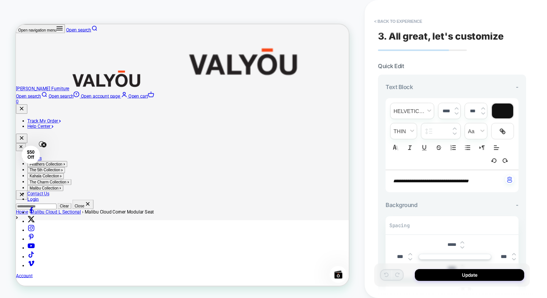
scroll to position [76, 0]
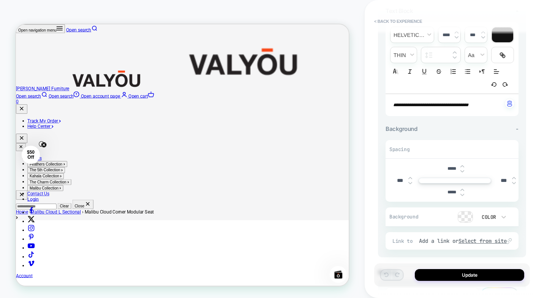
click at [463, 168] on div at bounding box center [463, 169] width 4 height 8
click at [463, 167] on img at bounding box center [463, 166] width 4 height 3
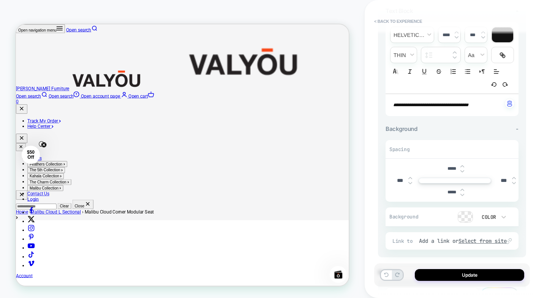
click at [463, 167] on img at bounding box center [463, 166] width 4 height 3
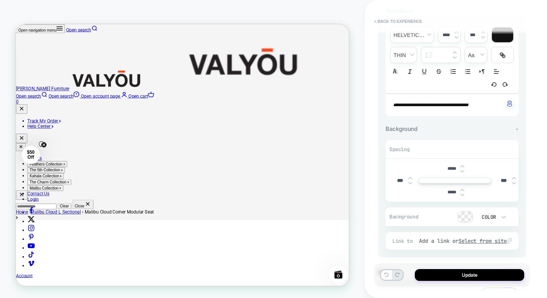
click at [463, 167] on img at bounding box center [463, 166] width 4 height 3
click at [463, 166] on img at bounding box center [463, 166] width 4 height 3
click at [462, 171] on img at bounding box center [463, 170] width 4 height 3
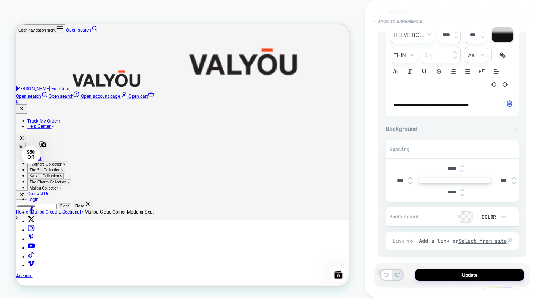
type input "*****"
click at [461, 276] on button "Update" at bounding box center [469, 275] width 109 height 12
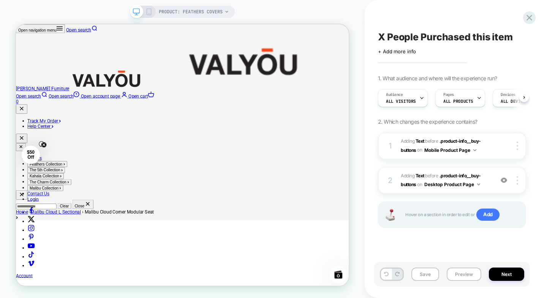
scroll to position [0, 0]
drag, startPoint x: 461, startPoint y: 276, endPoint x: 412, endPoint y: 278, distance: 49.4
click at [412, 278] on div "Save Preview Next" at bounding box center [452, 273] width 156 height 25
click at [421, 274] on button "Save" at bounding box center [426, 273] width 28 height 13
click at [458, 273] on button "Preview" at bounding box center [464, 273] width 35 height 13
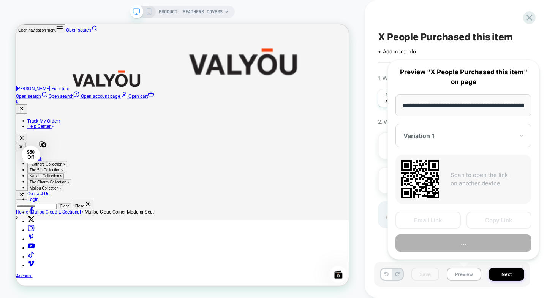
scroll to position [0, 99]
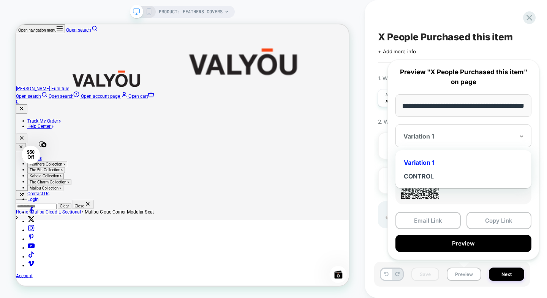
click at [426, 136] on div at bounding box center [459, 136] width 111 height 8
click at [425, 173] on div "CONTROL" at bounding box center [463, 176] width 128 height 14
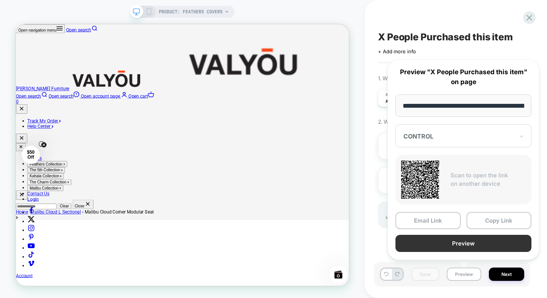
click at [456, 242] on button "Preview" at bounding box center [464, 242] width 136 height 17
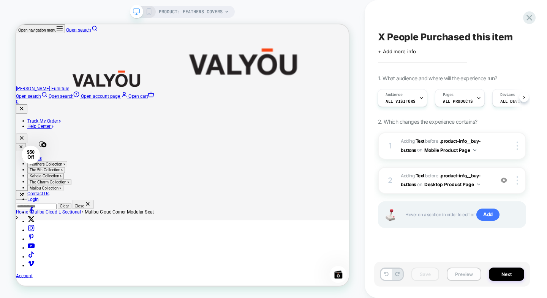
click at [462, 277] on button "Preview" at bounding box center [464, 273] width 35 height 13
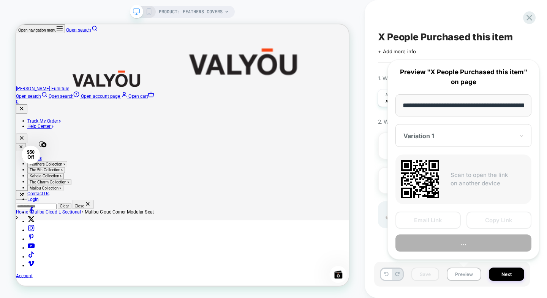
scroll to position [0, 99]
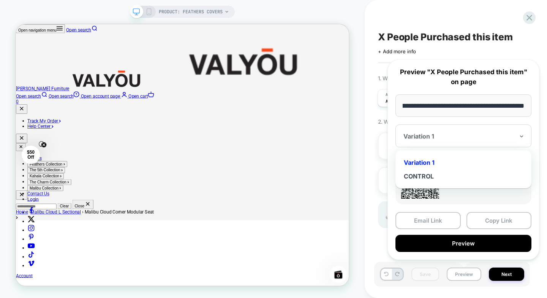
click at [421, 142] on div "Variation 1" at bounding box center [464, 135] width 136 height 23
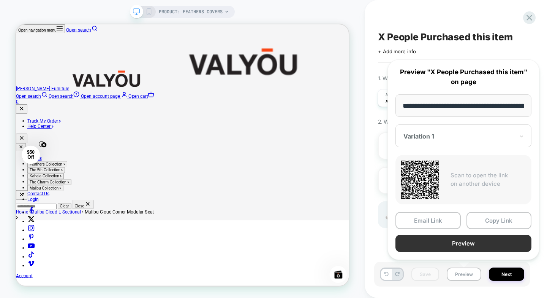
click at [439, 247] on button "Preview" at bounding box center [464, 242] width 136 height 17
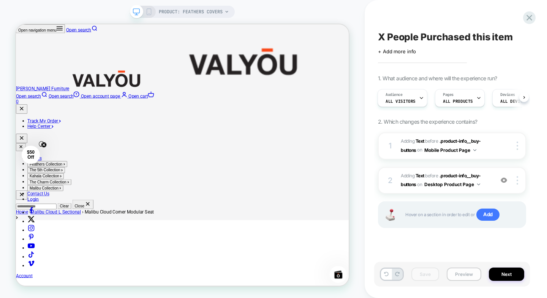
click at [459, 276] on button "Preview" at bounding box center [464, 273] width 35 height 13
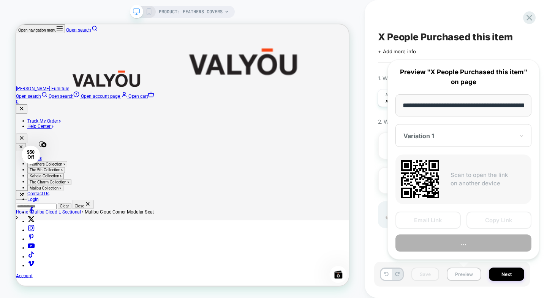
scroll to position [0, 99]
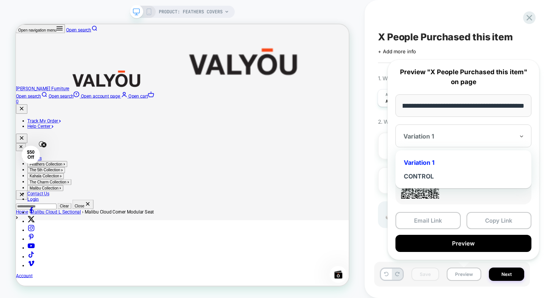
click at [427, 134] on div at bounding box center [459, 136] width 111 height 8
click at [424, 173] on div "CONTROL" at bounding box center [463, 176] width 128 height 14
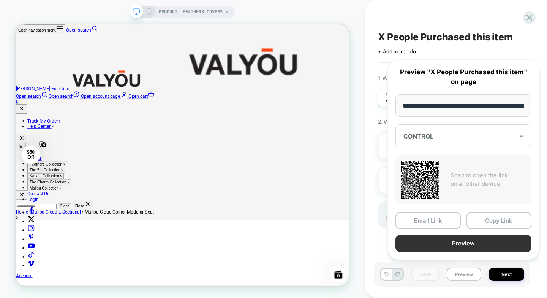
click at [454, 245] on button "Preview" at bounding box center [464, 242] width 136 height 17
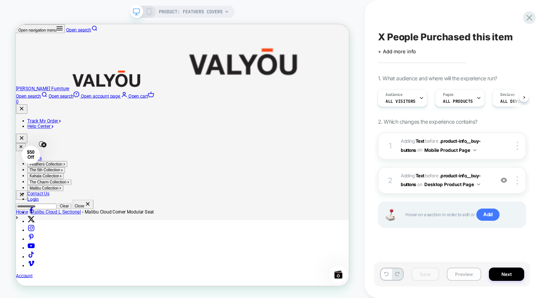
click at [459, 279] on button "Preview" at bounding box center [464, 273] width 35 height 13
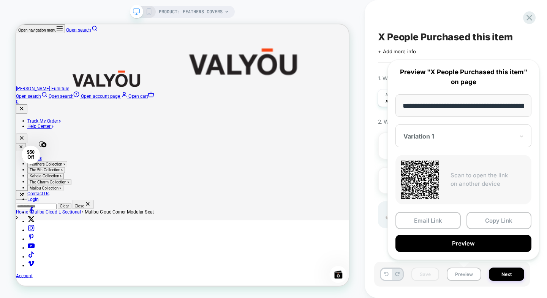
click at [431, 131] on div "Variation 1" at bounding box center [464, 135] width 136 height 23
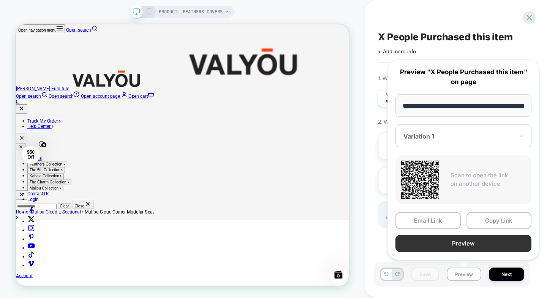
click at [438, 245] on button "Preview" at bounding box center [464, 242] width 136 height 17
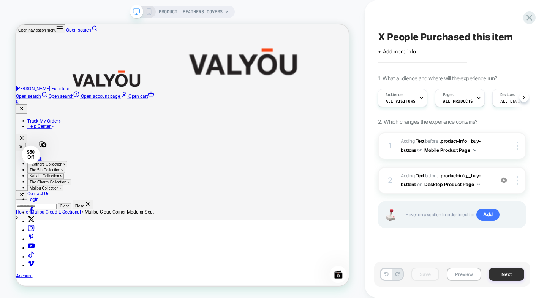
click at [503, 277] on button "Next" at bounding box center [506, 273] width 35 height 13
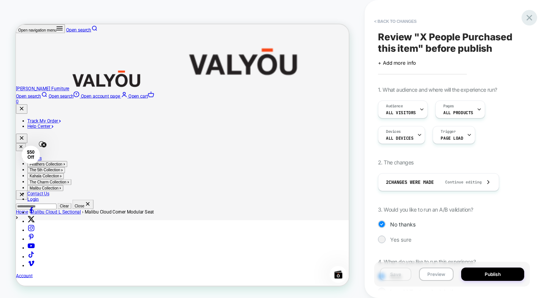
click at [535, 17] on div at bounding box center [530, 18] width 16 height 16
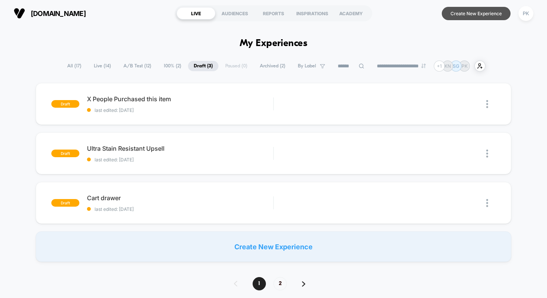
click at [460, 13] on button "Create New Experience" at bounding box center [476, 13] width 69 height 13
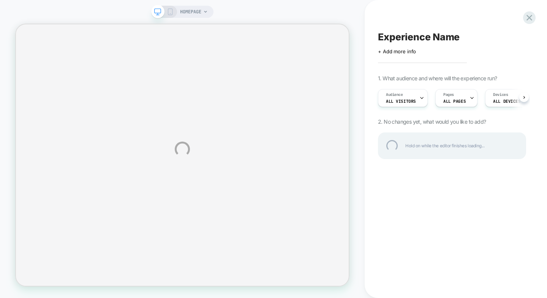
click at [401, 51] on div "HOMEPAGE Experience Name Click to edit experience details + Add more info 1. Wh…" at bounding box center [273, 149] width 547 height 298
click at [409, 41] on div "Experience Name" at bounding box center [452, 36] width 148 height 11
click at [413, 38] on div at bounding box center [452, 36] width 148 height 11
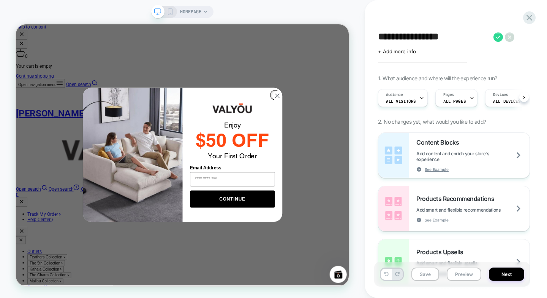
scroll to position [0, 0]
click at [474, 35] on textarea "**********" at bounding box center [434, 36] width 112 height 11
click at [358, 124] on circle "Close dialog" at bounding box center [364, 119] width 13 height 13
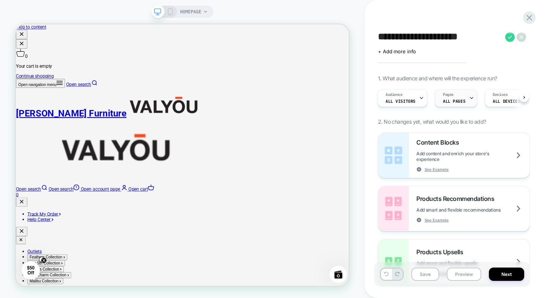
click at [452, 99] on span "ALL PAGES" at bounding box center [454, 100] width 22 height 5
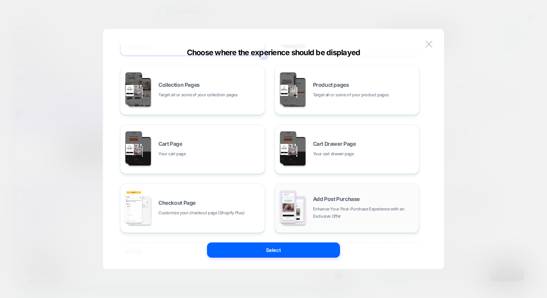
scroll to position [114, 0]
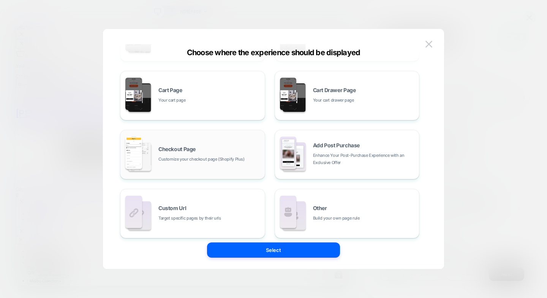
click at [198, 149] on div "Checkout Page Customize your checkout page (Shopify Plus)" at bounding box center [209, 154] width 103 height 16
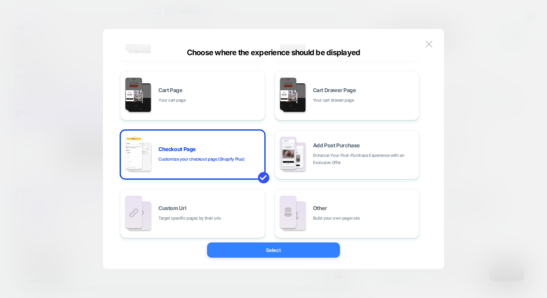
click at [255, 243] on button "Select" at bounding box center [273, 249] width 133 height 15
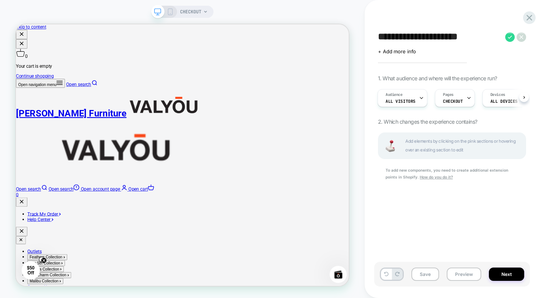
scroll to position [0, 1]
click at [435, 36] on textarea "**********" at bounding box center [440, 36] width 124 height 11
drag, startPoint x: 435, startPoint y: 36, endPoint x: 474, endPoint y: 38, distance: 39.2
click at [474, 38] on textarea "**********" at bounding box center [440, 36] width 124 height 11
paste textarea "**********"
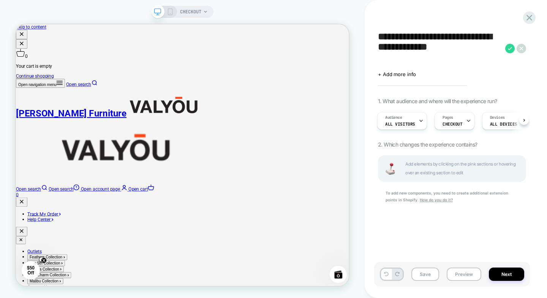
click at [426, 36] on textarea "**********" at bounding box center [440, 48] width 124 height 34
type textarea "**********"
click at [432, 272] on button "Save" at bounding box center [426, 273] width 28 height 13
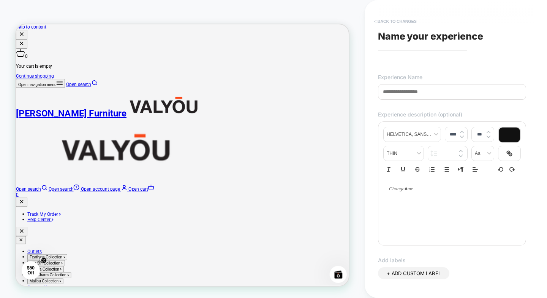
click at [379, 19] on button "< Back to changes" at bounding box center [396, 21] width 50 height 12
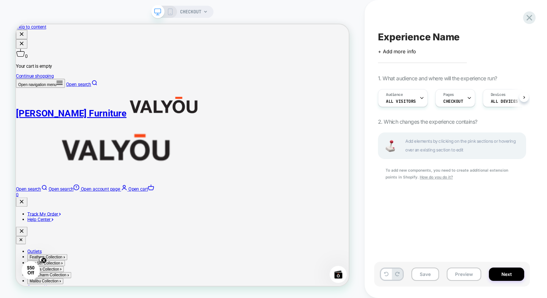
scroll to position [0, 0]
click at [415, 39] on span "Experience Name" at bounding box center [419, 36] width 82 height 11
paste textarea "**********"
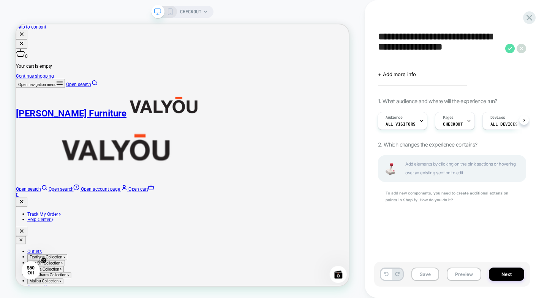
type textarea "**********"
click at [507, 49] on icon at bounding box center [510, 49] width 10 height 10
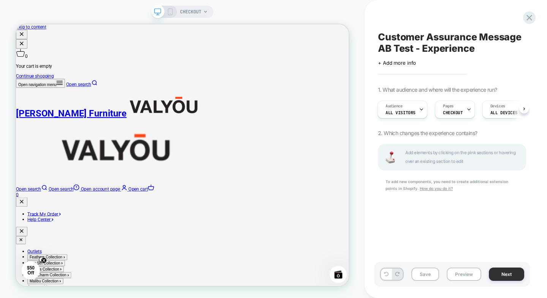
click at [499, 276] on button "Next" at bounding box center [506, 273] width 35 height 13
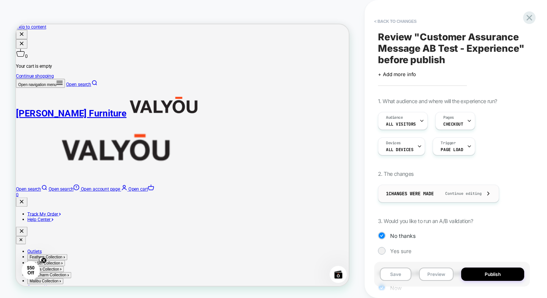
click at [455, 196] on div "1 Changes were made Continue editing" at bounding box center [438, 193] width 105 height 17
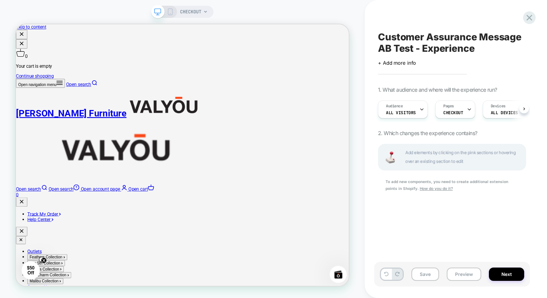
scroll to position [0, 0]
click at [417, 158] on span "Add elements by clicking on the pink sections or hovering over an existing sect…" at bounding box center [461, 156] width 112 height 17
click at [427, 154] on span "Add elements by clicking on the pink sections or hovering over an existing sect…" at bounding box center [461, 156] width 112 height 17
click at [420, 190] on u "How do you do it?" at bounding box center [436, 188] width 33 height 5
